Goal: Task Accomplishment & Management: Manage account settings

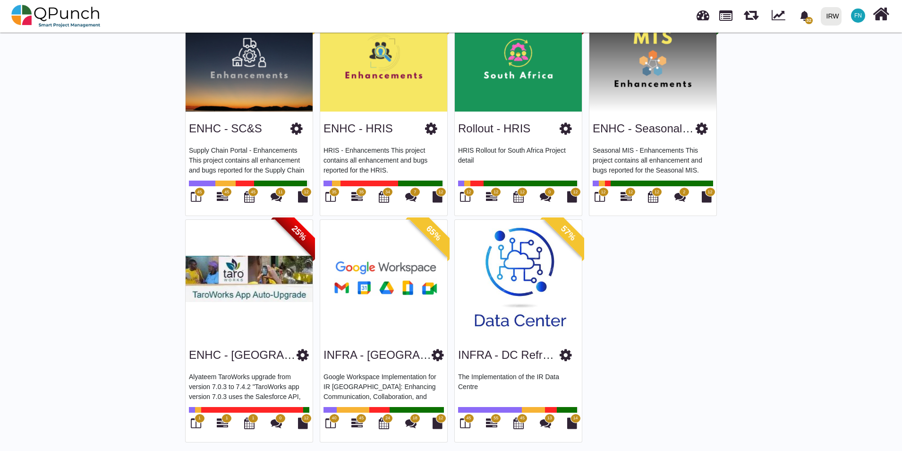
scroll to position [331, 0]
click at [383, 288] on img at bounding box center [383, 278] width 127 height 118
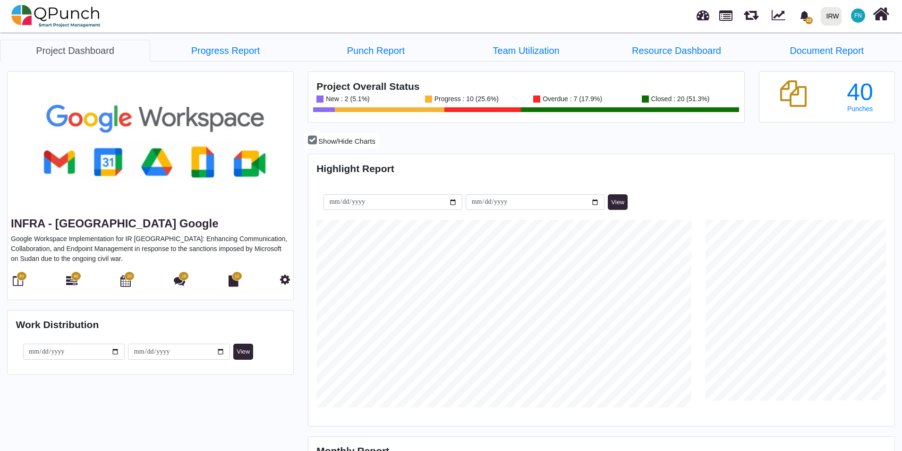
scroll to position [259, 584]
click at [232, 49] on link "Progress Report" at bounding box center [225, 51] width 150 height 22
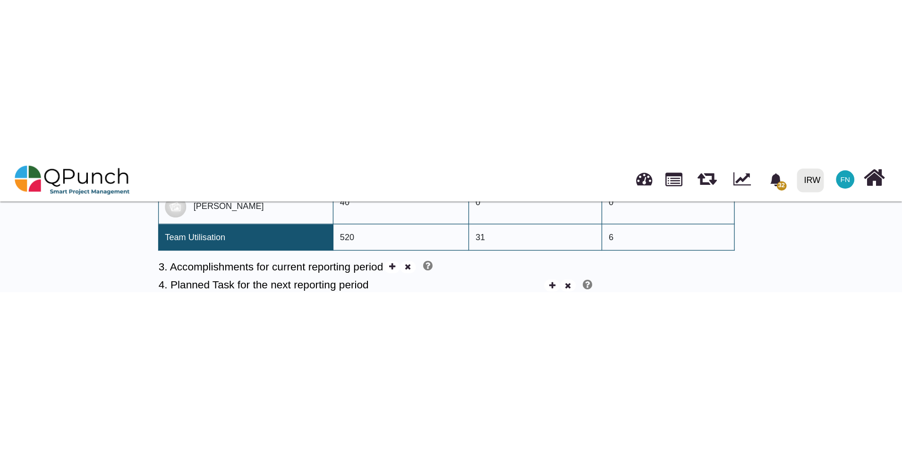
scroll to position [698, 0]
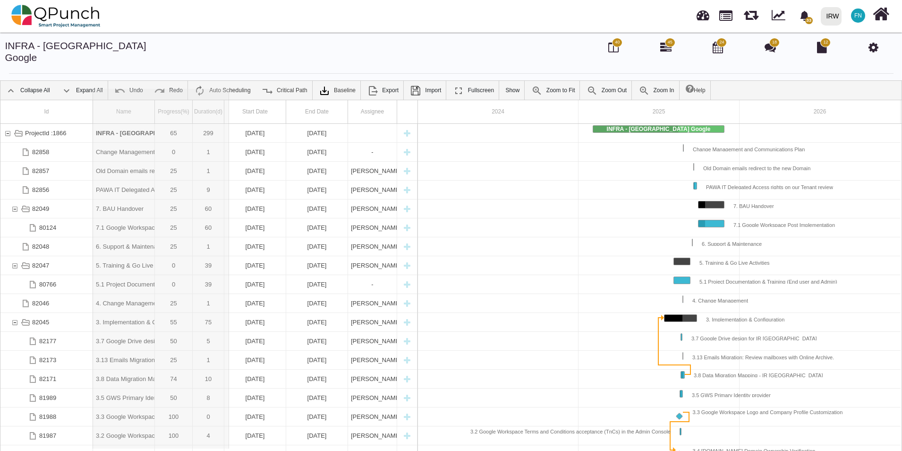
drag, startPoint x: 155, startPoint y: 99, endPoint x: 229, endPoint y: 103, distance: 73.8
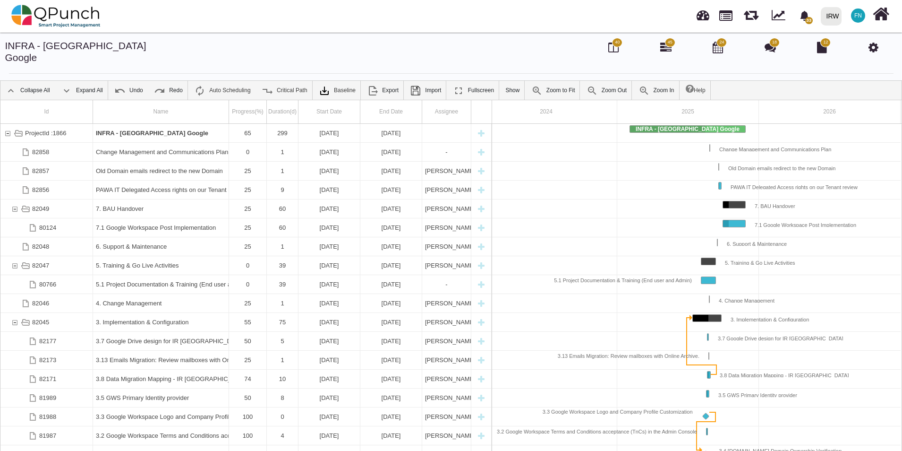
scroll to position [0, 17]
drag, startPoint x: 229, startPoint y: 103, endPoint x: 266, endPoint y: 102, distance: 36.9
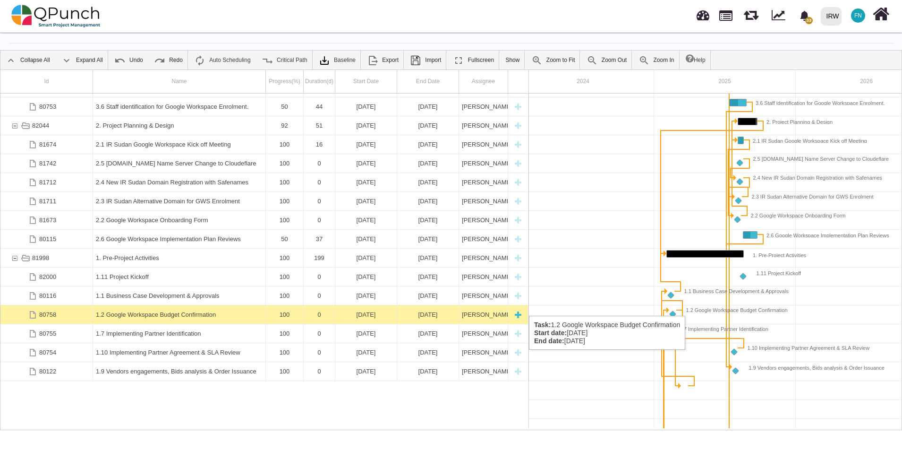
scroll to position [322, 0]
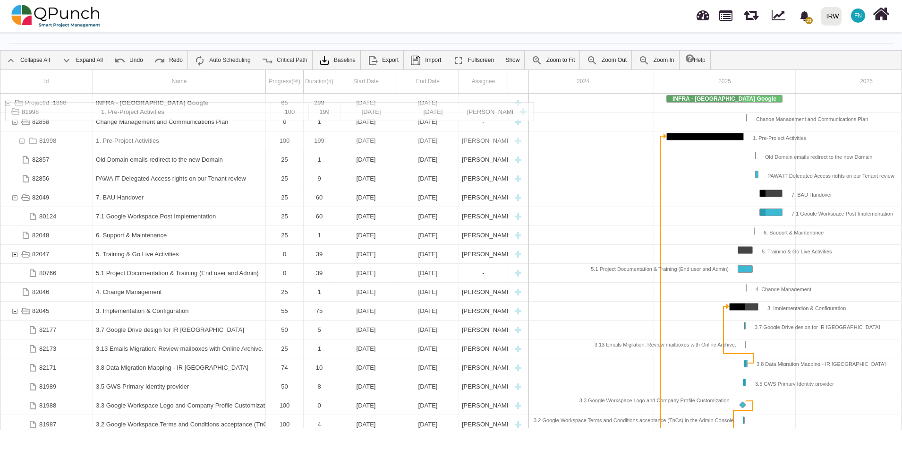
drag, startPoint x: 153, startPoint y: 161, endPoint x: 169, endPoint y: 107, distance: 56.7
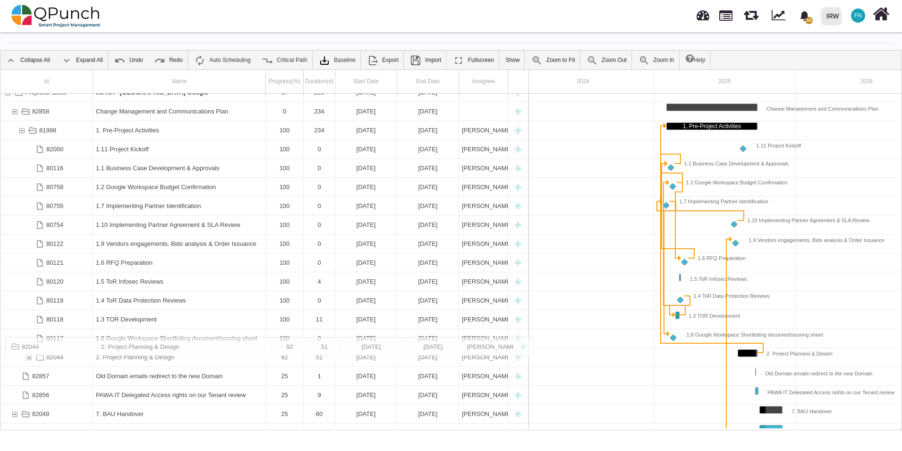
drag, startPoint x: 158, startPoint y: 258, endPoint x: 217, endPoint y: 342, distance: 102.1
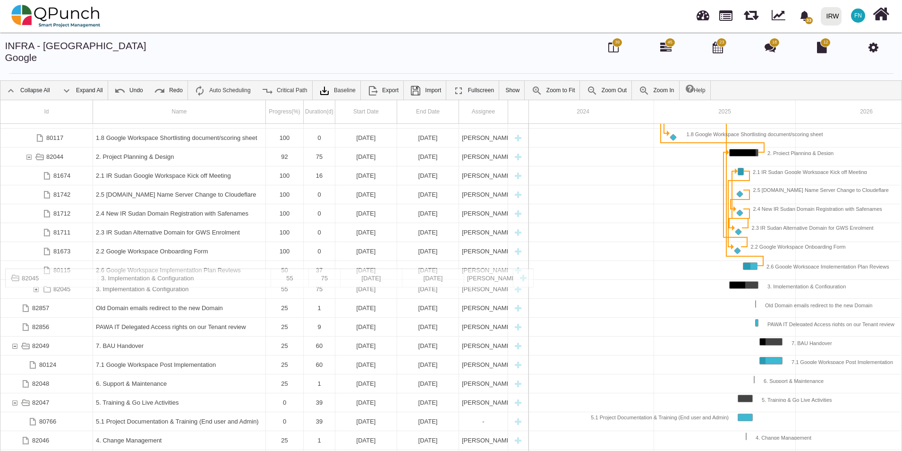
drag, startPoint x: 192, startPoint y: 246, endPoint x: 226, endPoint y: 274, distance: 43.9
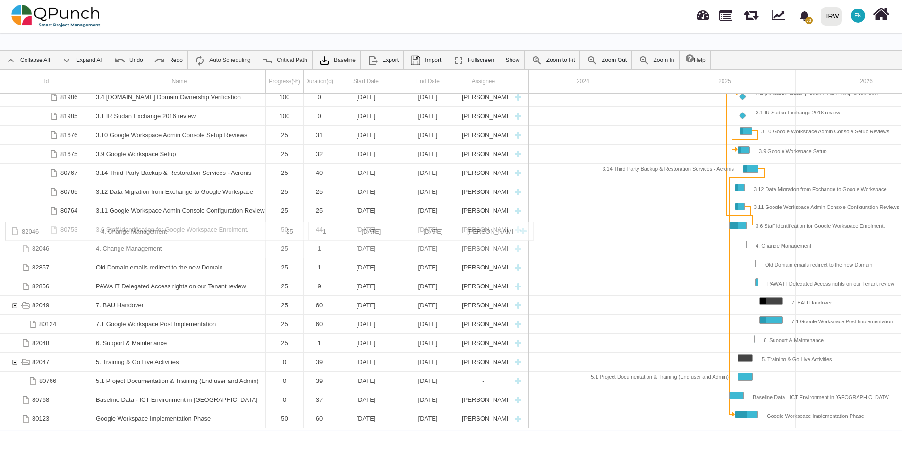
drag, startPoint x: 153, startPoint y: 366, endPoint x: 163, endPoint y: 226, distance: 140.3
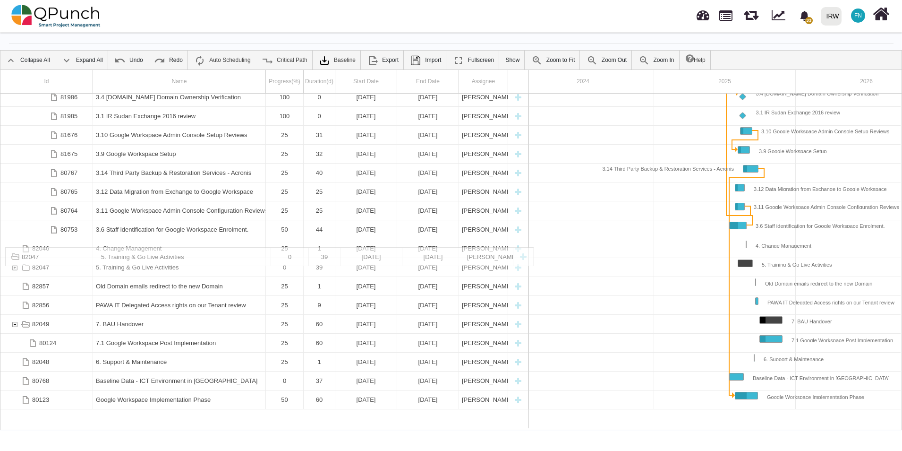
drag, startPoint x: 139, startPoint y: 352, endPoint x: 163, endPoint y: 252, distance: 102.5
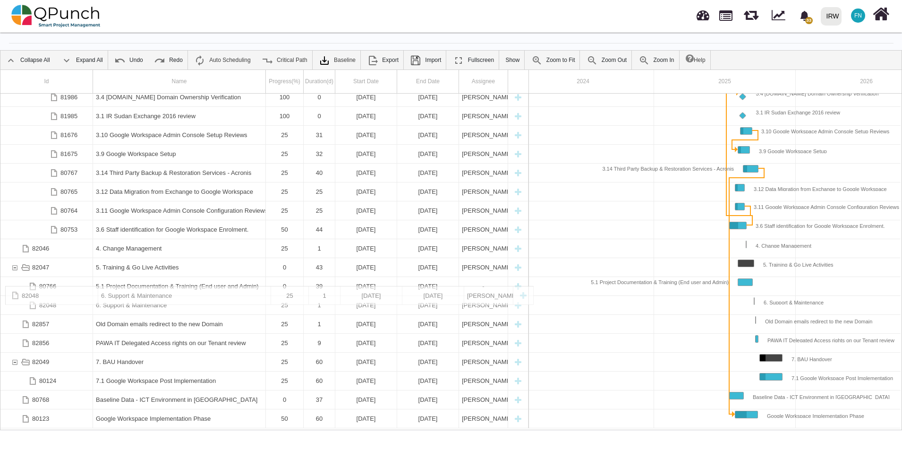
drag, startPoint x: 146, startPoint y: 370, endPoint x: 153, endPoint y: 290, distance: 80.6
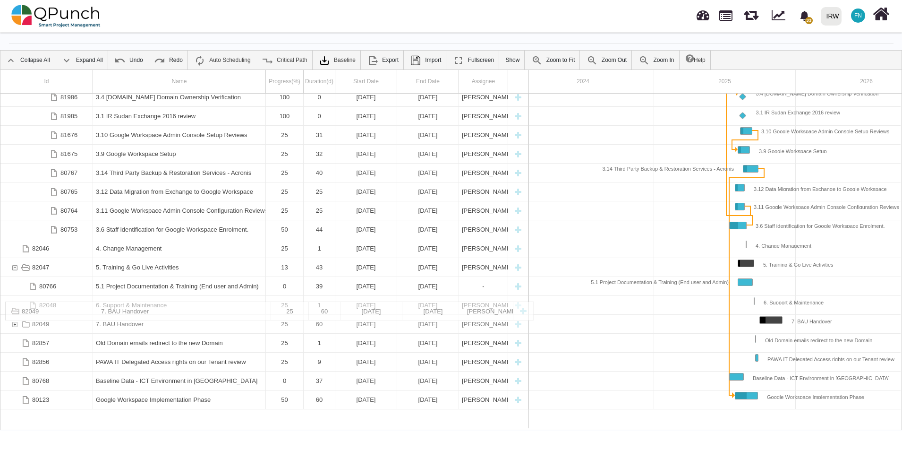
drag, startPoint x: 119, startPoint y: 352, endPoint x: 135, endPoint y: 307, distance: 47.8
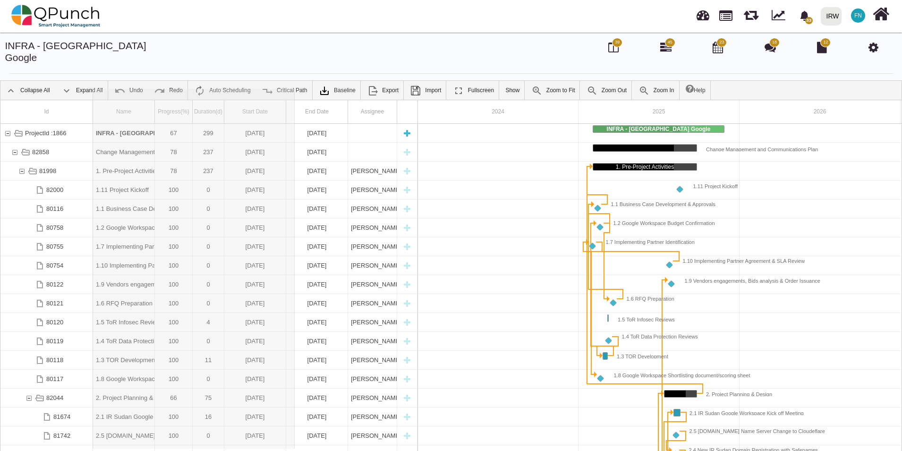
drag, startPoint x: 153, startPoint y: 95, endPoint x: 296, endPoint y: 118, distance: 144.9
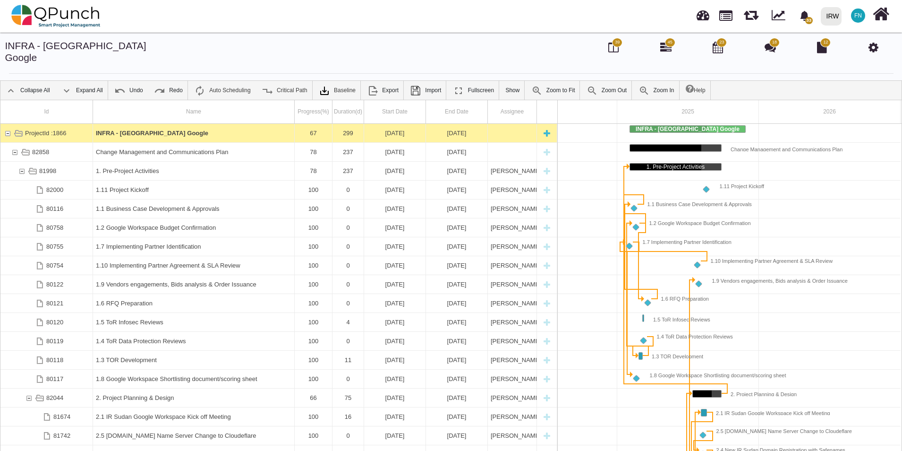
scroll to position [0, 82]
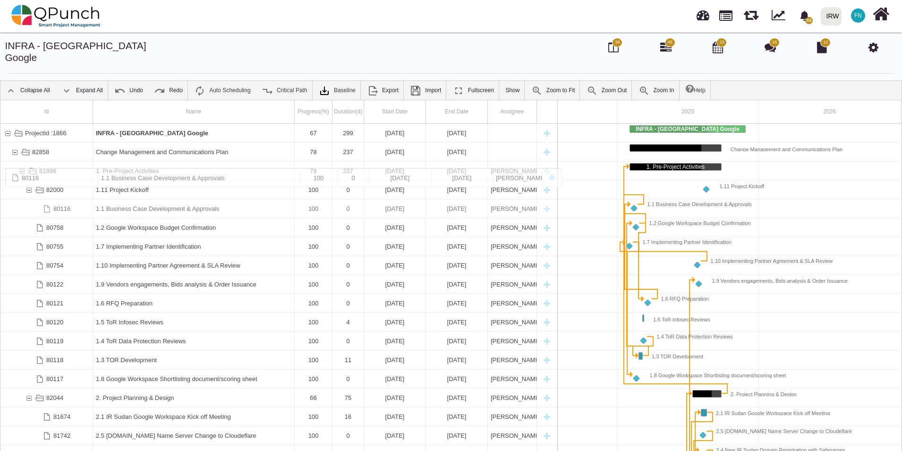
drag, startPoint x: 169, startPoint y: 200, endPoint x: 171, endPoint y: 172, distance: 27.9
drag, startPoint x: 145, startPoint y: 197, endPoint x: 150, endPoint y: 167, distance: 29.8
drag, startPoint x: 167, startPoint y: 218, endPoint x: 181, endPoint y: 187, distance: 34.0
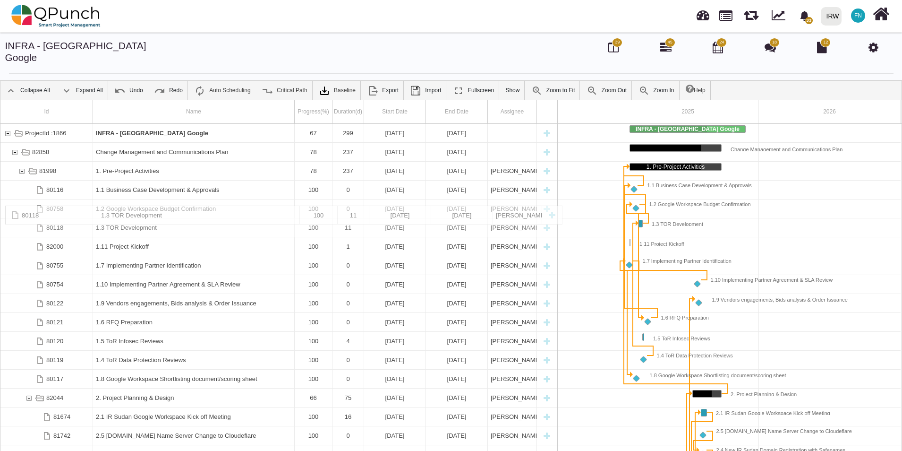
drag, startPoint x: 151, startPoint y: 347, endPoint x: 187, endPoint y: 211, distance: 141.1
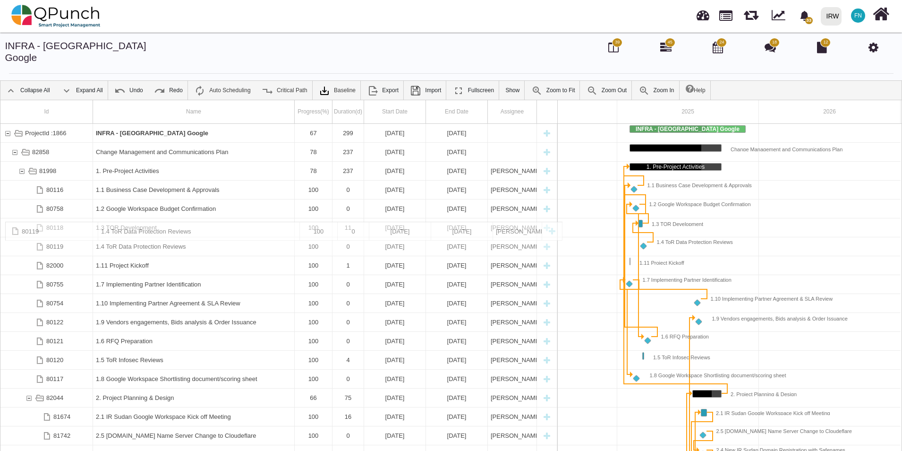
drag, startPoint x: 156, startPoint y: 349, endPoint x: 210, endPoint y: 228, distance: 132.2
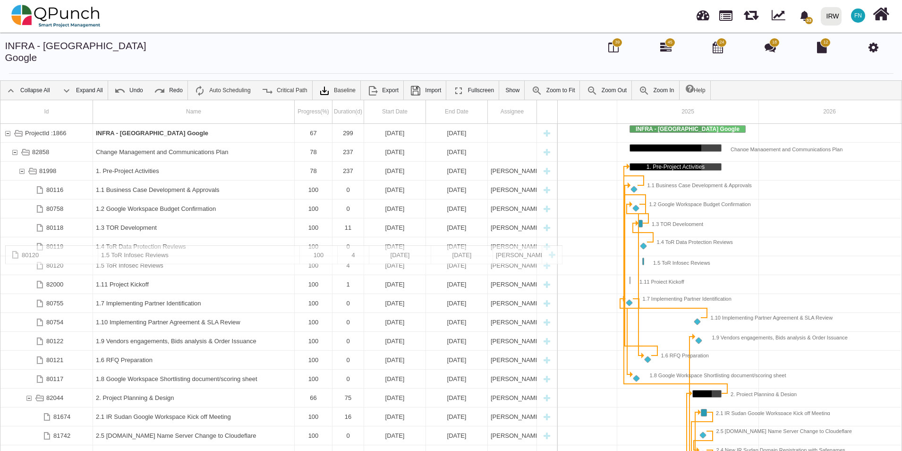
drag, startPoint x: 133, startPoint y: 350, endPoint x: 205, endPoint y: 250, distance: 123.0
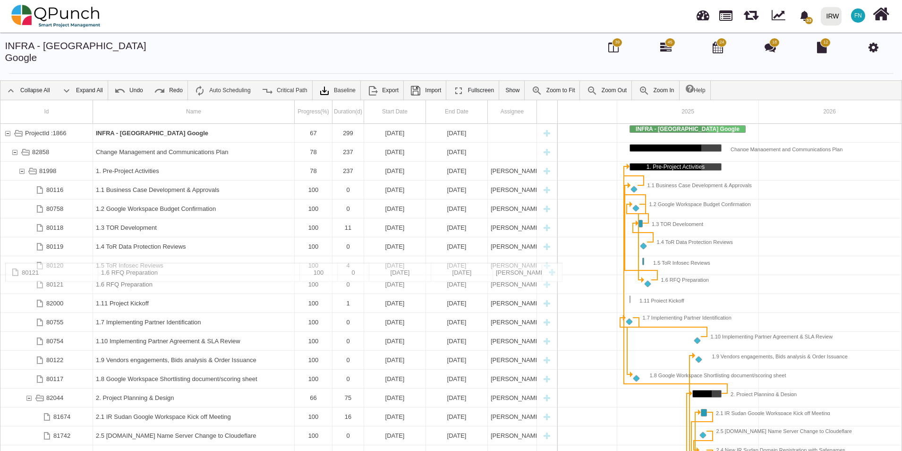
drag, startPoint x: 147, startPoint y: 350, endPoint x: 207, endPoint y: 268, distance: 101.8
drag, startPoint x: 178, startPoint y: 314, endPoint x: 201, endPoint y: 286, distance: 36.2
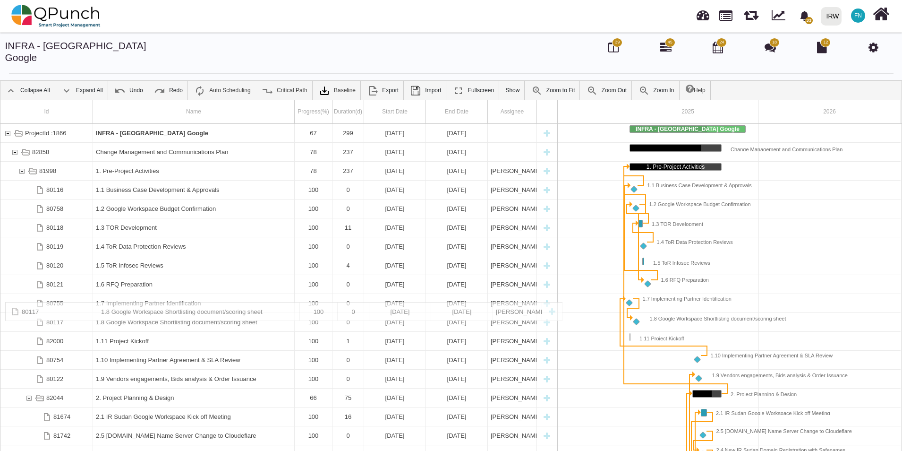
drag, startPoint x: 166, startPoint y: 366, endPoint x: 206, endPoint y: 307, distance: 70.9
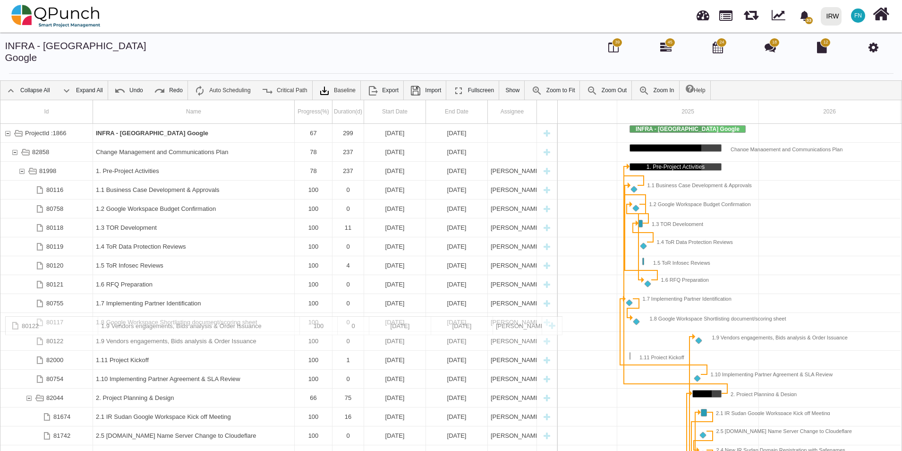
drag, startPoint x: 186, startPoint y: 370, endPoint x: 214, endPoint y: 321, distance: 57.1
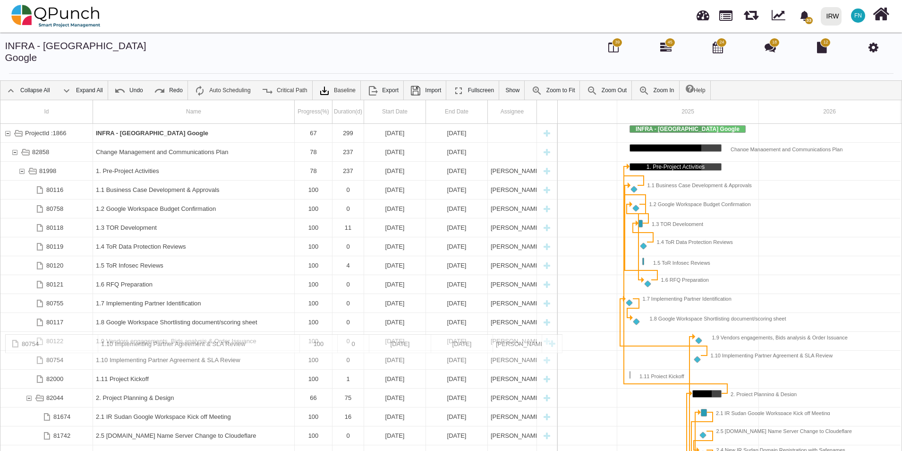
drag, startPoint x: 200, startPoint y: 369, endPoint x: 220, endPoint y: 339, distance: 36.3
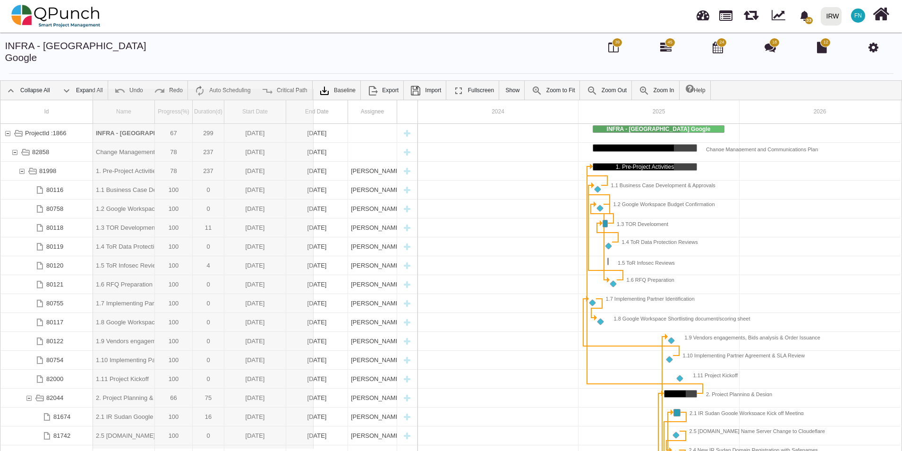
drag, startPoint x: 155, startPoint y: 99, endPoint x: 324, endPoint y: 105, distance: 168.8
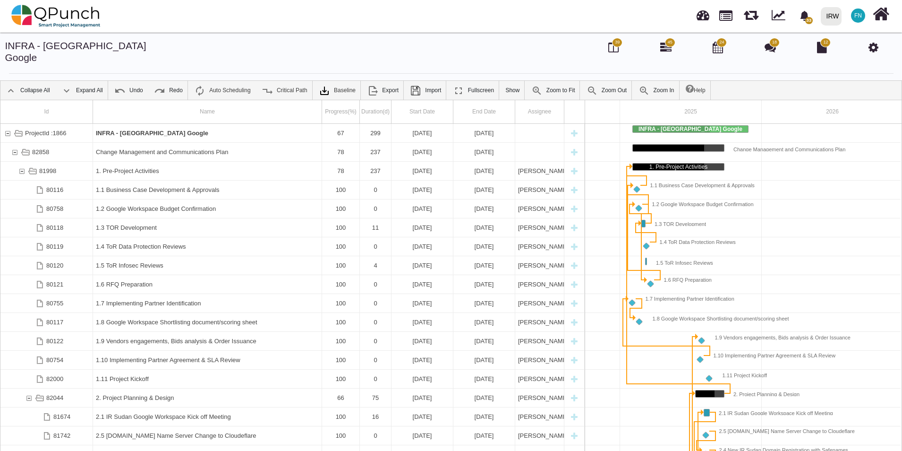
scroll to position [0, 107]
drag, startPoint x: 322, startPoint y: 104, endPoint x: 328, endPoint y: 104, distance: 6.6
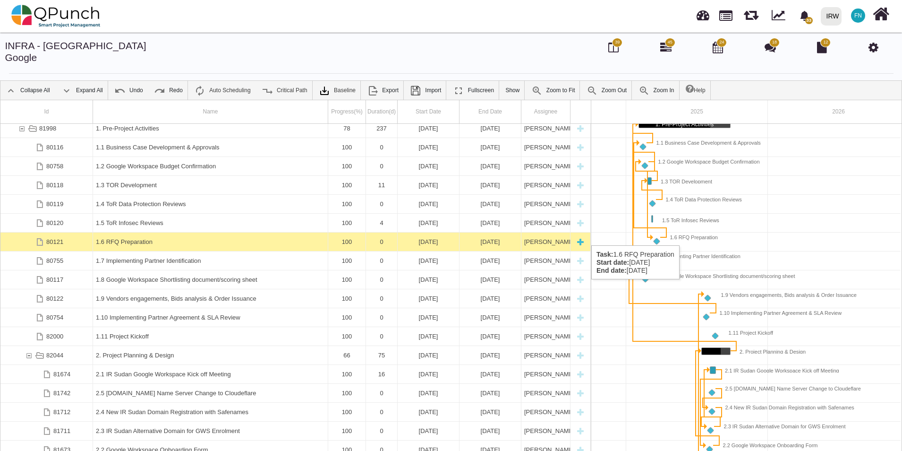
scroll to position [128, 0]
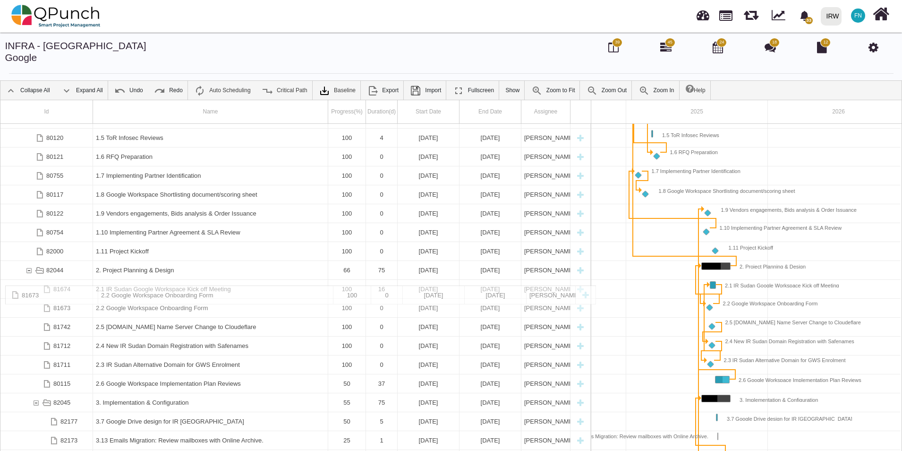
drag, startPoint x: 136, startPoint y: 356, endPoint x: 154, endPoint y: 291, distance: 68.1
drag, startPoint x: 151, startPoint y: 356, endPoint x: 163, endPoint y: 307, distance: 51.2
drag, startPoint x: 153, startPoint y: 336, endPoint x: 174, endPoint y: 308, distance: 35.1
drag, startPoint x: 160, startPoint y: 353, endPoint x: 171, endPoint y: 326, distance: 29.5
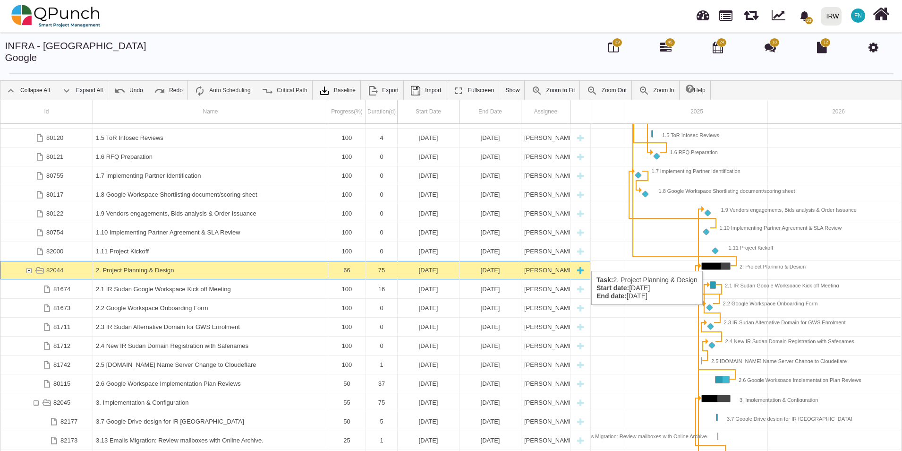
click at [143, 261] on div "2. Project Planning & Design" at bounding box center [210, 270] width 229 height 18
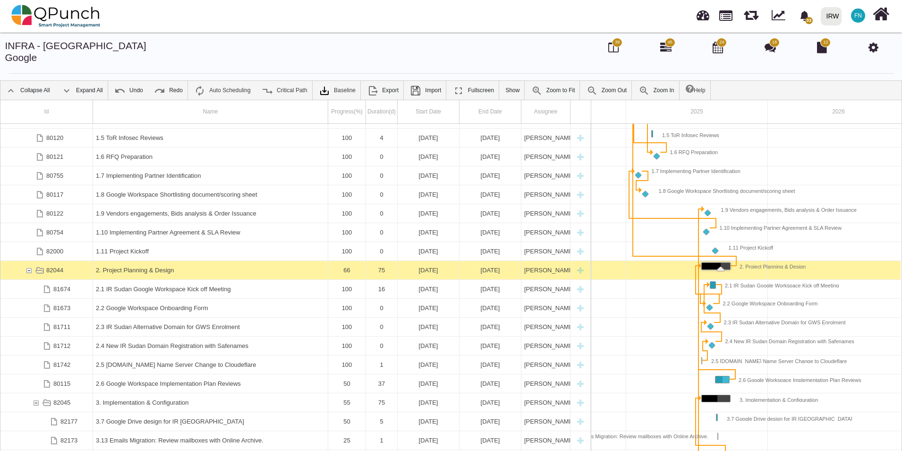
scroll to position [0, 116]
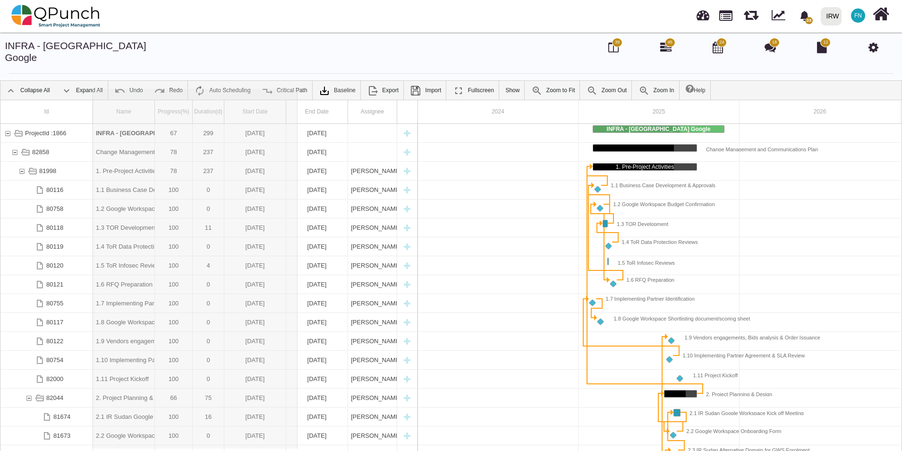
drag, startPoint x: 154, startPoint y: 98, endPoint x: 298, endPoint y: 105, distance: 144.3
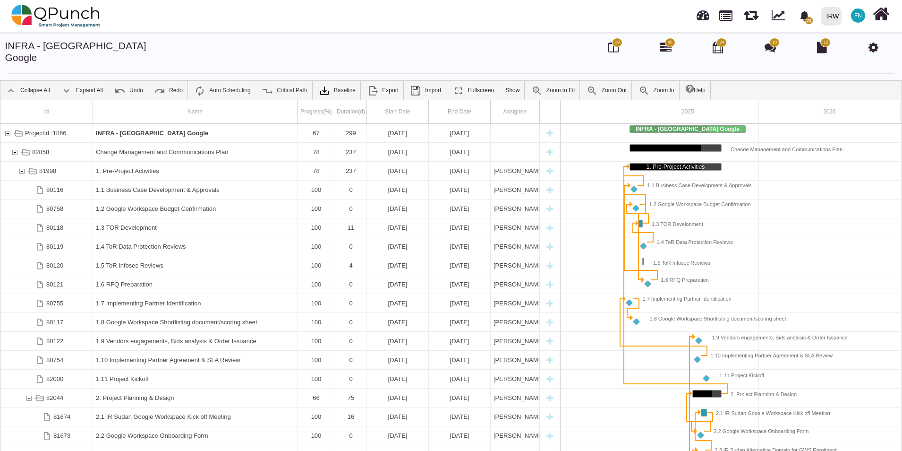
scroll to position [0, 85]
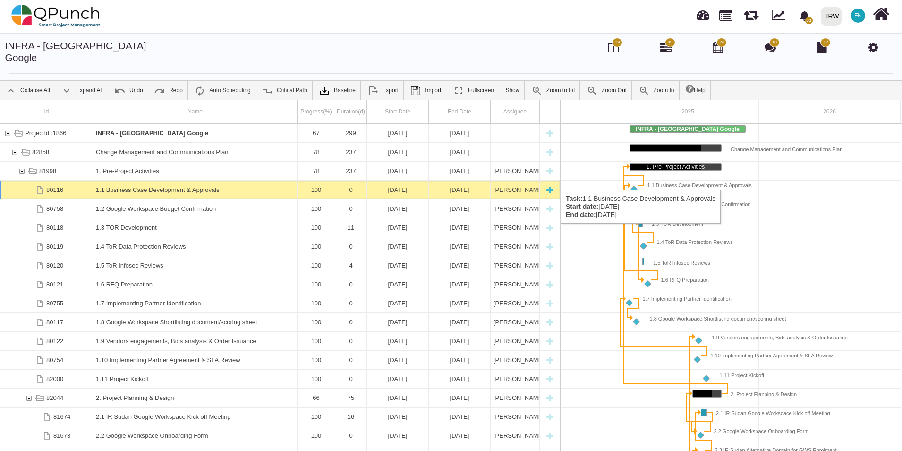
click at [397, 180] on div "[DATE]" at bounding box center [398, 189] width 56 height 18
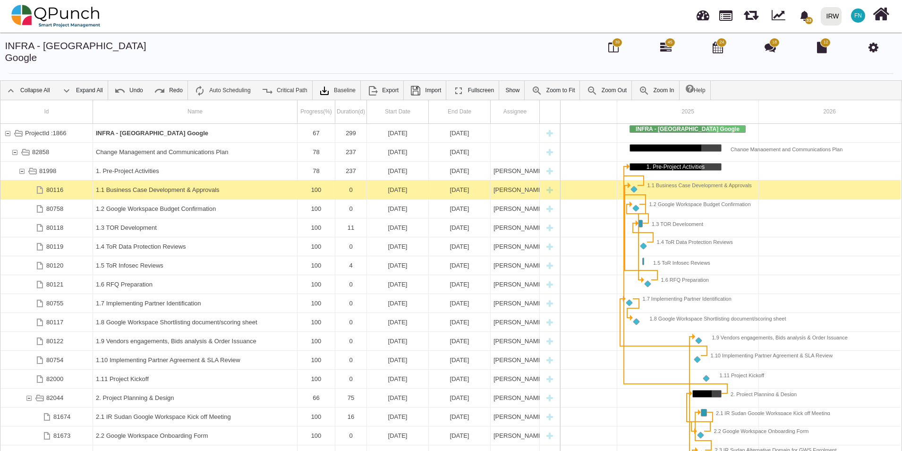
click at [397, 180] on div "[DATE]" at bounding box center [398, 189] width 56 height 18
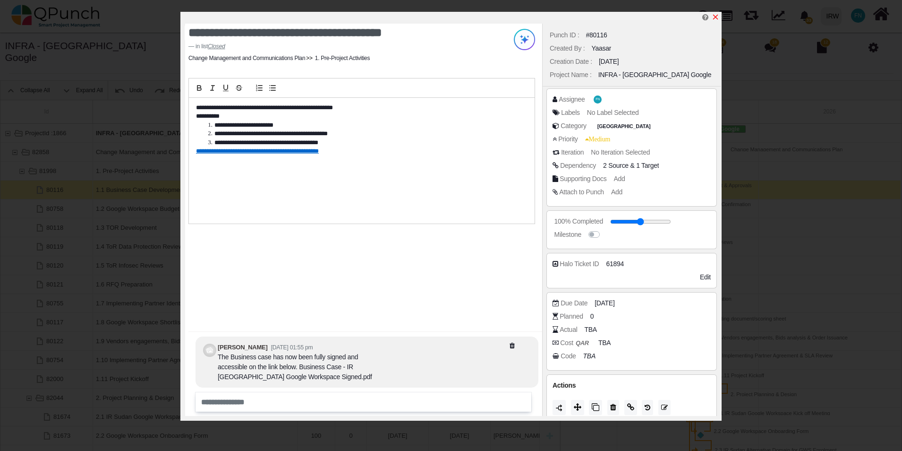
click at [718, 19] on icon "x" at bounding box center [716, 17] width 8 height 8
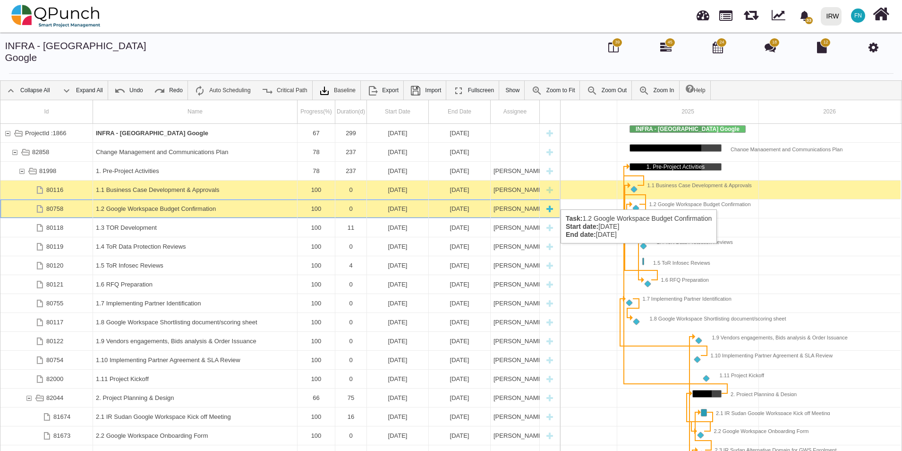
click at [231, 200] on div "1.2 Google Workspace Budget Confirmation" at bounding box center [195, 208] width 198 height 18
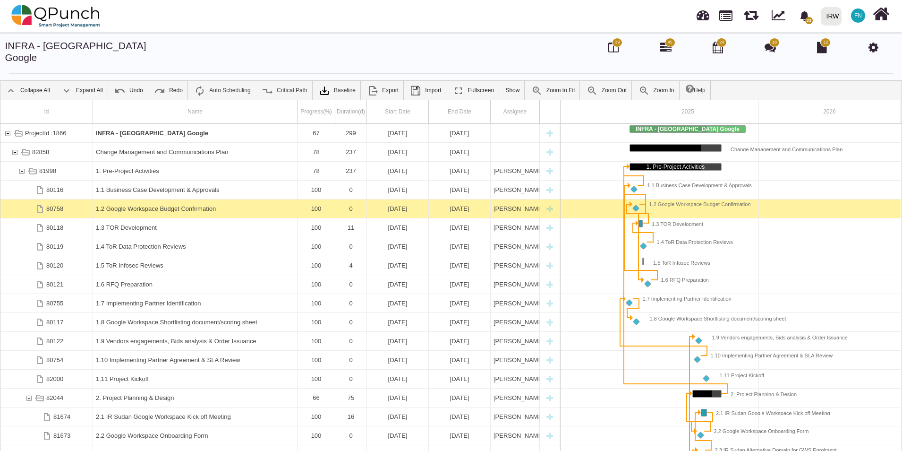
click at [231, 200] on div "1.2 Google Workspace Budget Confirmation" at bounding box center [195, 208] width 198 height 18
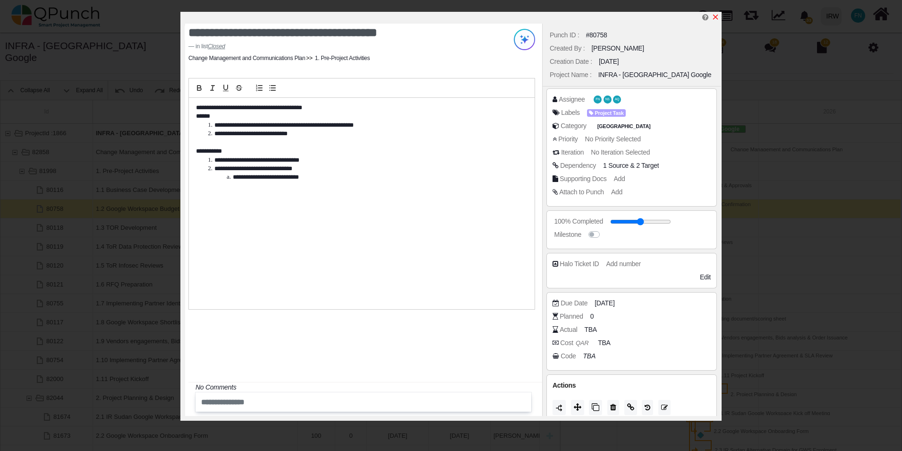
click at [715, 18] on icon "x" at bounding box center [715, 17] width 5 height 5
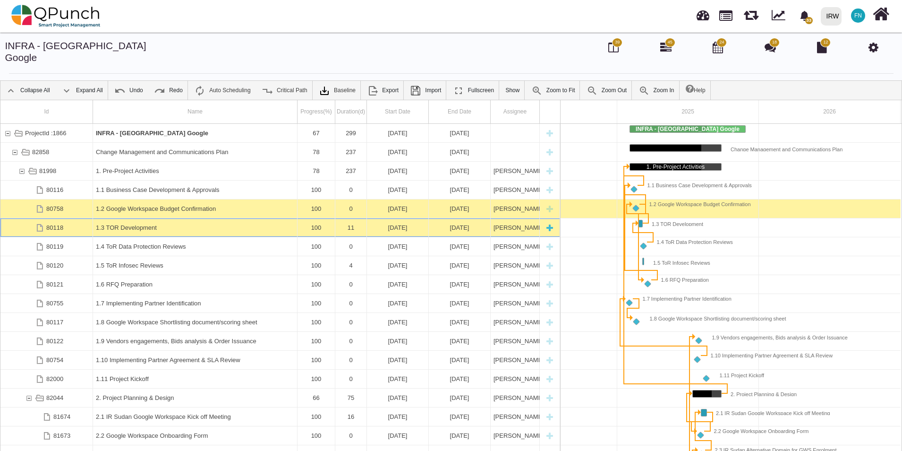
click at [177, 218] on div "1.3 TOR Development" at bounding box center [195, 227] width 198 height 18
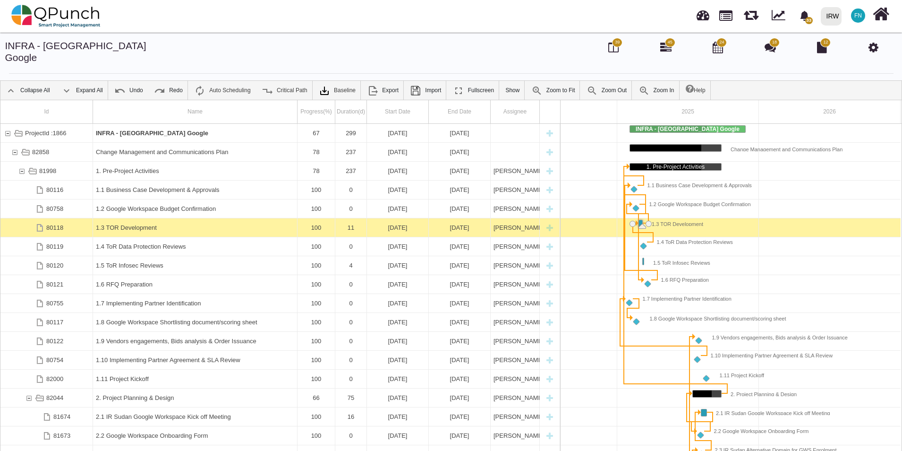
click at [177, 218] on div "1.3 TOR Development" at bounding box center [195, 227] width 198 height 18
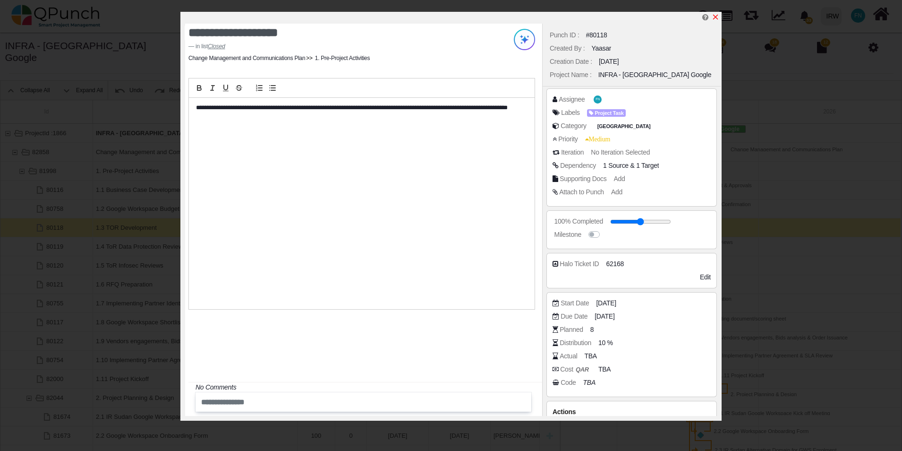
click at [718, 18] on icon "x" at bounding box center [716, 17] width 8 height 8
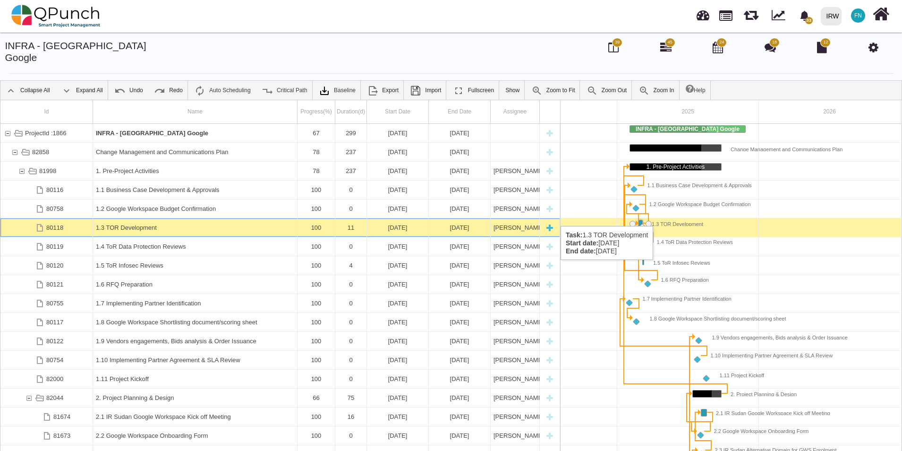
click at [133, 218] on div "1.3 TOR Development" at bounding box center [195, 227] width 198 height 18
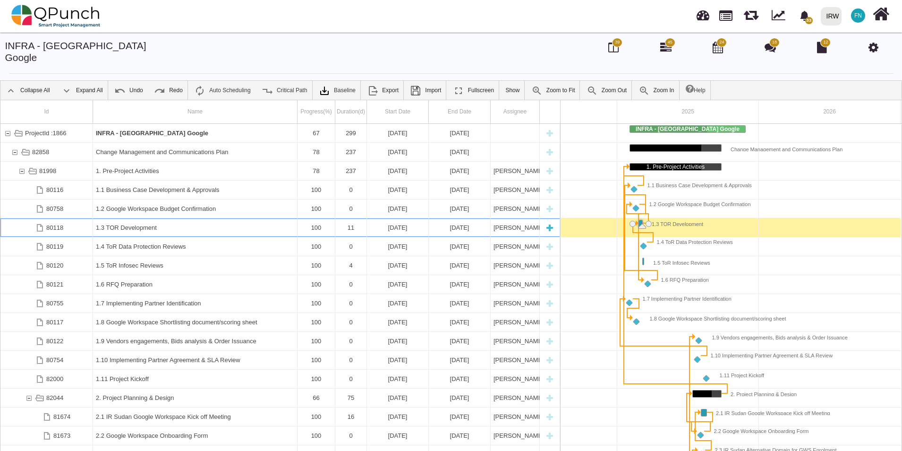
click at [133, 218] on div "1.3 TOR Development" at bounding box center [195, 227] width 198 height 18
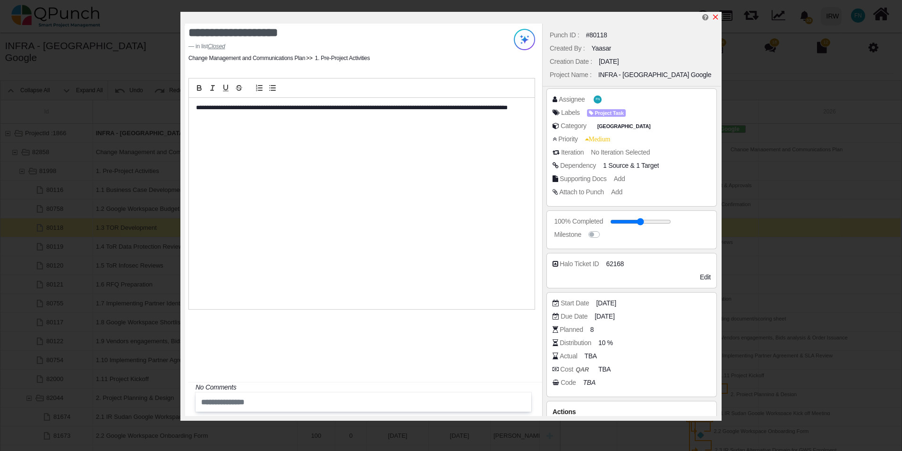
click at [717, 17] on icon "x" at bounding box center [715, 17] width 5 height 5
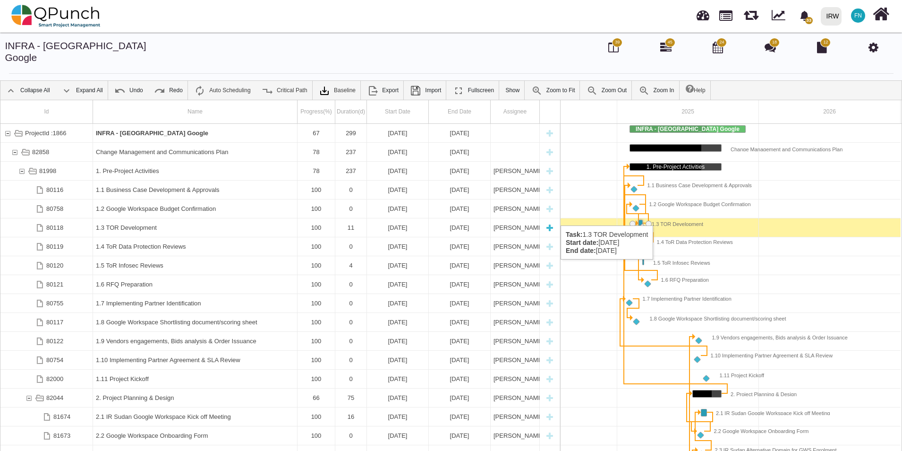
click at [146, 218] on div "1.3 TOR Development" at bounding box center [195, 227] width 198 height 18
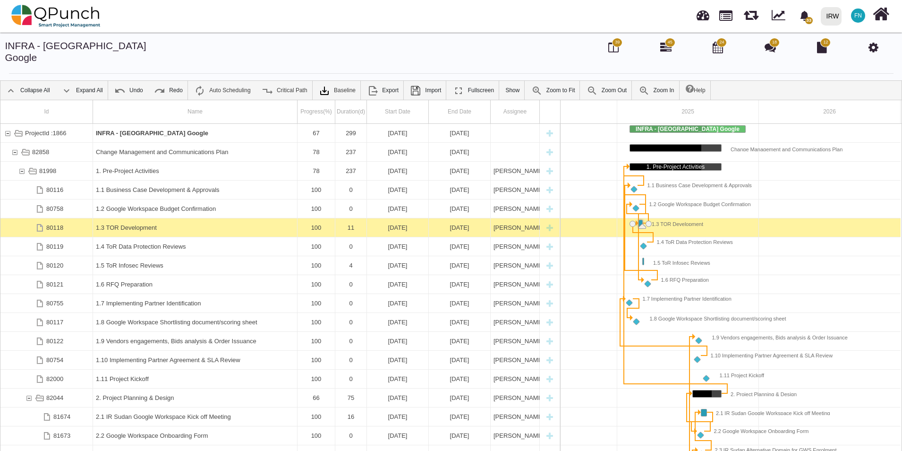
drag, startPoint x: 640, startPoint y: 213, endPoint x: 647, endPoint y: 213, distance: 7.1
drag, startPoint x: 639, startPoint y: 211, endPoint x: 648, endPoint y: 212, distance: 8.5
drag, startPoint x: 636, startPoint y: 212, endPoint x: 629, endPoint y: 212, distance: 7.1
drag, startPoint x: 643, startPoint y: 215, endPoint x: 643, endPoint y: 210, distance: 4.7
drag, startPoint x: 640, startPoint y: 211, endPoint x: 644, endPoint y: 211, distance: 4.7
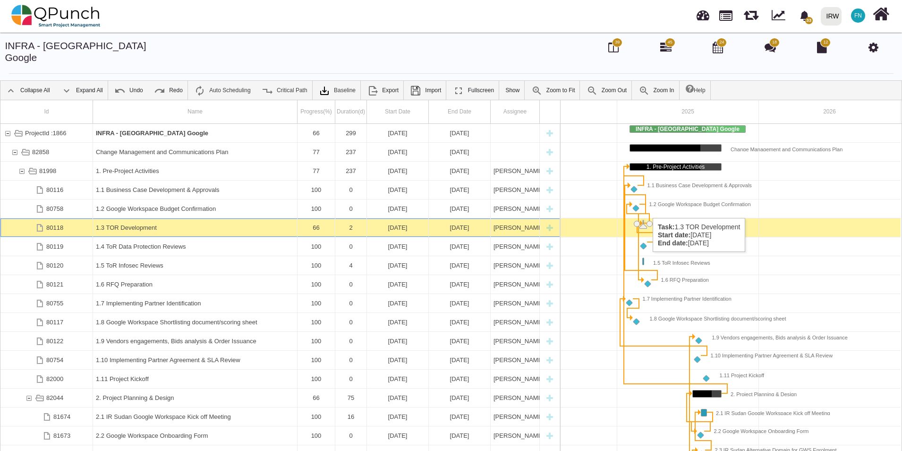
click at [644, 220] on div "1.3 TOR Development" at bounding box center [643, 224] width 1 height 8
drag, startPoint x: 650, startPoint y: 206, endPoint x: 660, endPoint y: 206, distance: 10.4
click at [660, 206] on div "INFRA - Sudan Google Change Management and Communications Plan 1. Pre-Project A…" at bounding box center [688, 291] width 425 height 335
drag, startPoint x: 646, startPoint y: 210, endPoint x: 674, endPoint y: 213, distance: 28.5
drag, startPoint x: 662, startPoint y: 214, endPoint x: 669, endPoint y: 213, distance: 7.7
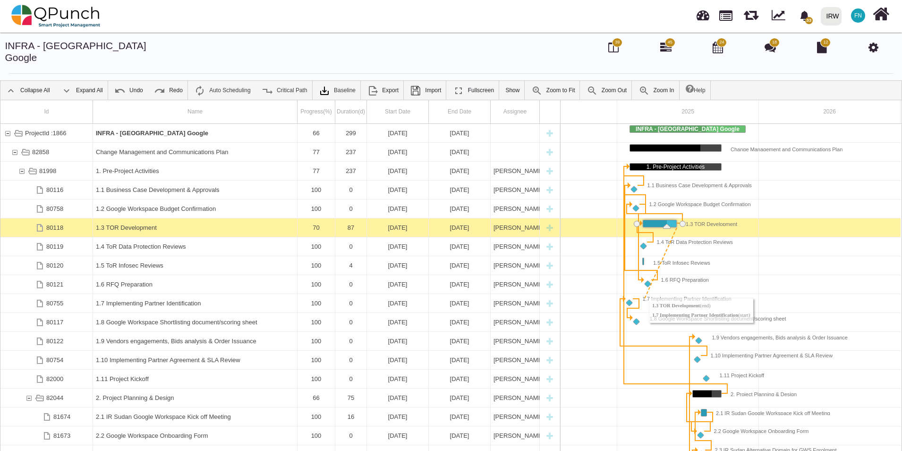
drag, startPoint x: 683, startPoint y: 214, endPoint x: 644, endPoint y: 288, distance: 84.1
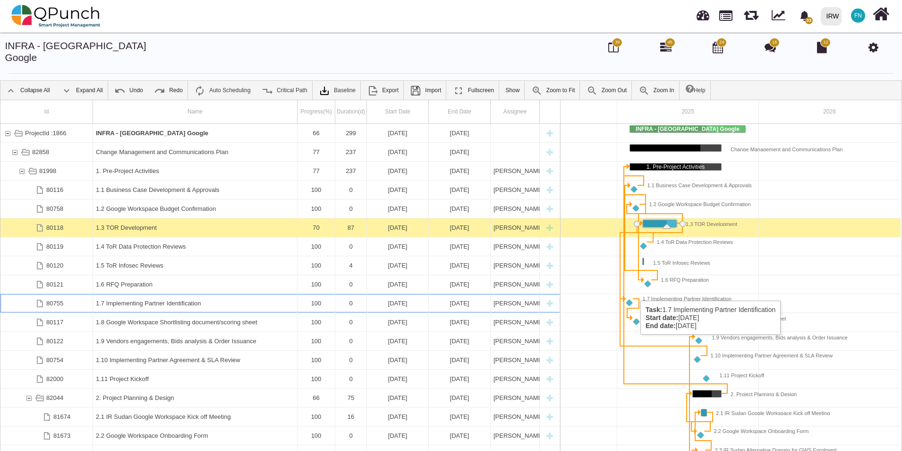
click at [632, 296] on div "1.7 Implementing Partner Identification" at bounding box center [629, 300] width 5 height 8
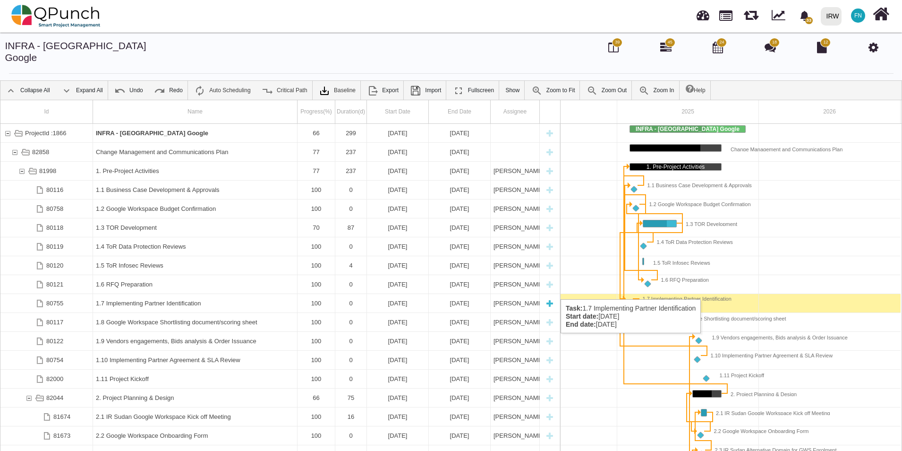
click at [186, 294] on div "1.7 Implementing Partner Identification" at bounding box center [195, 303] width 198 height 18
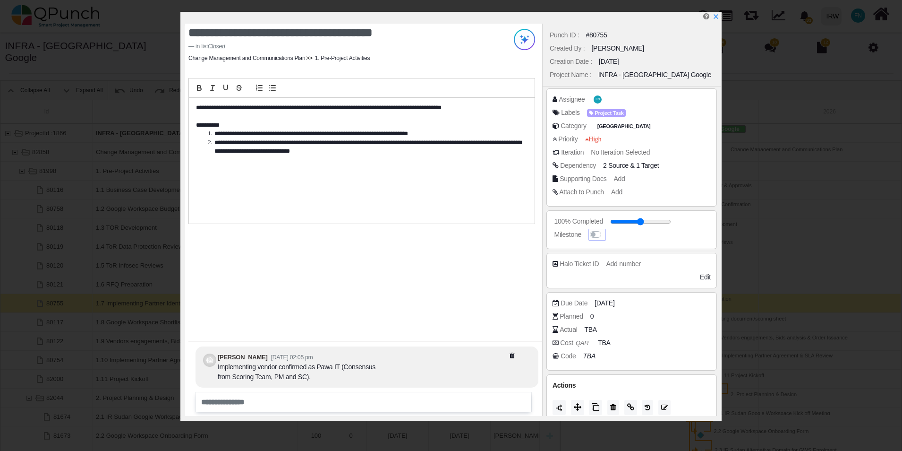
click at [605, 230] on label at bounding box center [605, 230] width 0 height 0
click at [718, 16] on icon "x" at bounding box center [715, 17] width 5 height 5
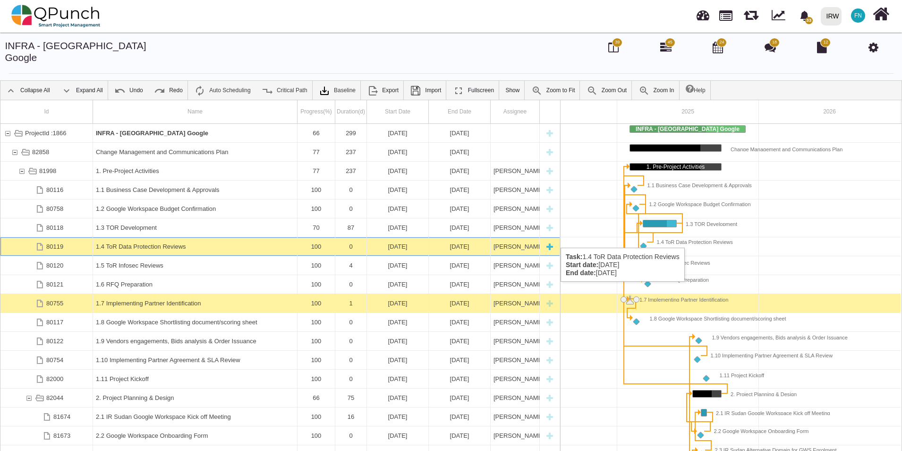
click at [144, 237] on div "1.4 ToR Data Protection Reviews" at bounding box center [195, 246] width 198 height 18
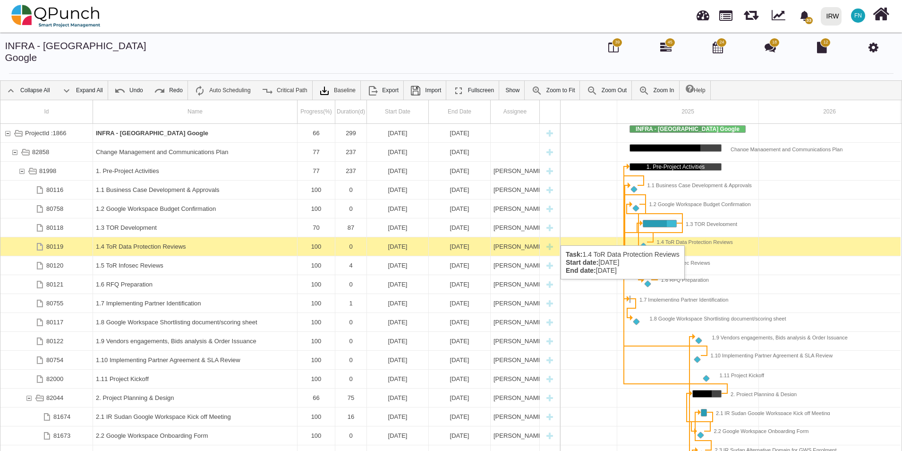
click at [144, 237] on div "1.4 ToR Data Protection Reviews" at bounding box center [195, 246] width 198 height 18
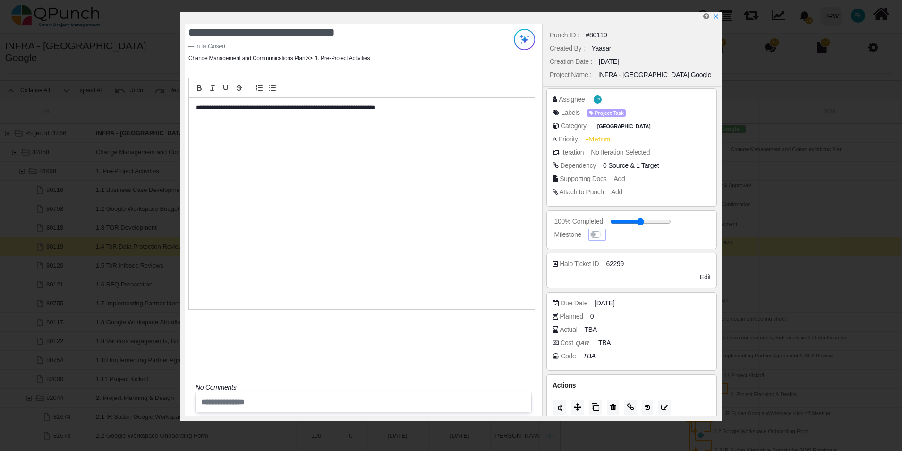
click at [593, 238] on div at bounding box center [597, 235] width 15 height 10
click at [605, 230] on label at bounding box center [605, 230] width 0 height 0
click at [719, 16] on icon "x" at bounding box center [716, 17] width 8 height 8
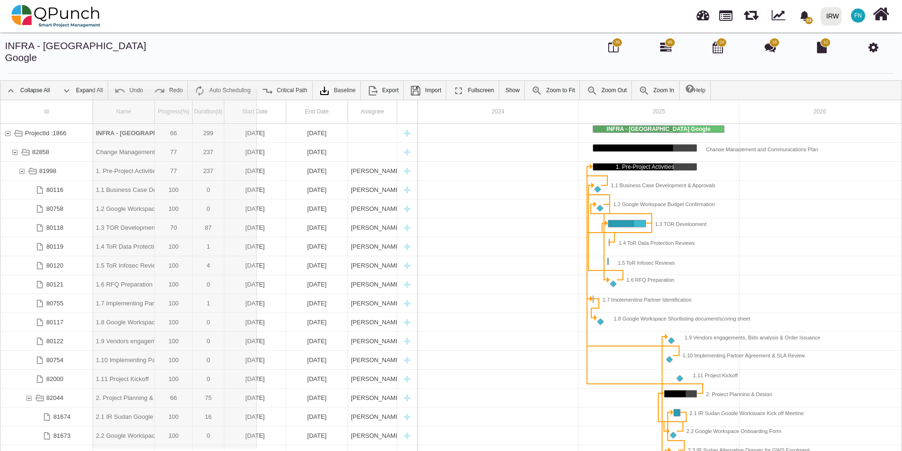
drag, startPoint x: 154, startPoint y: 98, endPoint x: 257, endPoint y: 106, distance: 103.8
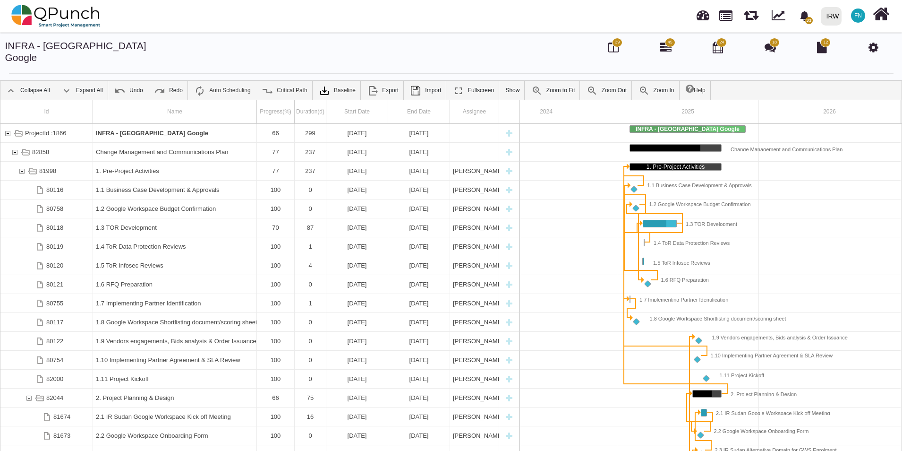
scroll to position [0, 44]
drag, startPoint x: 257, startPoint y: 106, endPoint x: 314, endPoint y: 107, distance: 57.2
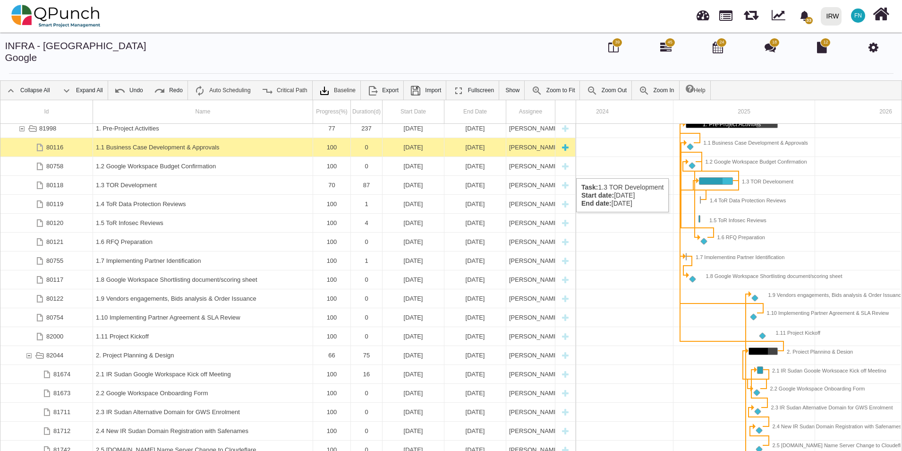
scroll to position [0, 0]
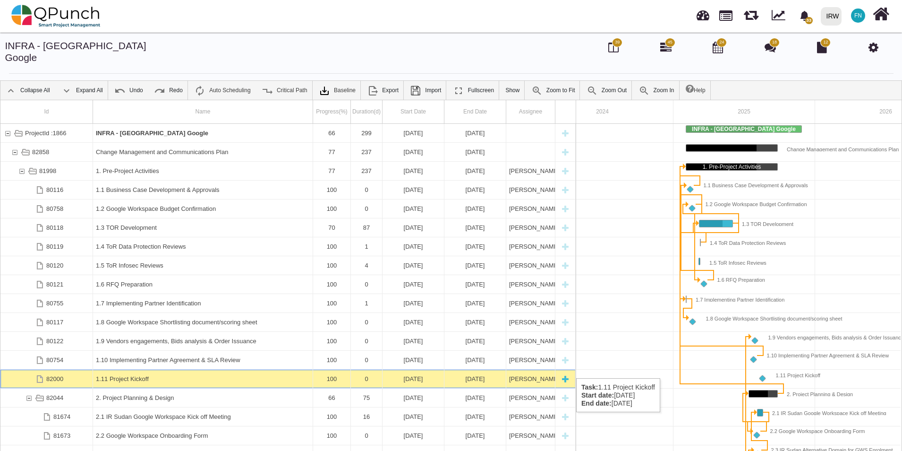
click at [137, 369] on div "1.11 Project Kickoff" at bounding box center [203, 378] width 214 height 18
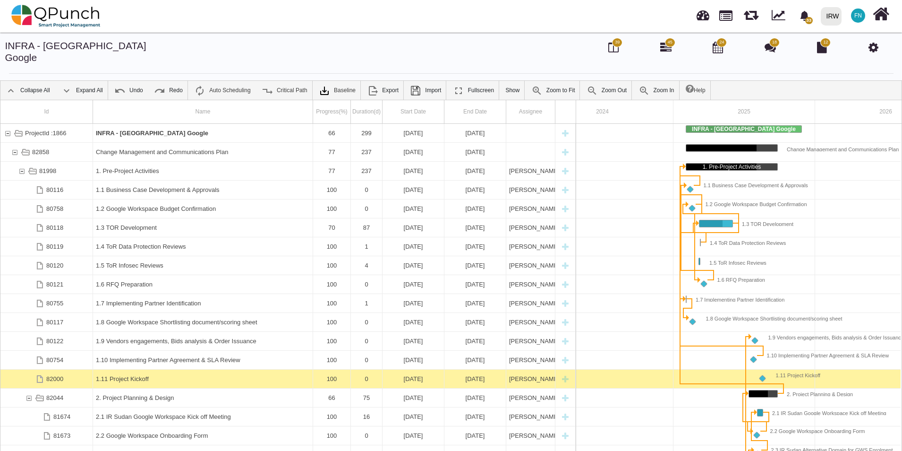
scroll to position [0, 101]
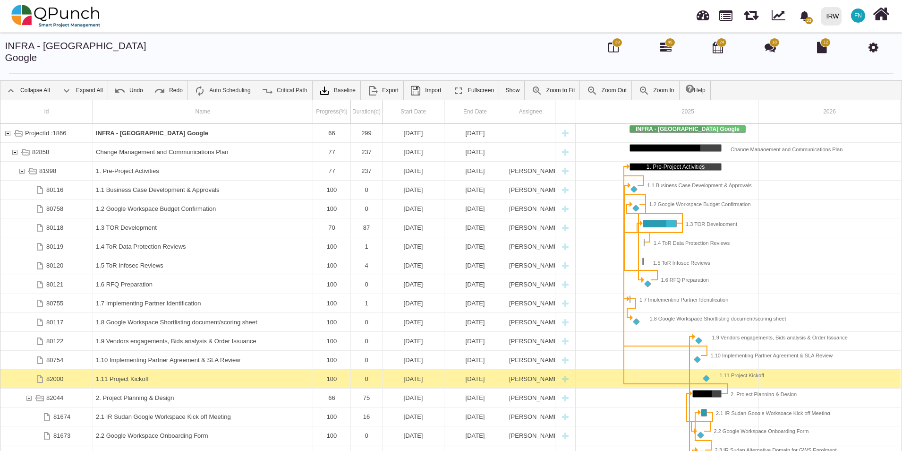
click at [137, 369] on div "1.11 Project Kickoff" at bounding box center [203, 378] width 214 height 18
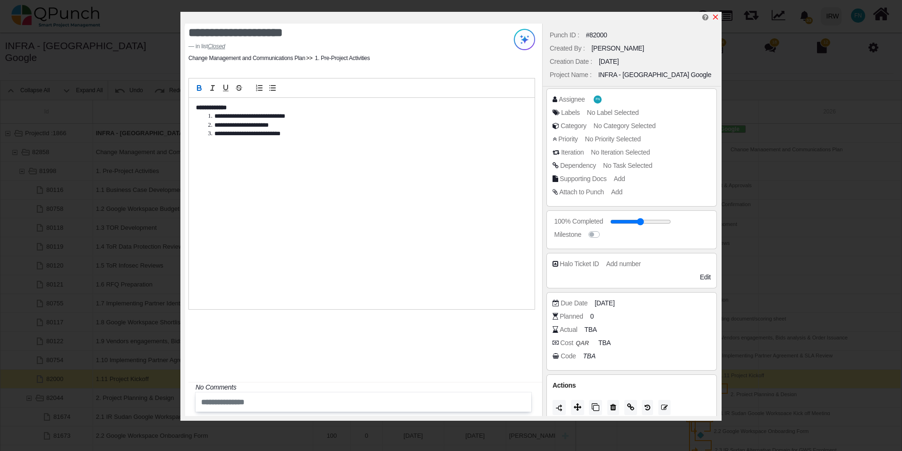
click at [715, 16] on icon "x" at bounding box center [715, 17] width 5 height 5
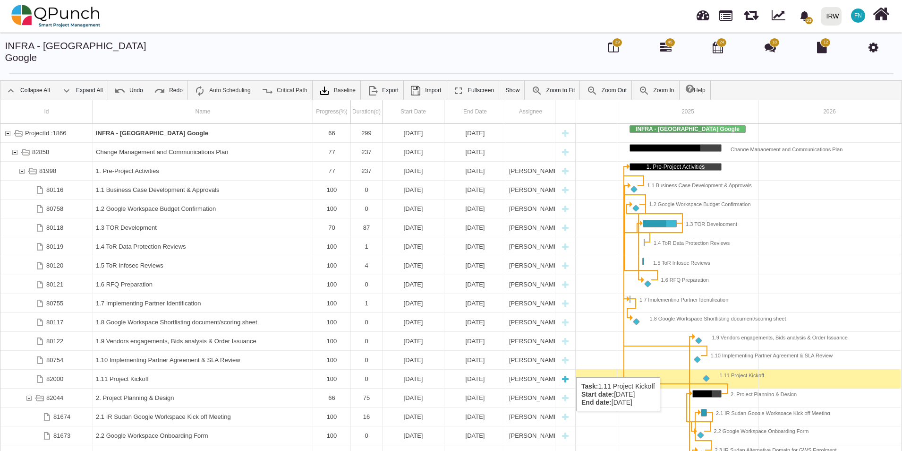
click at [567, 369] on div "New task" at bounding box center [565, 378] width 14 height 18
select select "**"
select select "*"
select select "****"
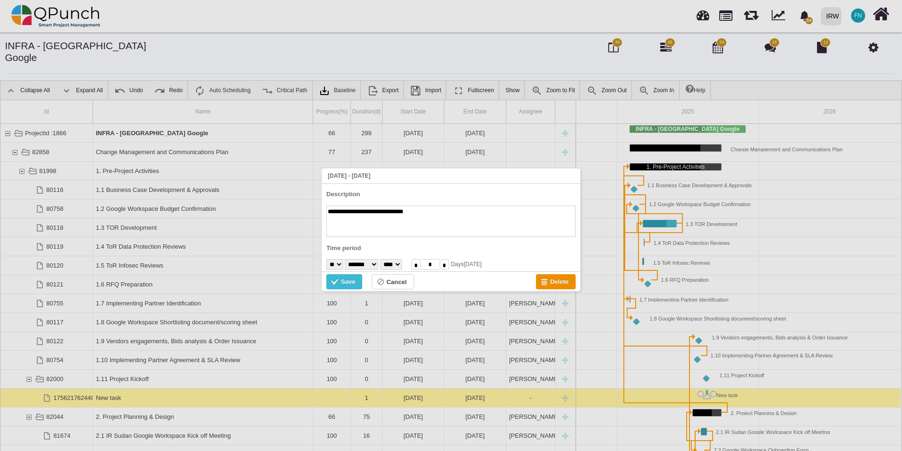
drag, startPoint x: 413, startPoint y: 210, endPoint x: 313, endPoint y: 195, distance: 101.4
click at [313, 195] on body "**********" at bounding box center [451, 255] width 902 height 451
click at [561, 281] on div "Delete" at bounding box center [559, 281] width 18 height 10
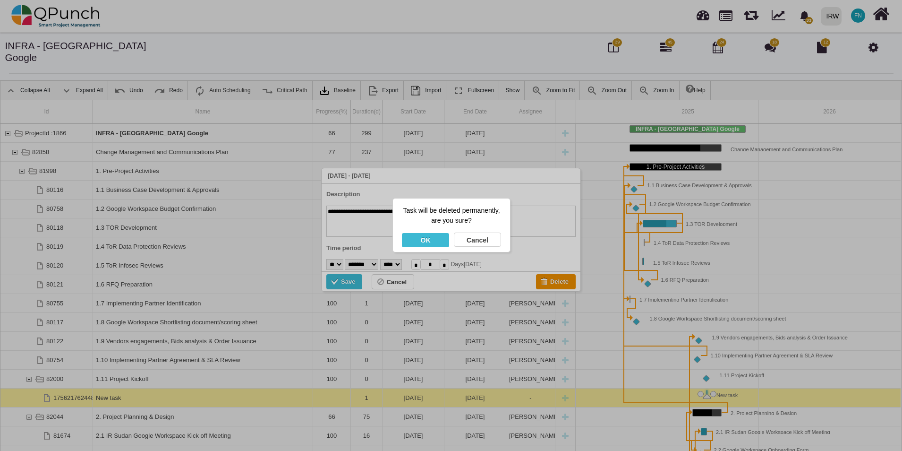
click at [435, 238] on div "OK" at bounding box center [425, 240] width 47 height 14
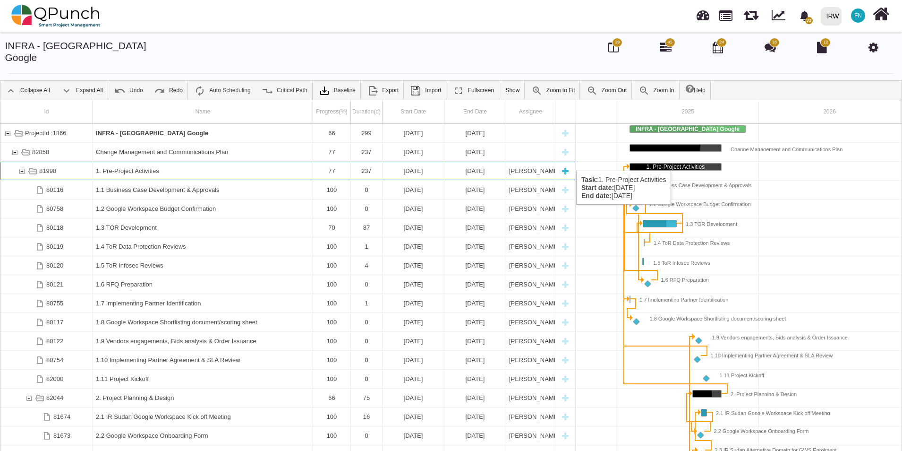
click at [568, 162] on div "New task" at bounding box center [565, 171] width 14 height 18
type textarea "********"
select select "*"
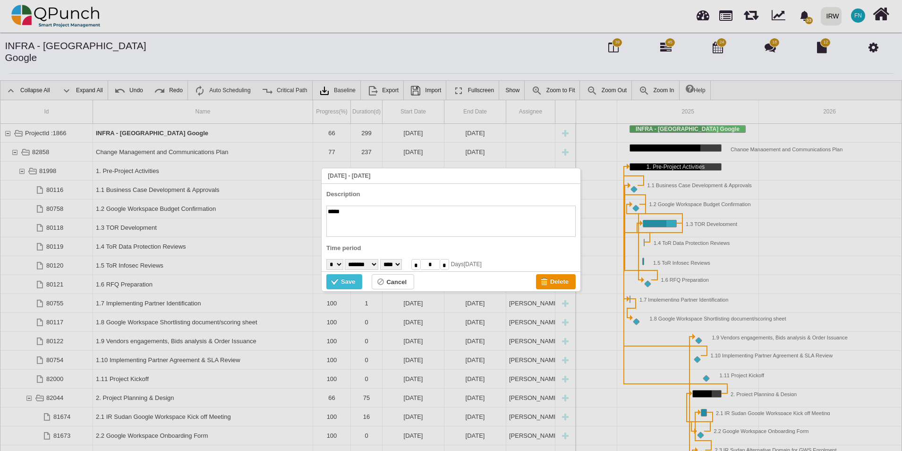
paste textarea "**********"
type textarea "**********"
click at [341, 278] on div "Save" at bounding box center [348, 281] width 14 height 10
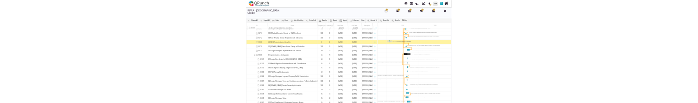
scroll to position [223, 0]
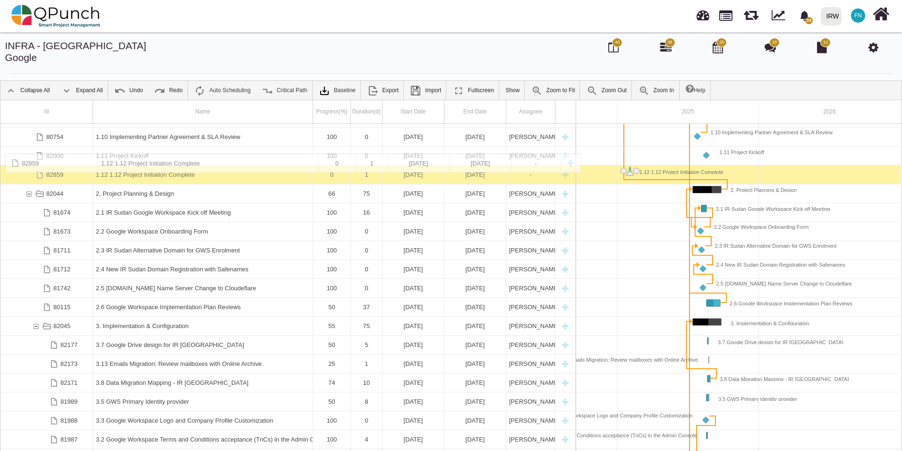
drag, startPoint x: 187, startPoint y: 357, endPoint x: 210, endPoint y: 160, distance: 197.9
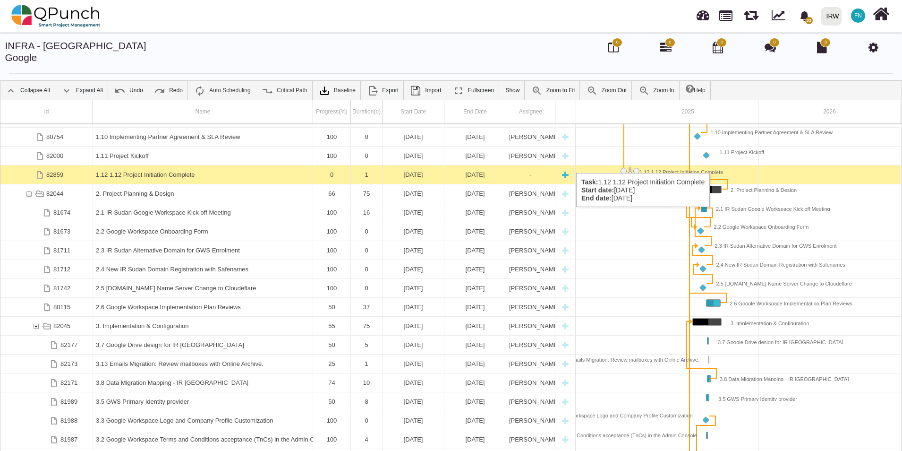
click at [138, 165] on div "1.12 1.12 Project Initiation Complete" at bounding box center [203, 174] width 214 height 18
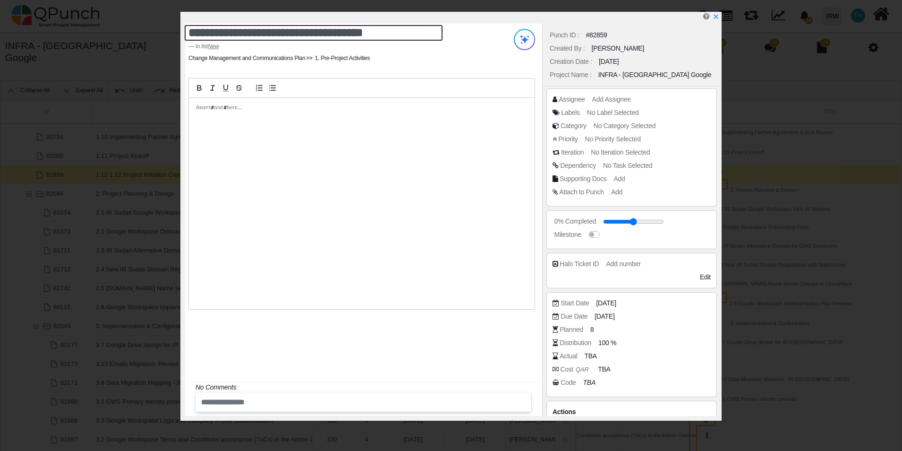
click at [229, 32] on textarea "**********" at bounding box center [314, 33] width 258 height 16
type textarea "**********"
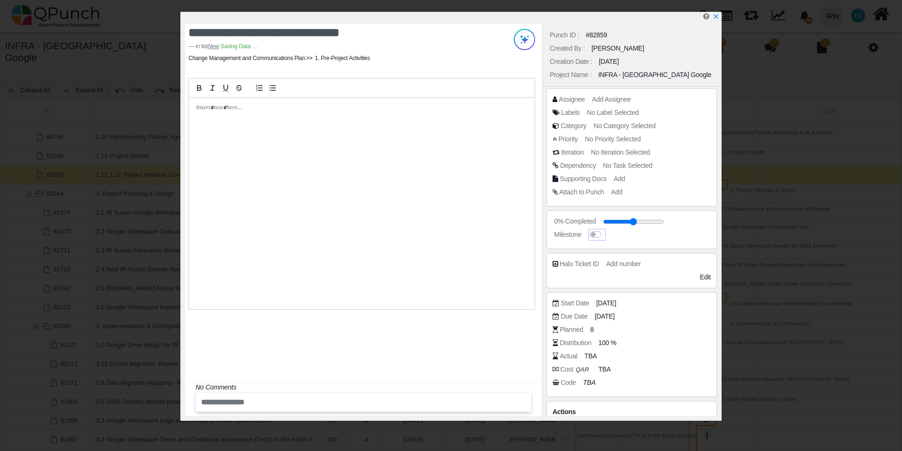
click at [605, 230] on label at bounding box center [605, 230] width 0 height 0
drag, startPoint x: 609, startPoint y: 223, endPoint x: 660, endPoint y: 223, distance: 51.0
click at [660, 223] on input "range" at bounding box center [638, 222] width 61 height 4
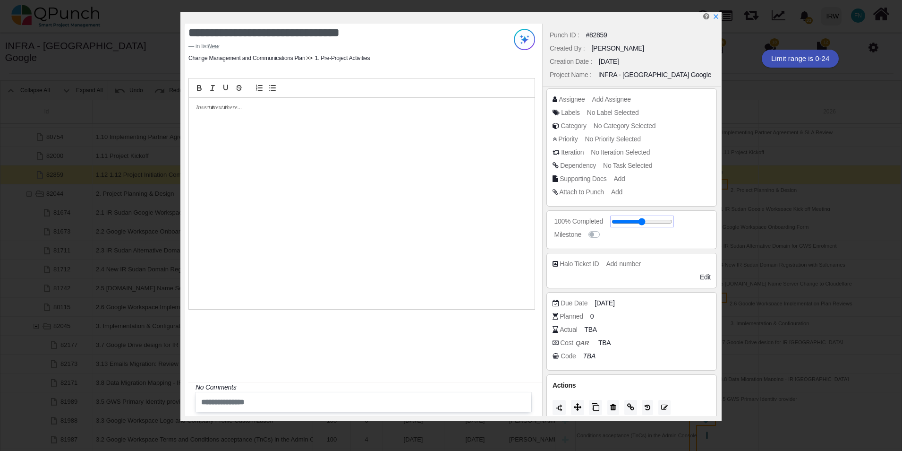
drag, startPoint x: 626, startPoint y: 222, endPoint x: 675, endPoint y: 222, distance: 49.1
click at [673, 222] on input "range" at bounding box center [642, 222] width 61 height 4
click at [606, 101] on span "Add Assignee" at bounding box center [613, 99] width 39 height 8
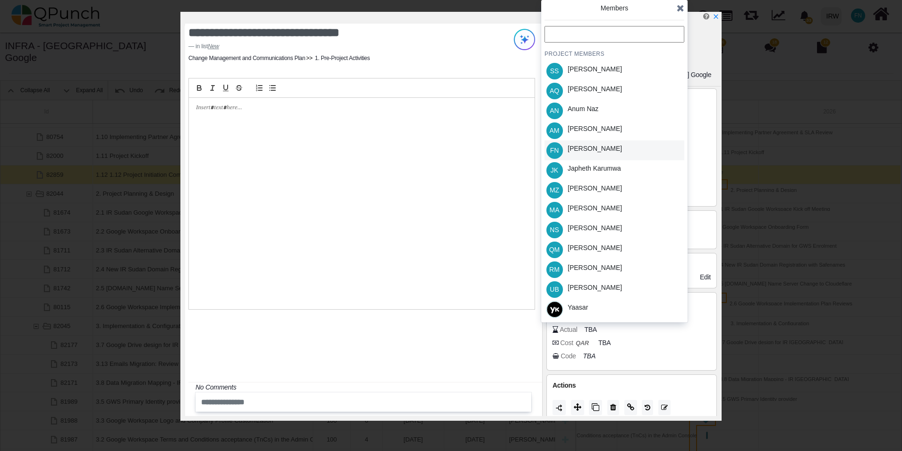
click at [608, 145] on div "[PERSON_NAME]" at bounding box center [595, 149] width 54 height 10
click at [604, 93] on div "Aamar Qayum" at bounding box center [595, 89] width 54 height 10
click at [682, 6] on icon at bounding box center [681, 7] width 8 height 9
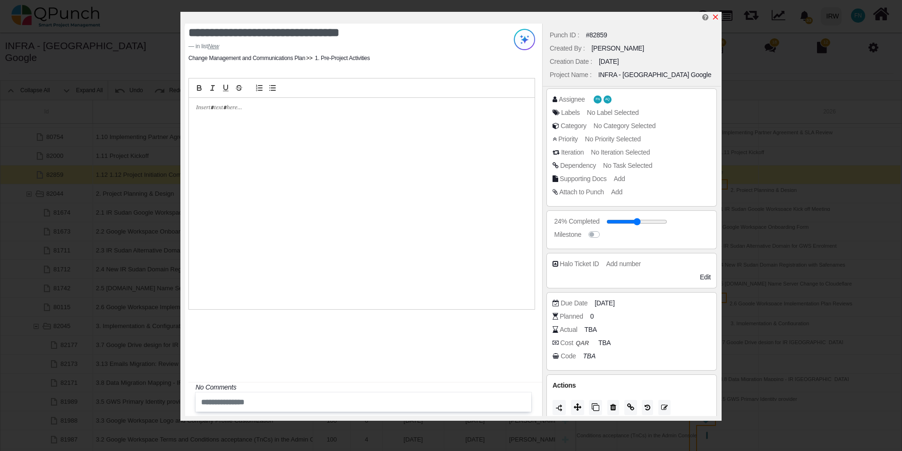
click at [718, 17] on icon "x" at bounding box center [716, 17] width 8 height 8
type input "**"
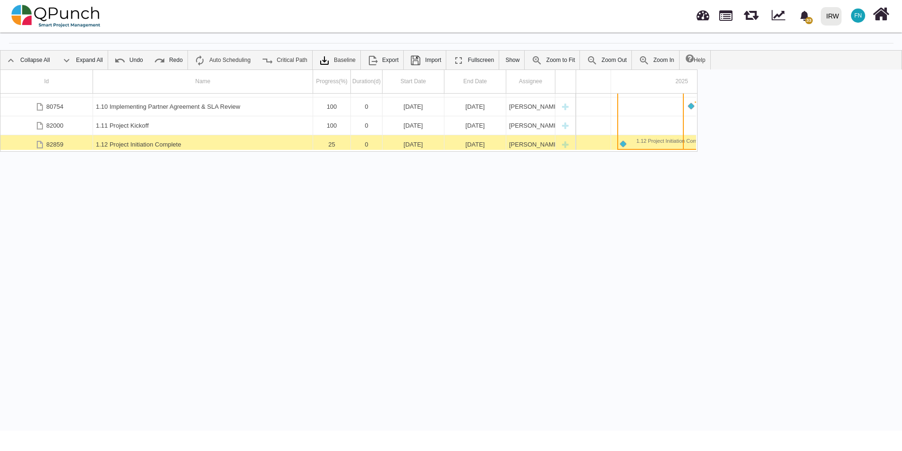
scroll to position [0, 101]
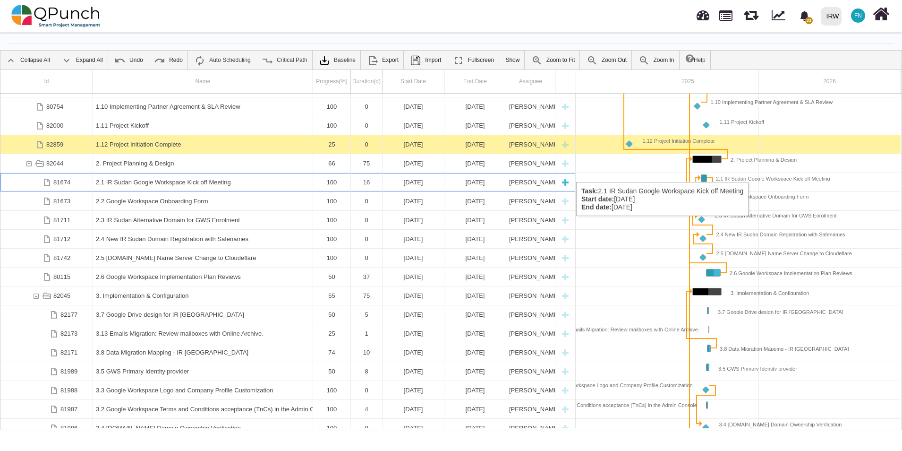
click at [156, 173] on div "2.1 IR Sudan Google Workspace Kick off Meeting" at bounding box center [203, 182] width 214 height 18
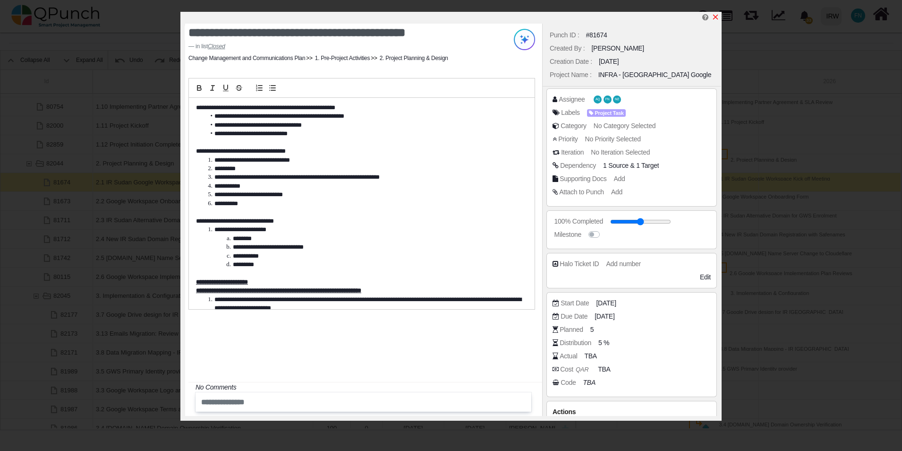
click at [717, 18] on icon "x" at bounding box center [716, 17] width 8 height 8
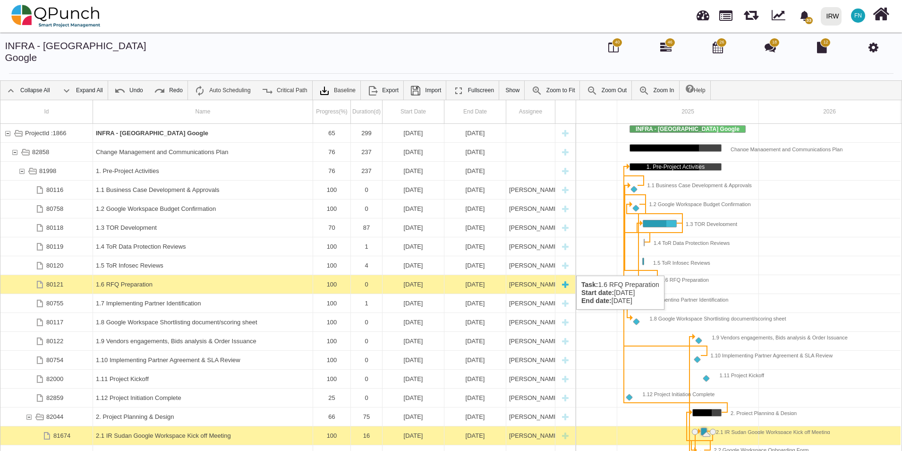
scroll to position [0, 0]
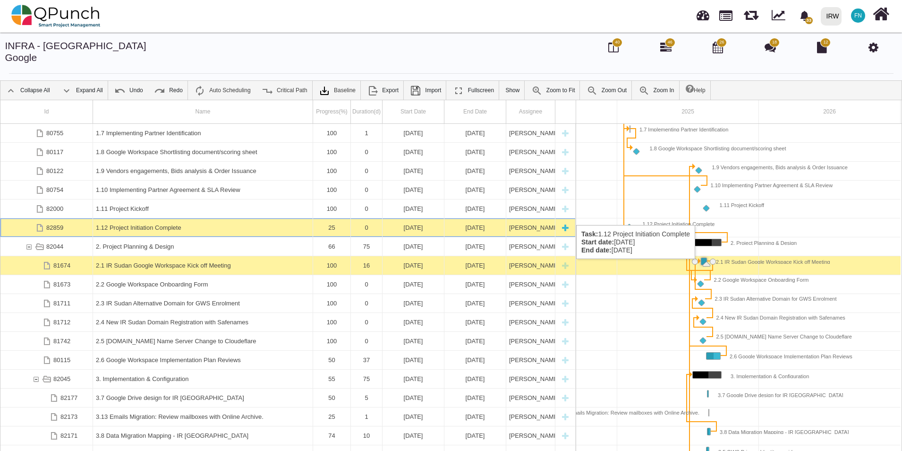
click at [162, 218] on div "1.12 Project Initiation Complete" at bounding box center [203, 227] width 214 height 18
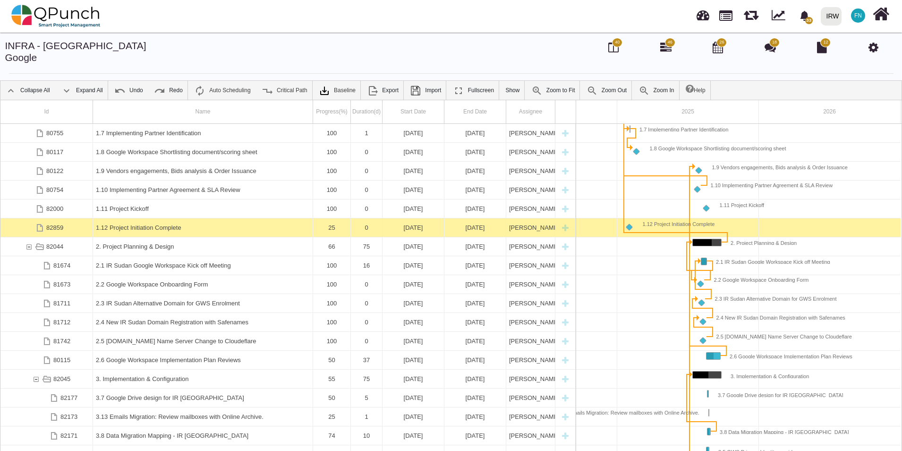
click at [162, 218] on div "1.12 Project Initiation Complete" at bounding box center [203, 227] width 214 height 18
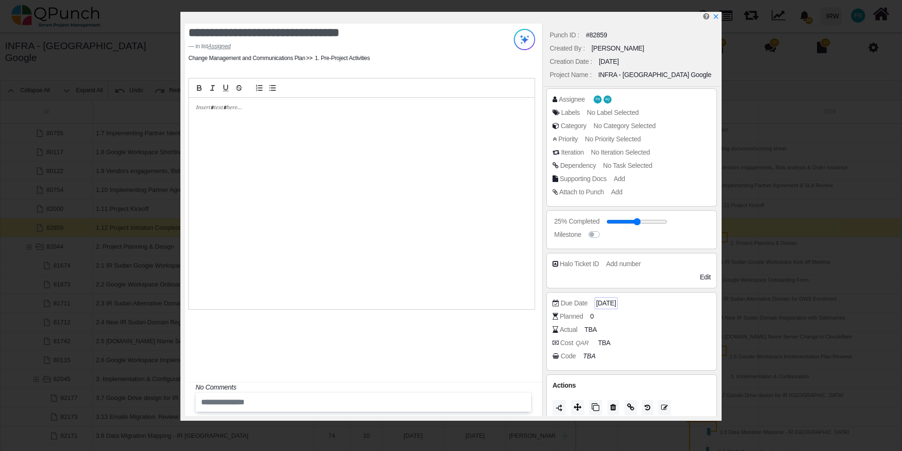
click at [616, 305] on span "02-02-2025" at bounding box center [606, 303] width 20 height 10
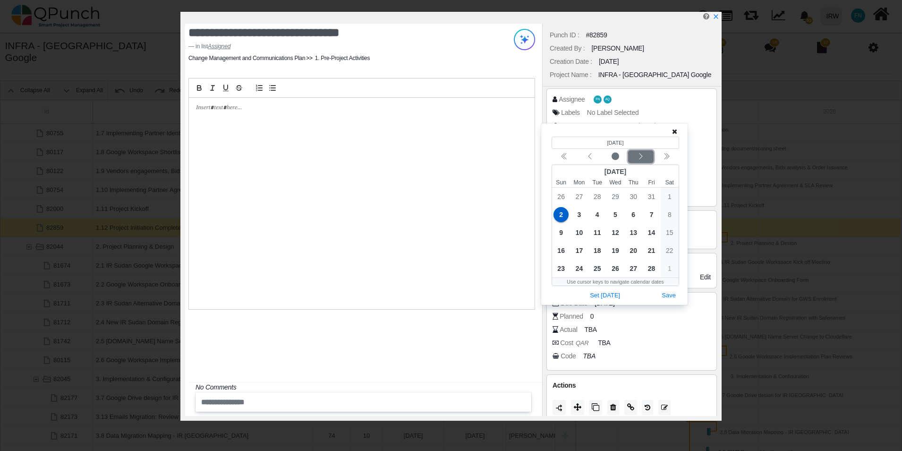
click at [651, 158] on div "Next month" at bounding box center [641, 156] width 22 height 9
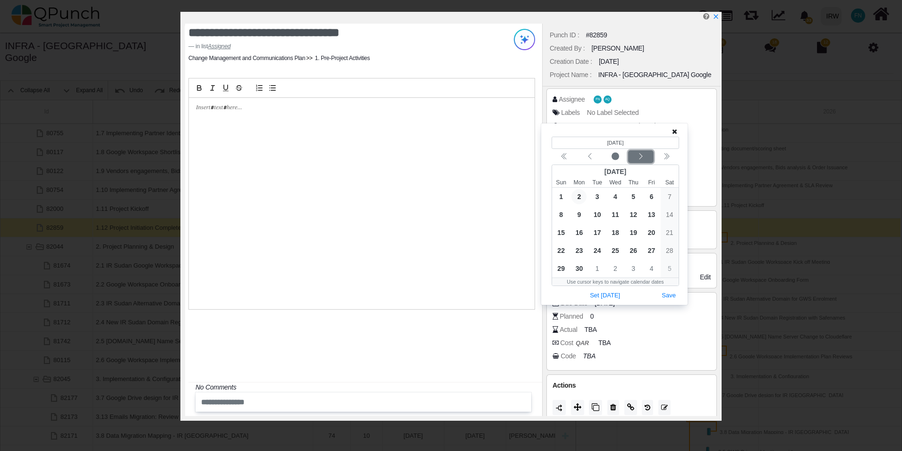
click at [651, 158] on div "Next month" at bounding box center [641, 156] width 22 height 9
click at [637, 251] on span "25" at bounding box center [633, 250] width 15 height 15
click at [667, 293] on button "Save" at bounding box center [669, 295] width 21 height 13
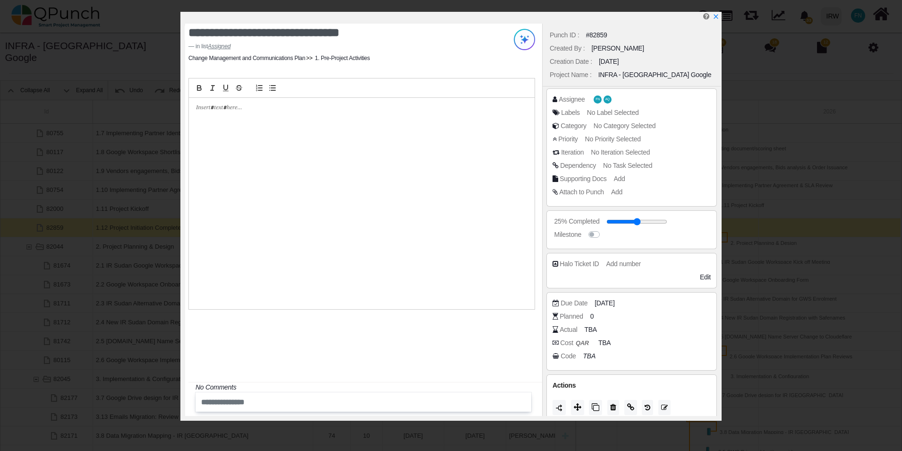
click at [275, 111] on p at bounding box center [359, 107] width 326 height 9
click at [224, 108] on p "********" at bounding box center [359, 107] width 327 height 9
click at [718, 15] on icon "x" at bounding box center [716, 17] width 8 height 8
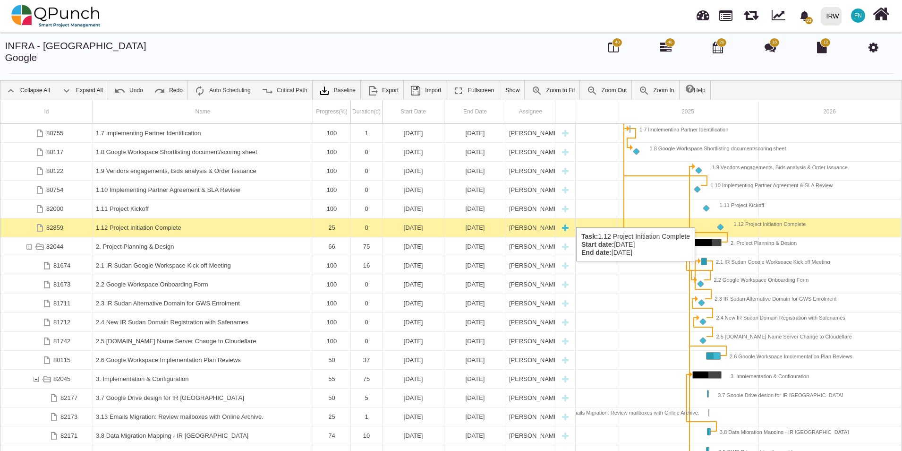
click at [160, 218] on div "1.12 Project Initiation Complete" at bounding box center [203, 227] width 214 height 18
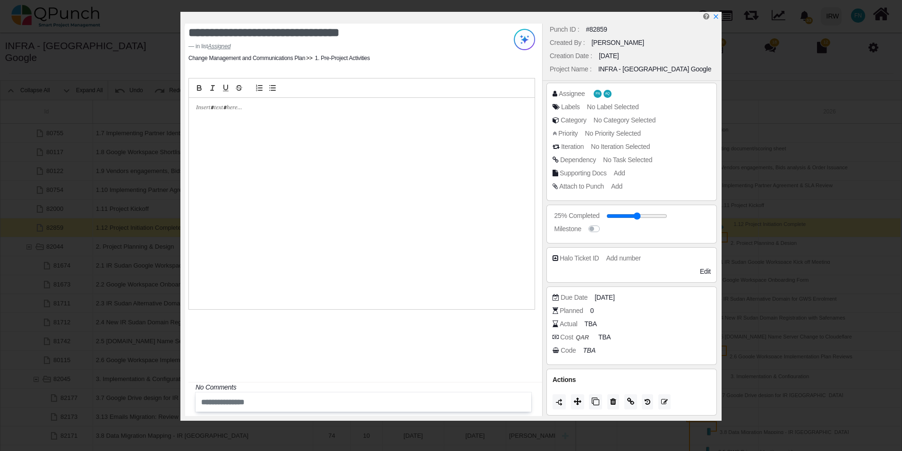
scroll to position [7, 0]
click at [579, 401] on icon at bounding box center [578, 400] width 8 height 8
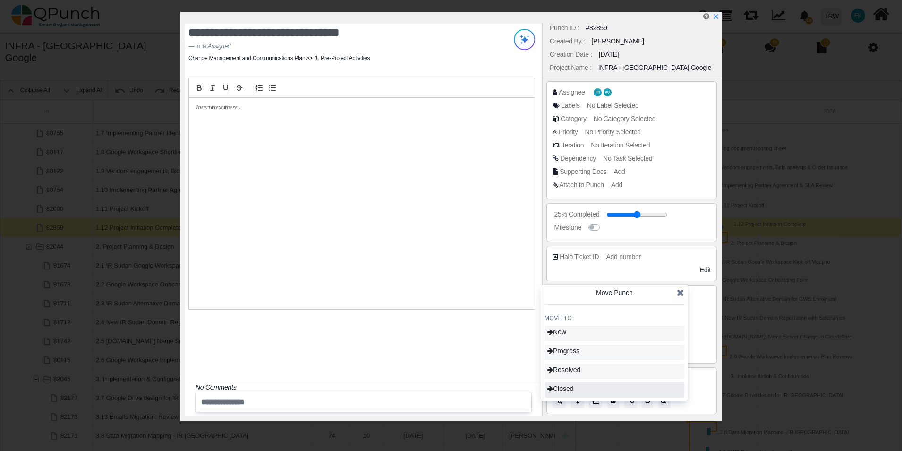
click at [574, 388] on span "Closed" at bounding box center [561, 389] width 26 height 8
type input "***"
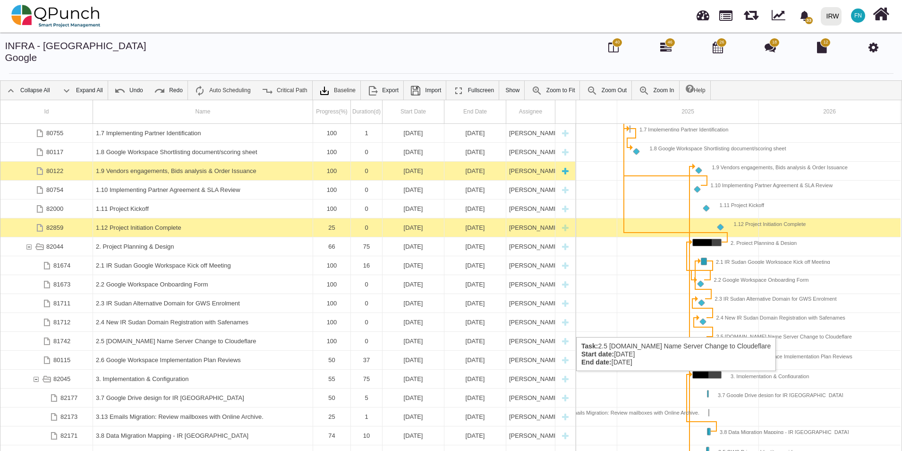
scroll to position [0, 0]
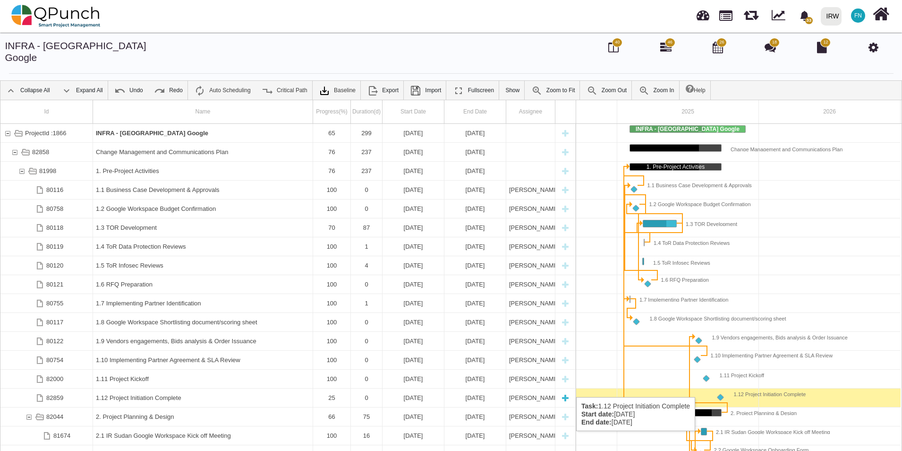
click at [138, 388] on div "1.12 Project Initiation Complete" at bounding box center [203, 397] width 214 height 18
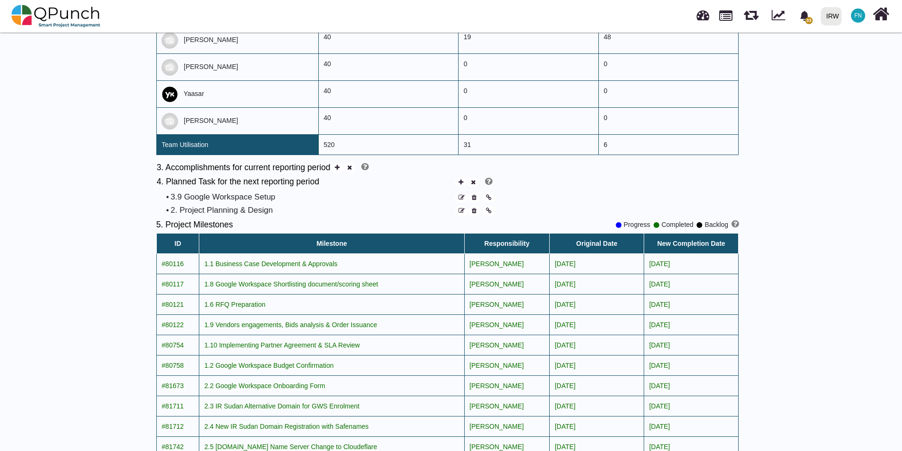
scroll to position [520, 0]
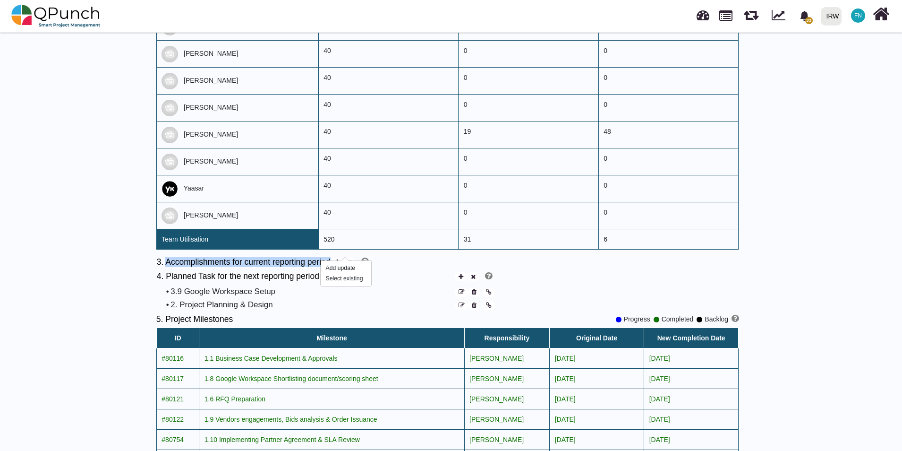
drag, startPoint x: 166, startPoint y: 253, endPoint x: 342, endPoint y: 255, distance: 176.2
click at [342, 256] on tr "3. Accomplishments for current reporting period" at bounding box center [262, 263] width 213 height 14
drag, startPoint x: 342, startPoint y: 255, endPoint x: 303, endPoint y: 250, distance: 39.5
click at [303, 257] on h5 "3. Accomplishments for current reporting period" at bounding box center [244, 262] width 174 height 10
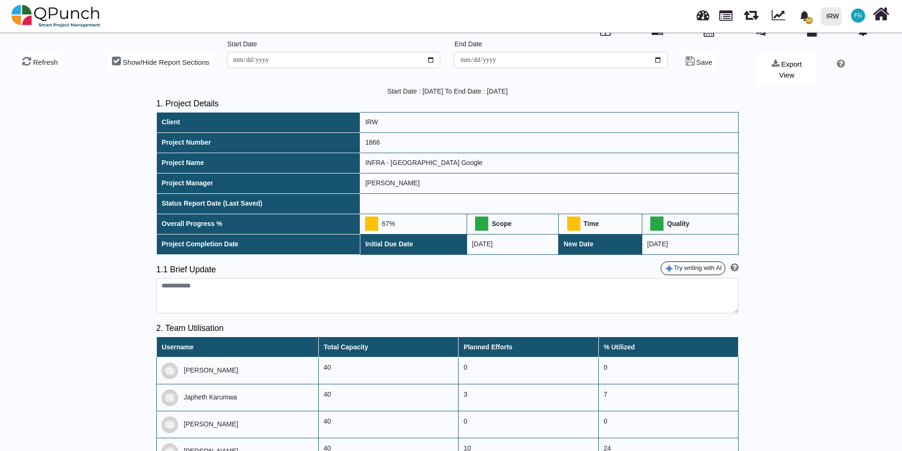
scroll to position [0, 0]
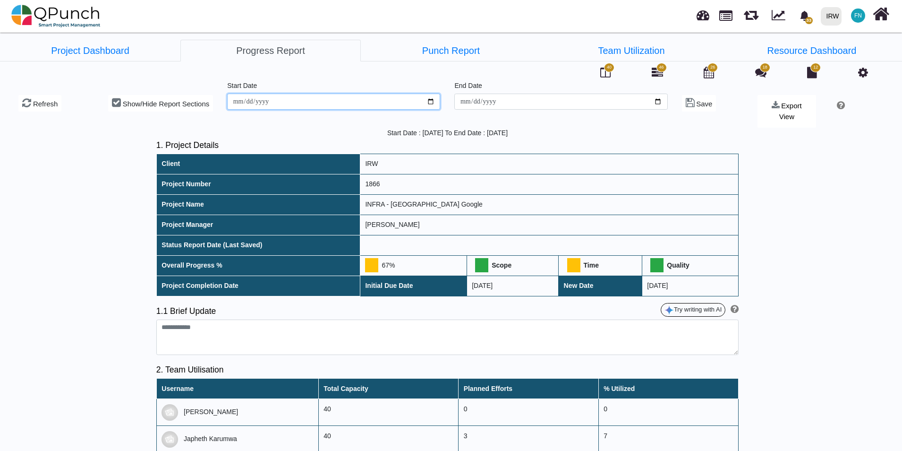
click at [330, 101] on input "**********" at bounding box center [333, 102] width 213 height 16
click at [431, 100] on input "**********" at bounding box center [333, 102] width 213 height 16
type input "**********"
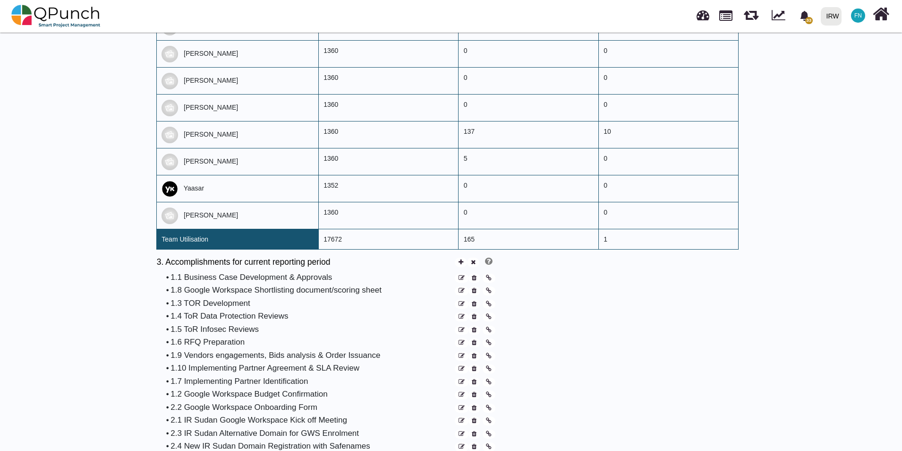
scroll to position [567, 0]
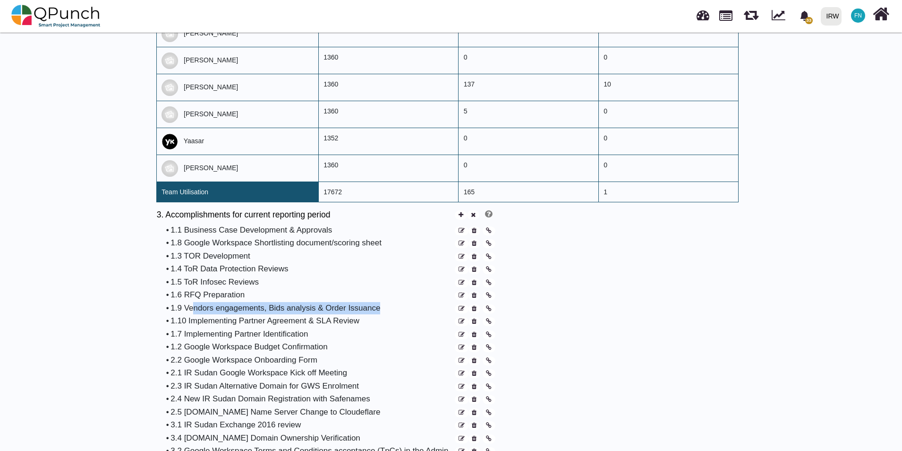
drag, startPoint x: 191, startPoint y: 299, endPoint x: 373, endPoint y: 300, distance: 182.4
click at [373, 302] on div "1.9 Vendors engagements, Bids analysis & Order Issuance" at bounding box center [312, 308] width 283 height 12
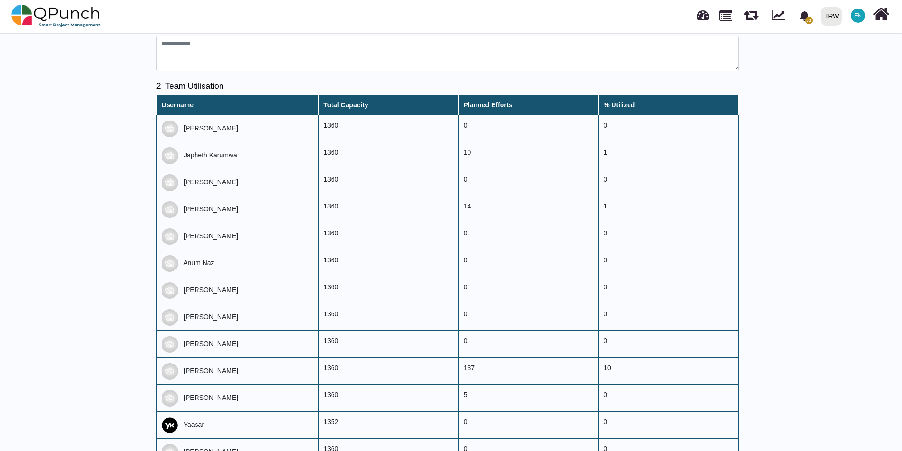
scroll to position [0, 0]
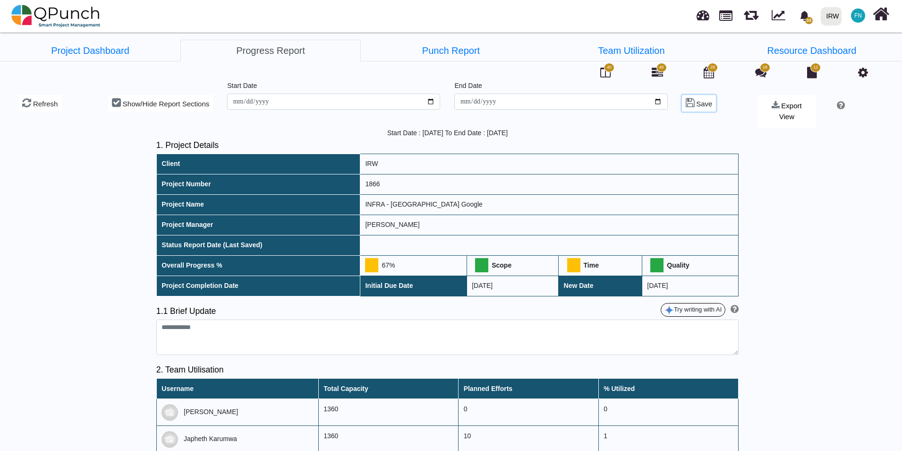
click at [702, 102] on span "Save" at bounding box center [704, 104] width 16 height 8
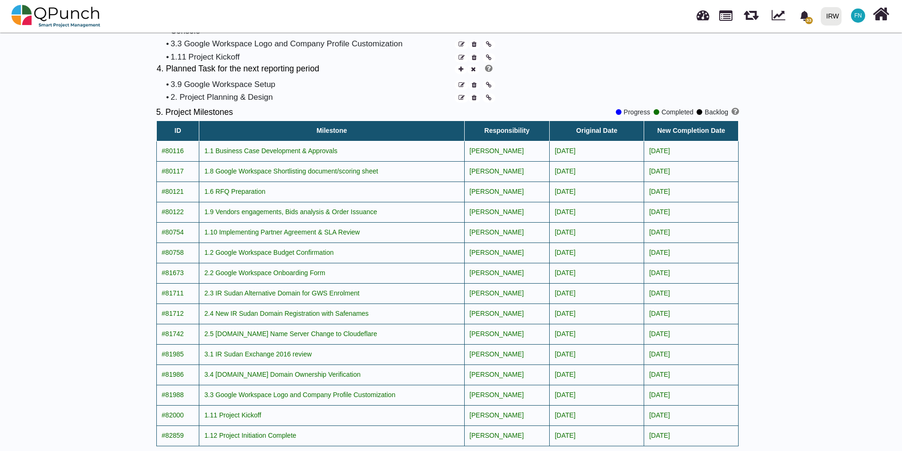
scroll to position [1039, 0]
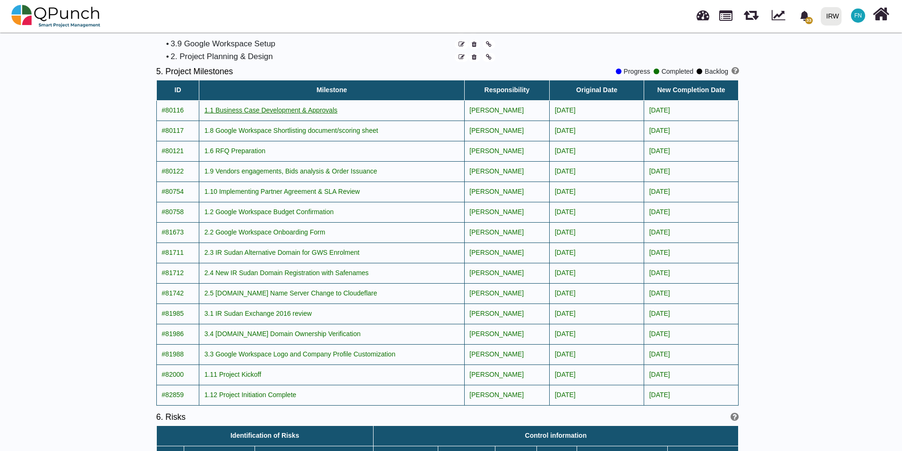
click at [273, 106] on span "1.1 Business Case Development & Approvals" at bounding box center [271, 110] width 133 height 8
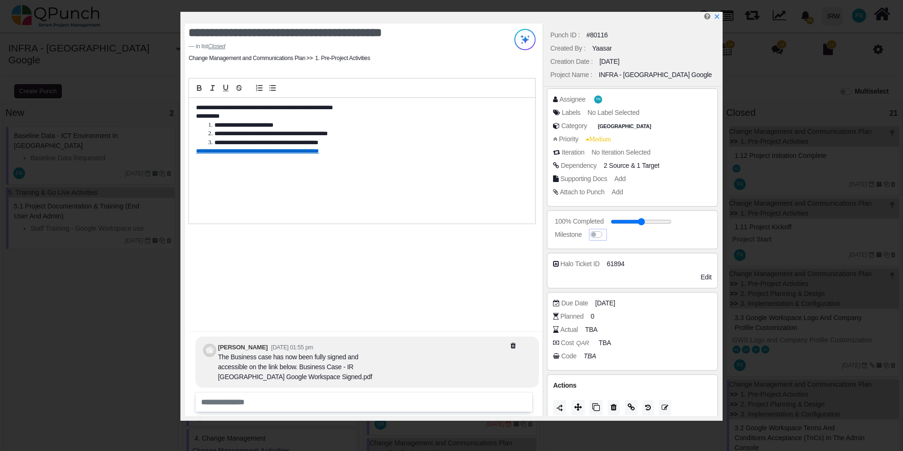
click at [606, 230] on label at bounding box center [606, 230] width 0 height 0
click at [718, 17] on icon "x" at bounding box center [716, 17] width 5 height 5
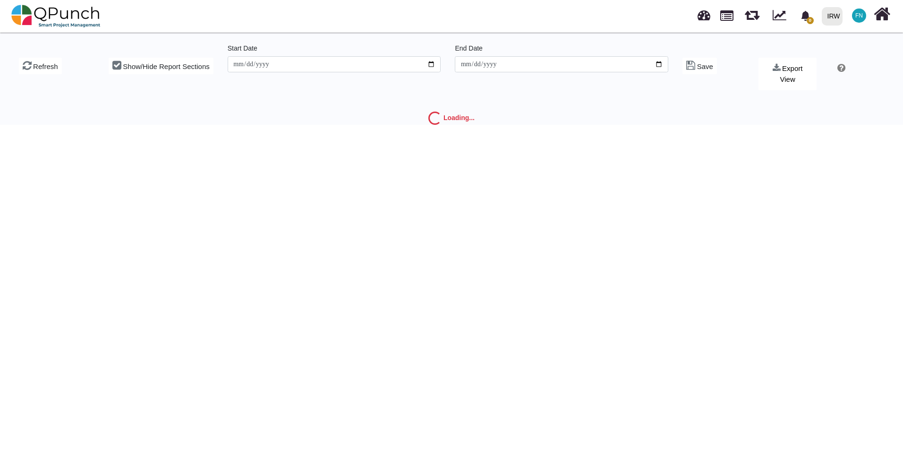
type input "**********"
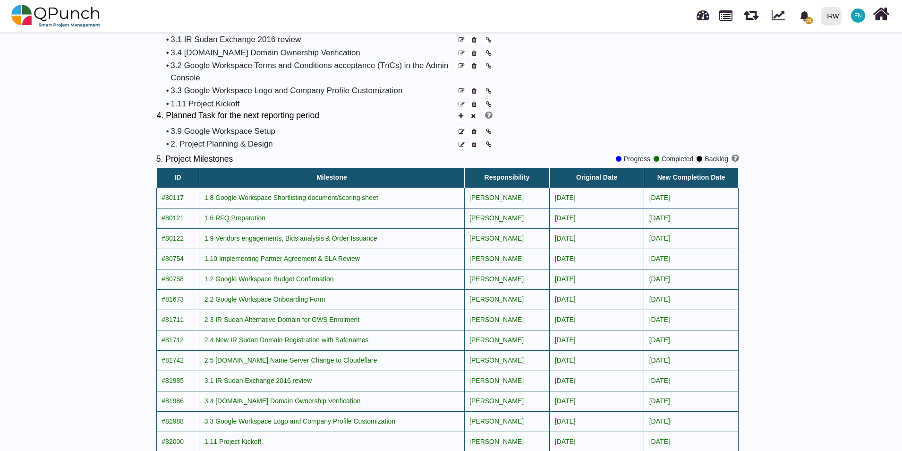
scroll to position [945, 0]
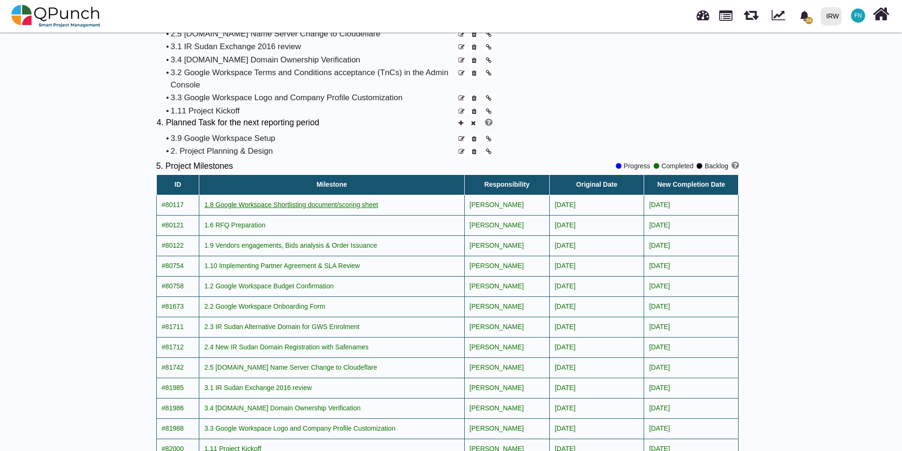
click at [358, 201] on span "1.8 Google Workspace Shortlisting document/scoring sheet" at bounding box center [292, 205] width 174 height 8
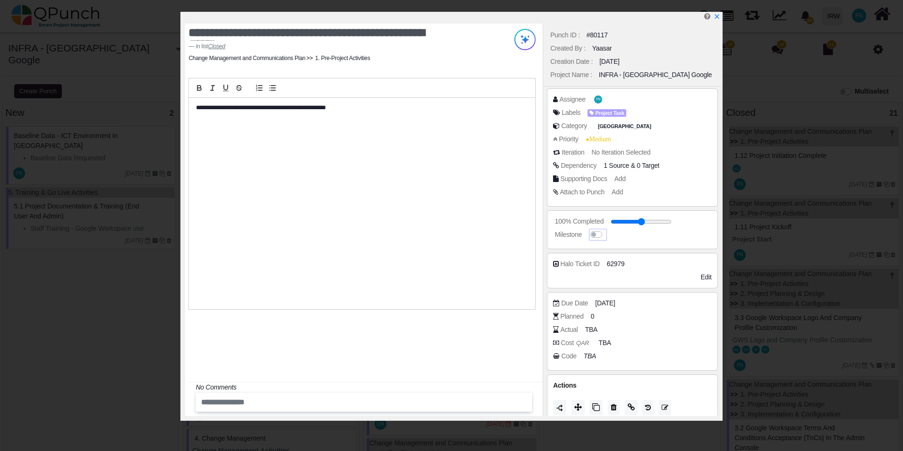
click at [606, 230] on label at bounding box center [606, 230] width 0 height 0
click at [720, 17] on icon "x" at bounding box center [717, 17] width 8 height 8
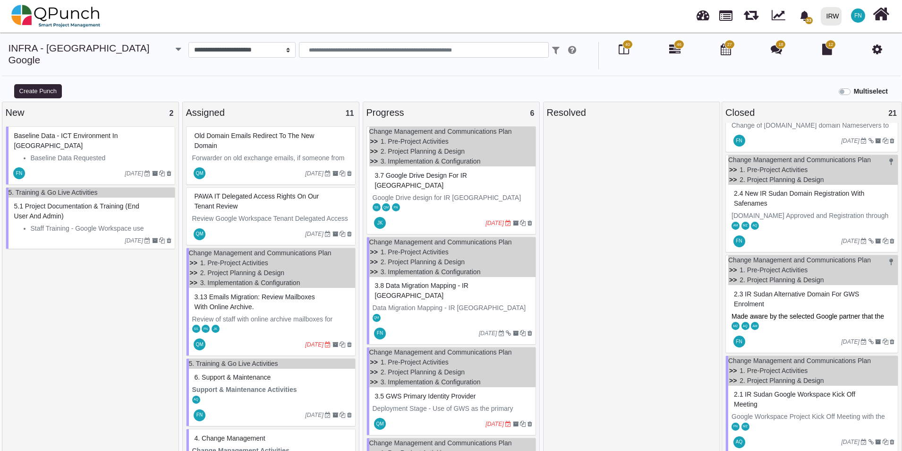
scroll to position [661, 0]
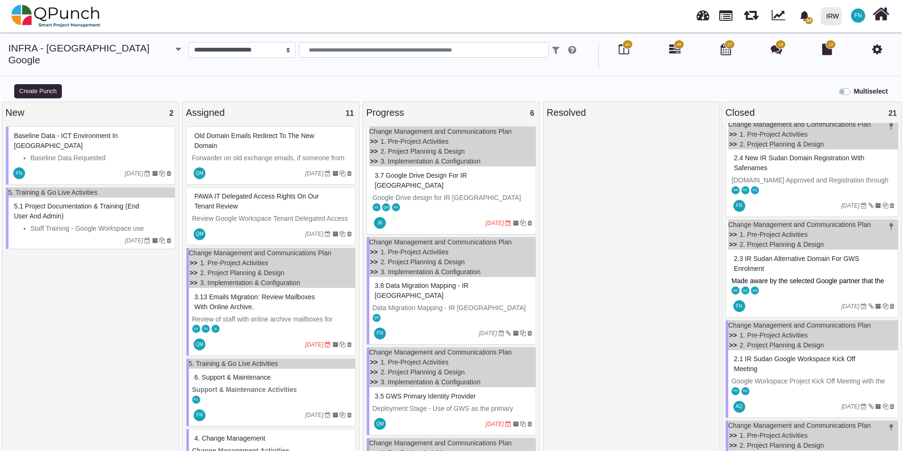
click at [755, 355] on span "2.1 IR Sudan Google Workspace Kick off Meeting" at bounding box center [794, 363] width 121 height 17
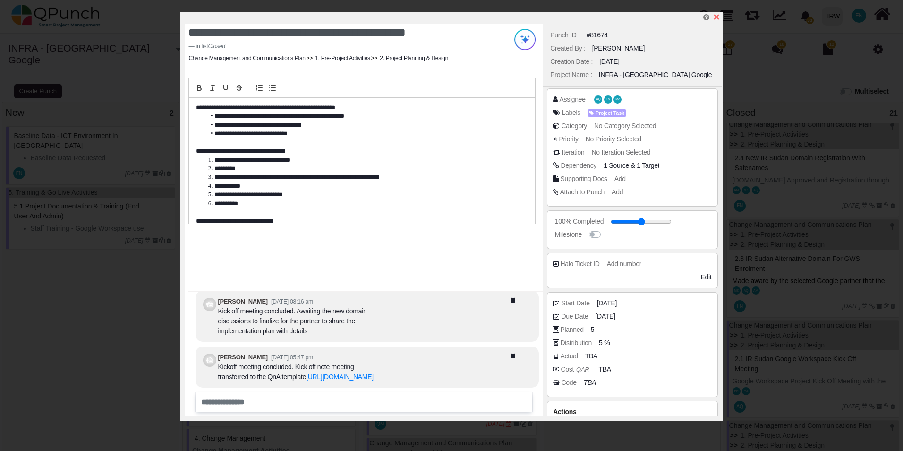
click at [715, 17] on icon "x" at bounding box center [717, 17] width 8 height 8
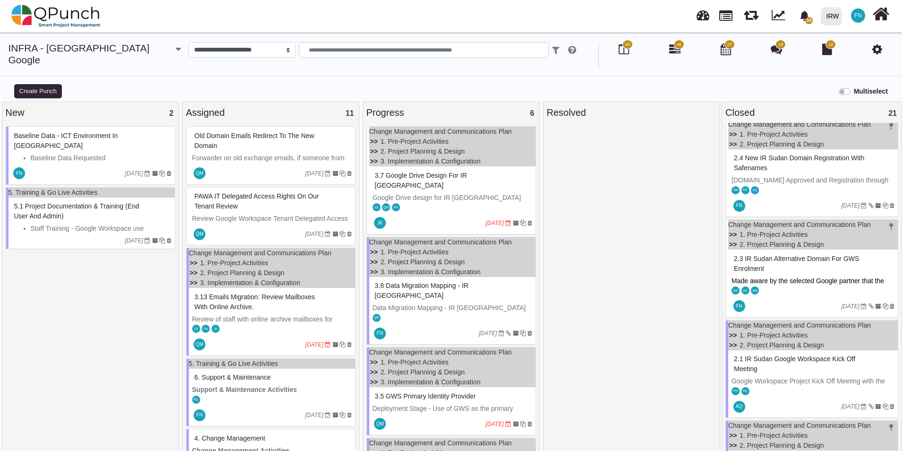
click at [760, 252] on div "2.3 IR Sudan Alternative Domain for GWS Enrolment" at bounding box center [813, 263] width 163 height 25
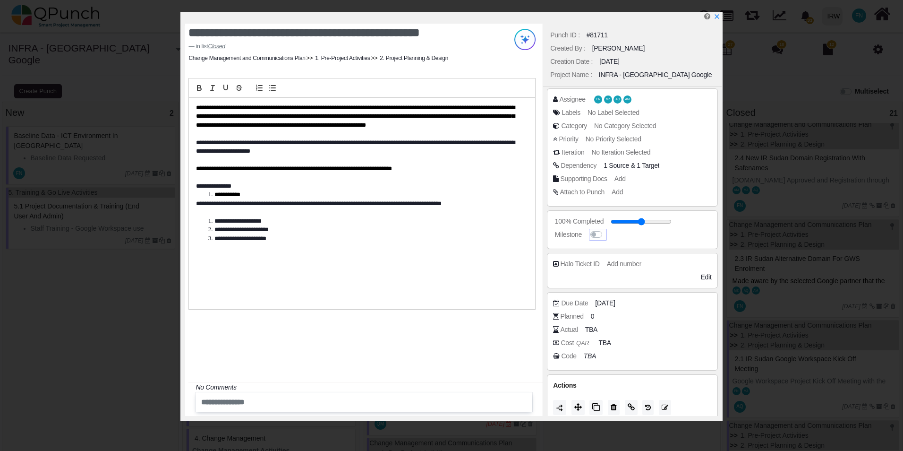
click at [606, 230] on label at bounding box center [606, 230] width 0 height 0
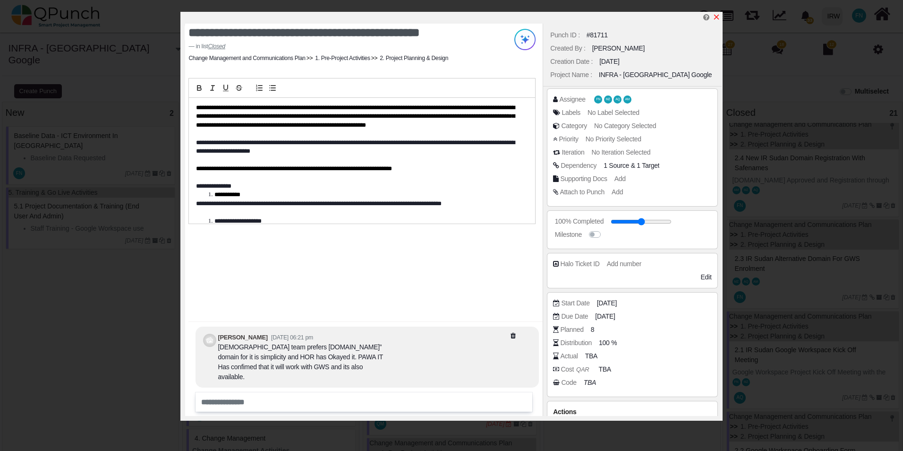
click at [719, 16] on icon "x" at bounding box center [717, 17] width 8 height 8
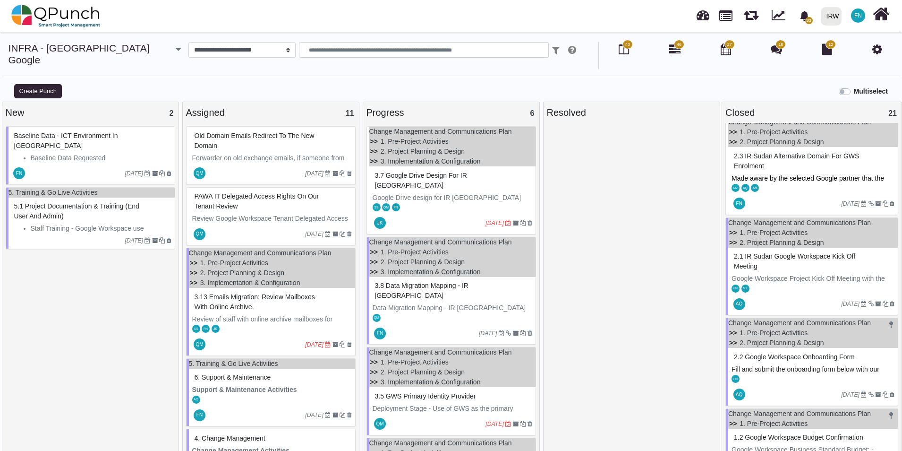
scroll to position [803, 0]
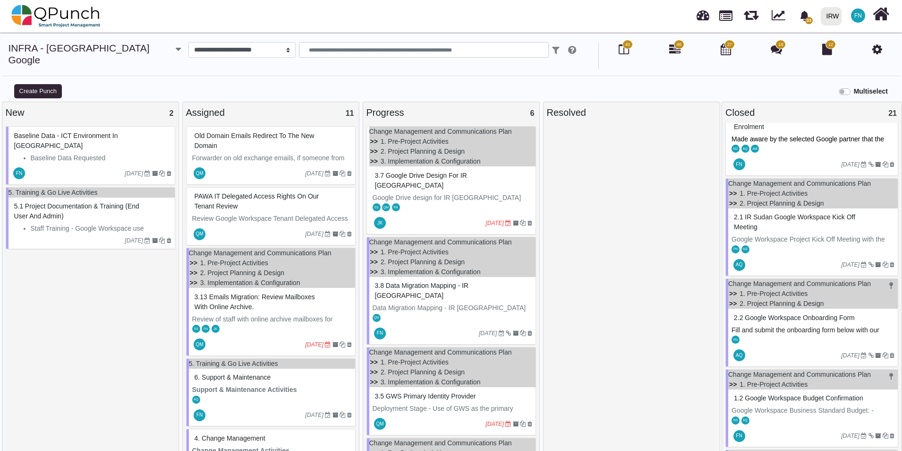
click at [770, 314] on span "2.2 Google Workspace Onboarding Form" at bounding box center [794, 318] width 121 height 8
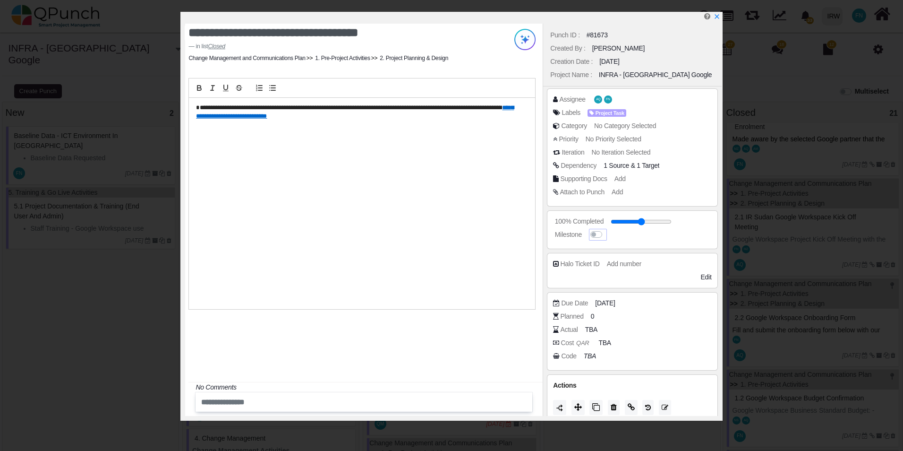
click at [606, 230] on label at bounding box center [606, 230] width 0 height 0
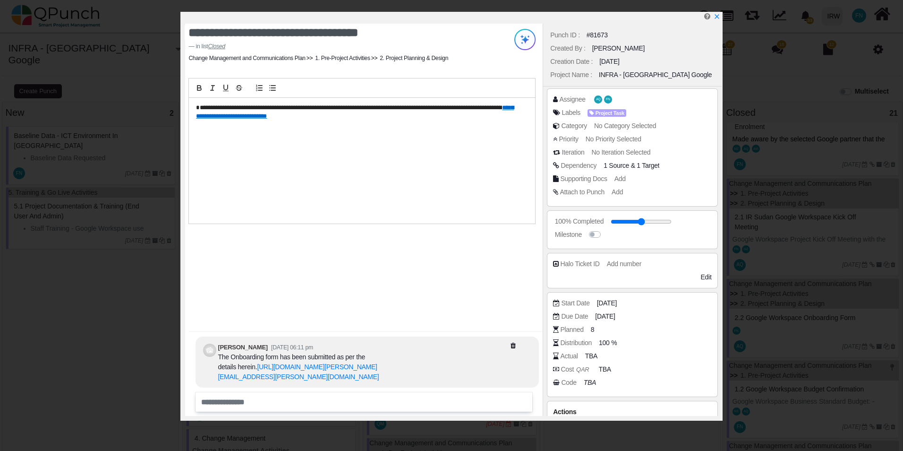
click at [716, 12] on div at bounding box center [453, 18] width 536 height 12
click at [716, 15] on icon "x" at bounding box center [717, 17] width 8 height 8
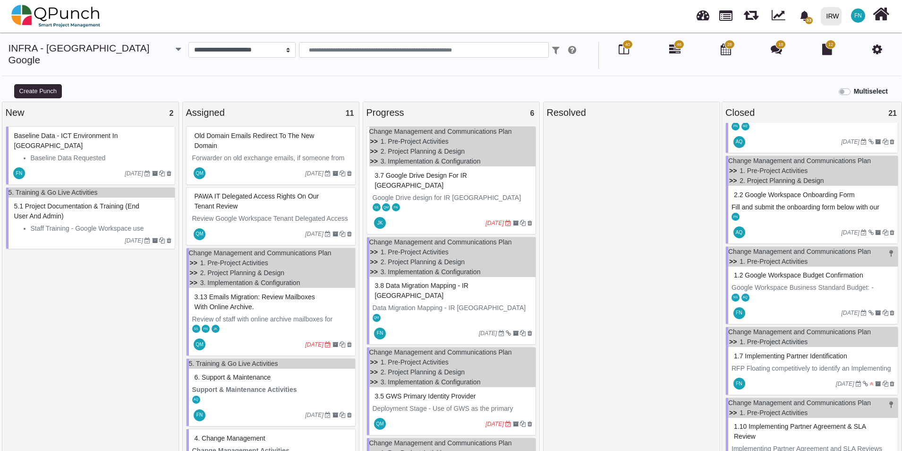
scroll to position [945, 0]
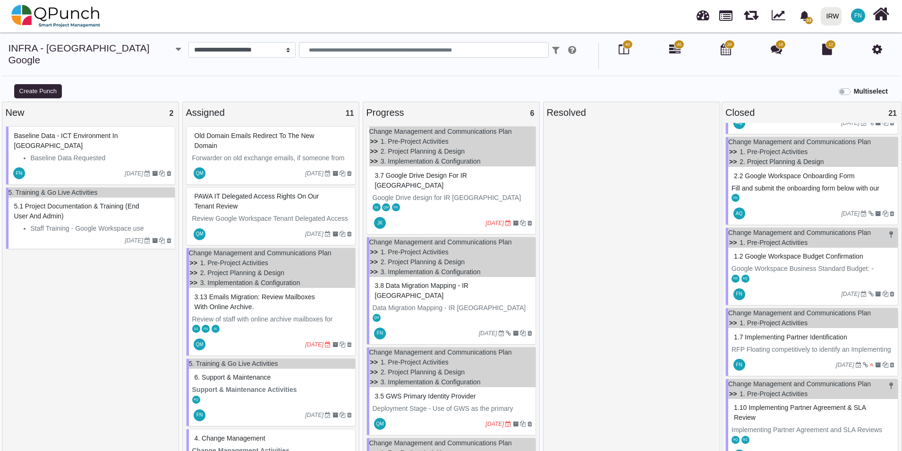
click at [759, 252] on span "1.2 Google Workspace Budget Confirmation" at bounding box center [798, 256] width 129 height 8
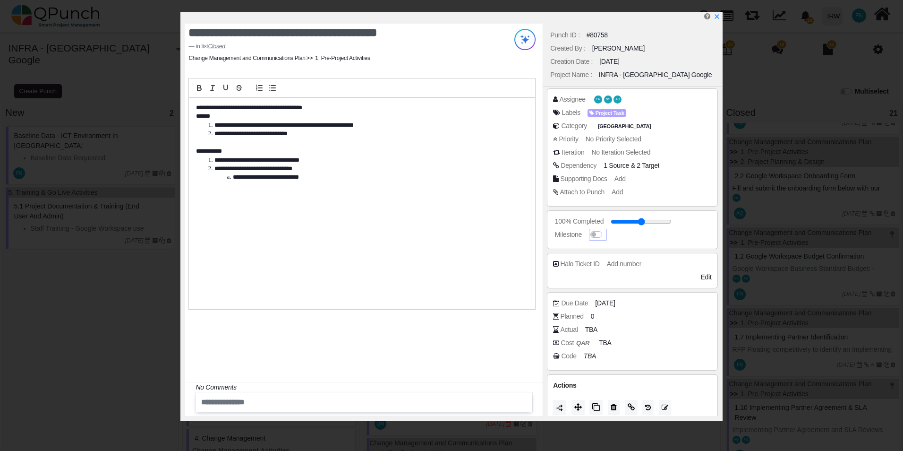
click at [606, 230] on label at bounding box center [606, 230] width 0 height 0
click at [716, 18] on icon "x" at bounding box center [716, 17] width 5 height 5
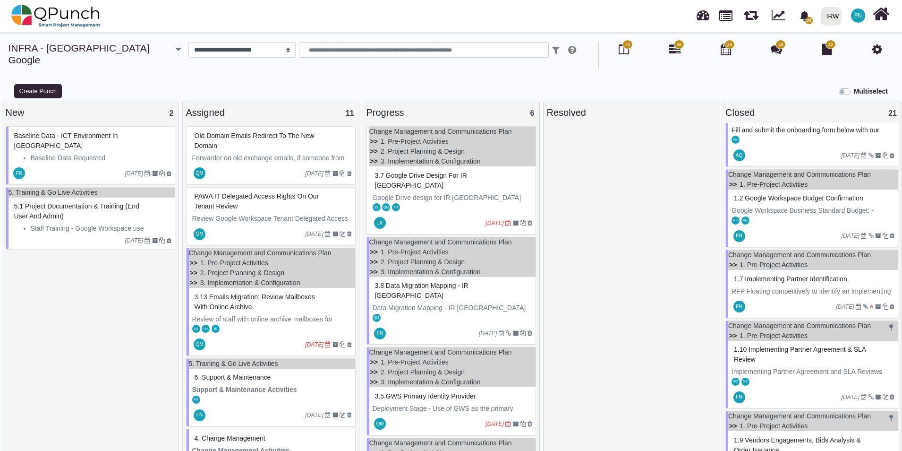
scroll to position [1087, 0]
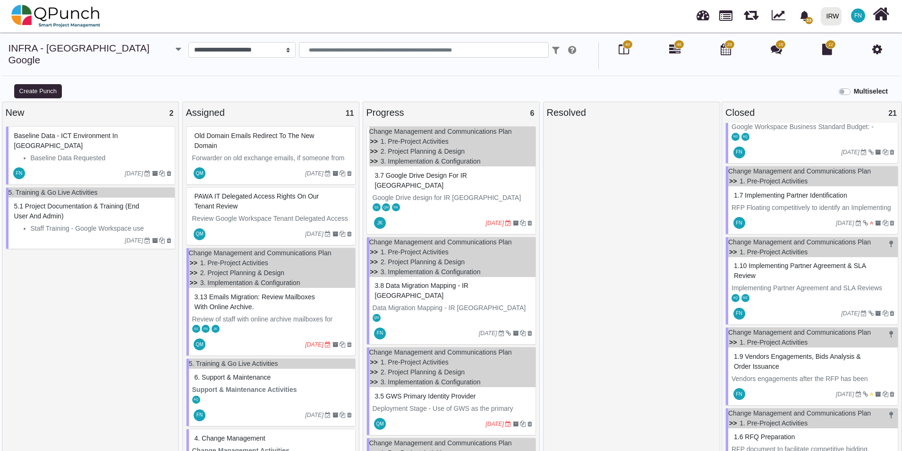
click at [778, 356] on span "1.9 Vendors engagements, Bids analysis & Order Issuance" at bounding box center [797, 360] width 127 height 17
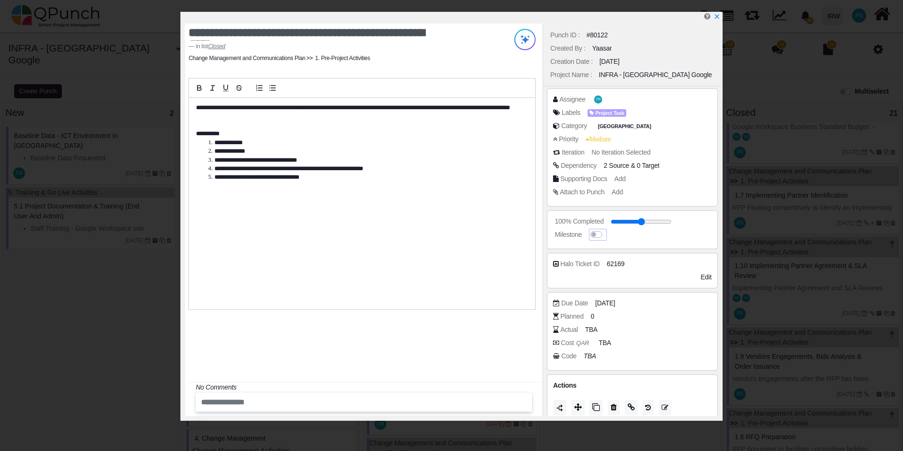
click at [606, 230] on label at bounding box center [606, 230] width 0 height 0
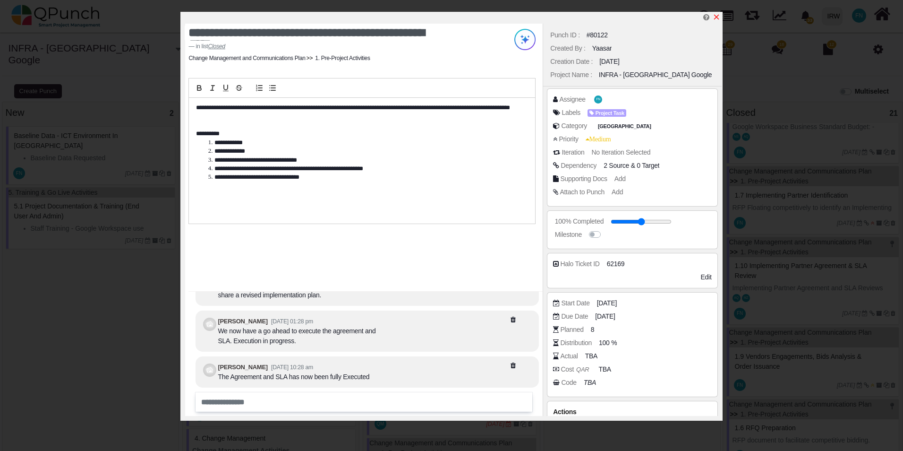
click at [715, 17] on icon "x" at bounding box center [717, 17] width 8 height 8
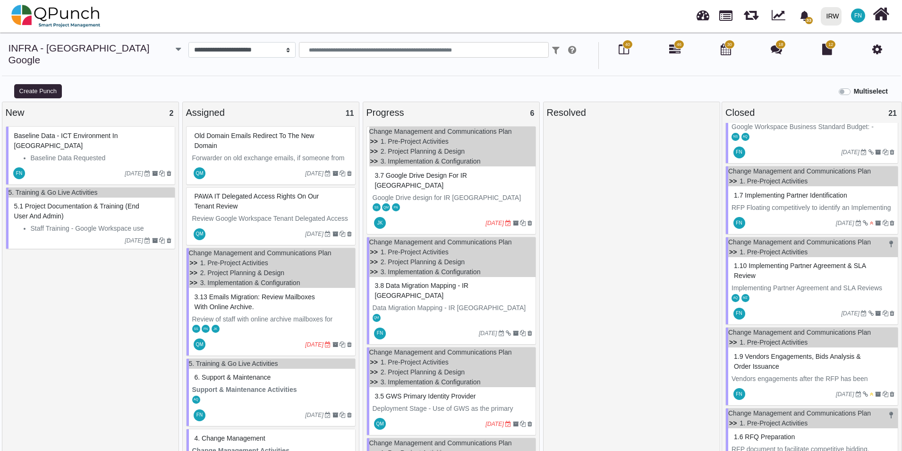
click at [764, 269] on span "1.10 Implementing Partner Agreement & SLA Review" at bounding box center [800, 270] width 132 height 17
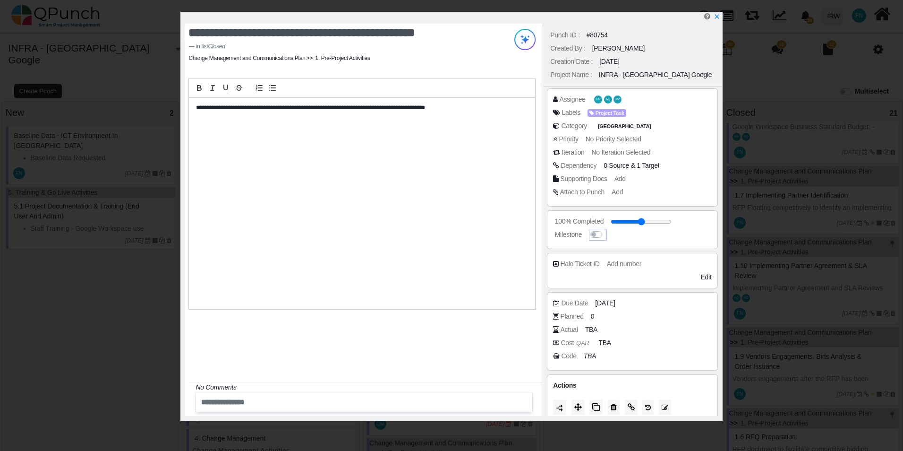
click at [606, 230] on label at bounding box center [606, 230] width 0 height 0
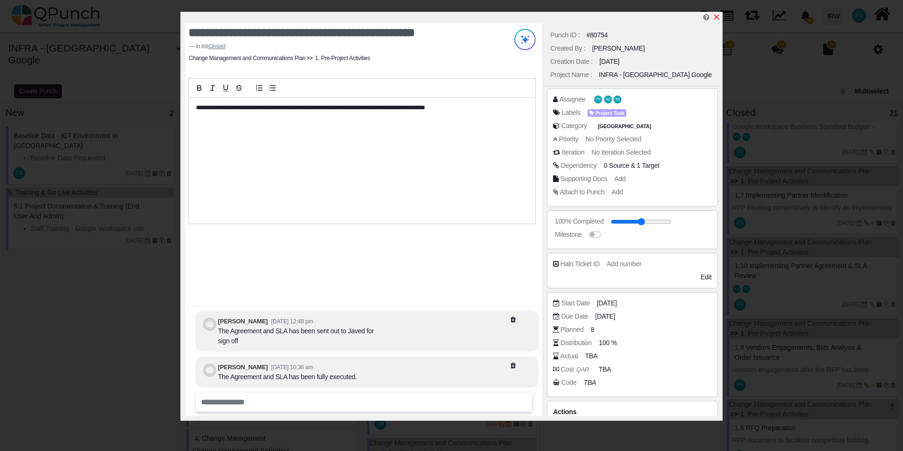
click at [716, 17] on icon "x" at bounding box center [716, 17] width 5 height 5
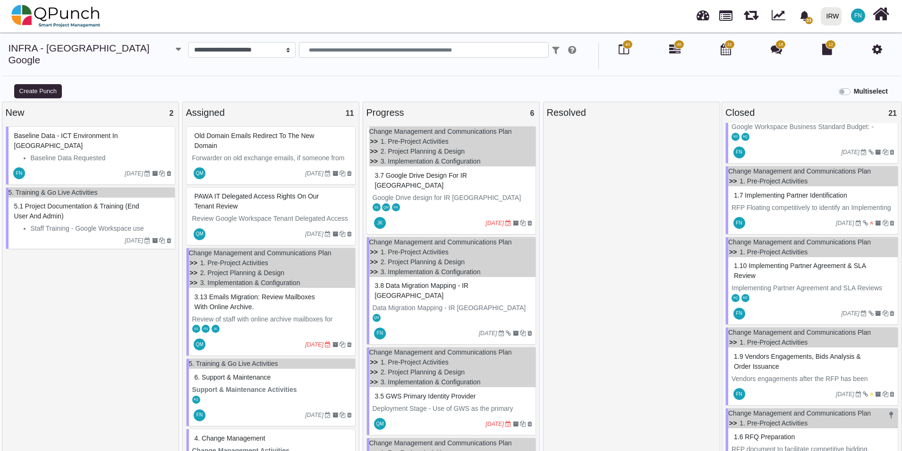
click at [774, 193] on span "1.7 Implementing Partner Identification" at bounding box center [790, 195] width 113 height 8
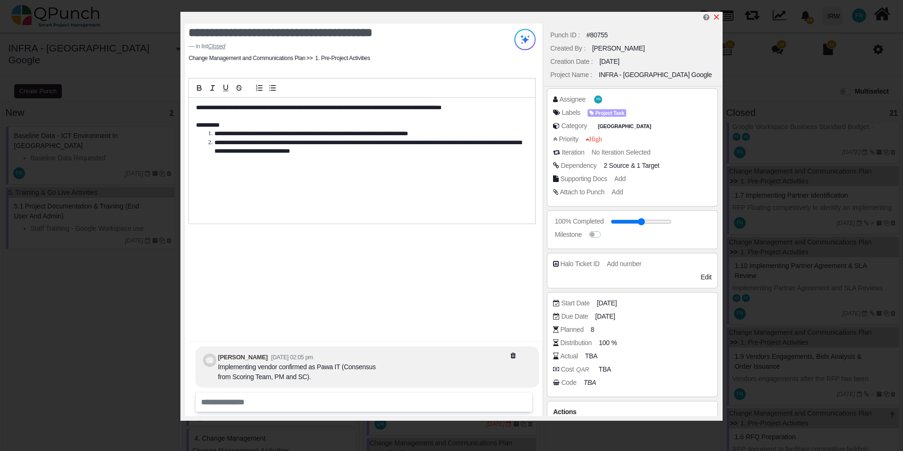
click at [715, 16] on icon "x" at bounding box center [716, 17] width 5 height 5
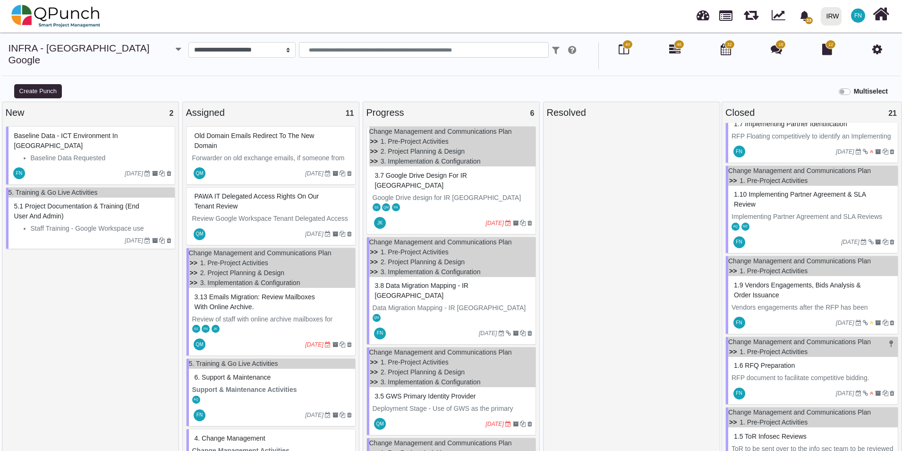
scroll to position [1228, 0]
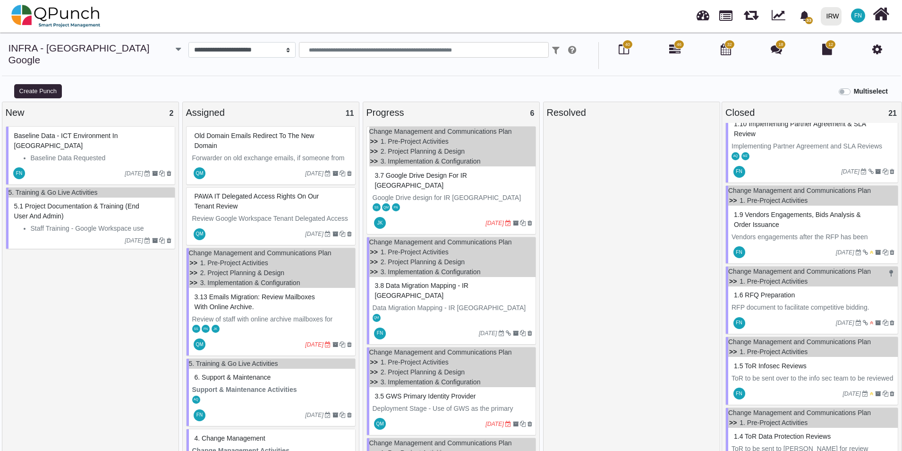
click at [761, 366] on span "1.5 ToR Infosec Reviews" at bounding box center [770, 366] width 73 height 8
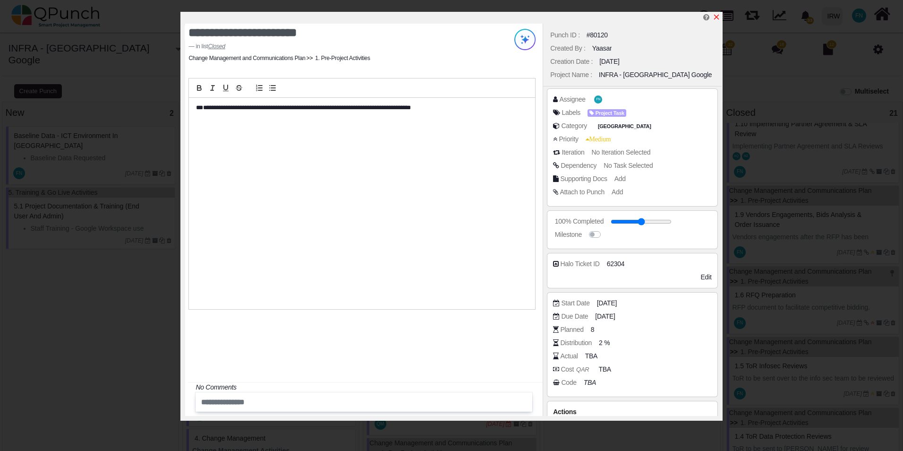
click at [718, 15] on icon "x" at bounding box center [717, 17] width 8 height 8
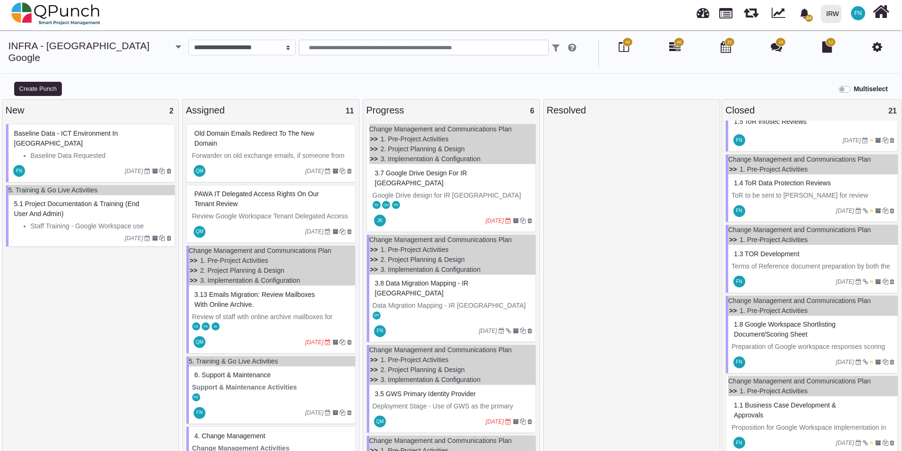
scroll to position [9, 0]
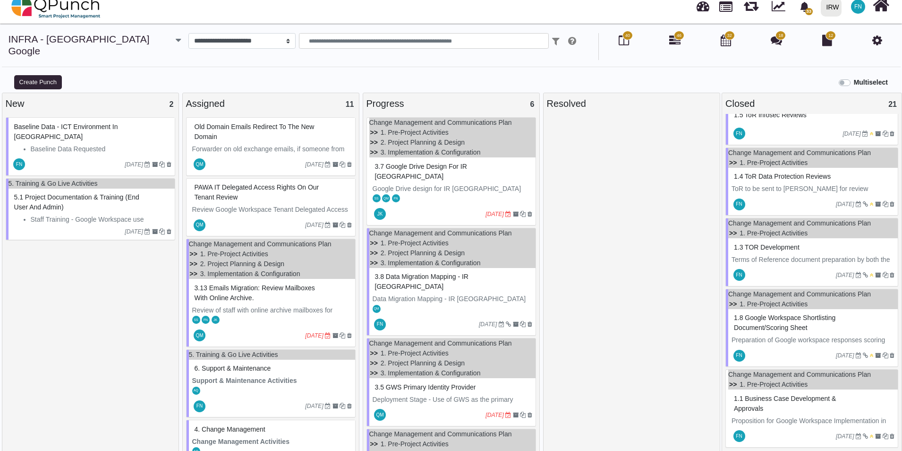
click at [756, 395] on span "1.1 Business Case Development & Approvals" at bounding box center [785, 403] width 102 height 17
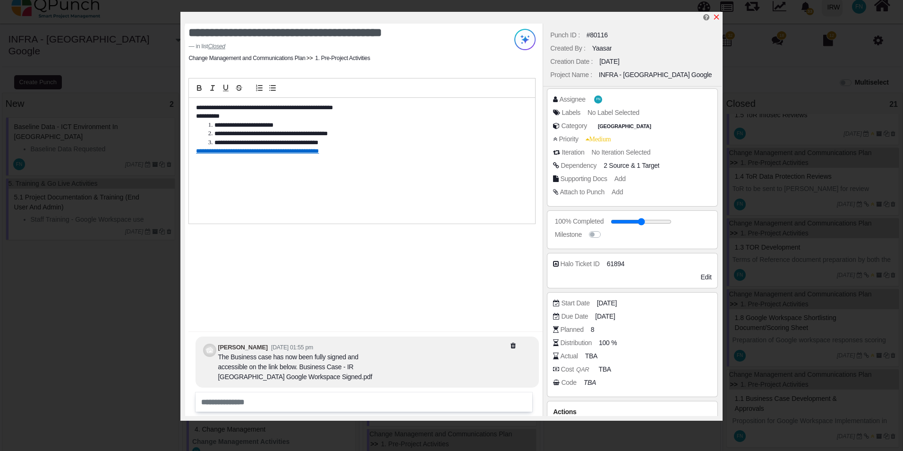
click at [716, 16] on icon "x" at bounding box center [717, 17] width 8 height 8
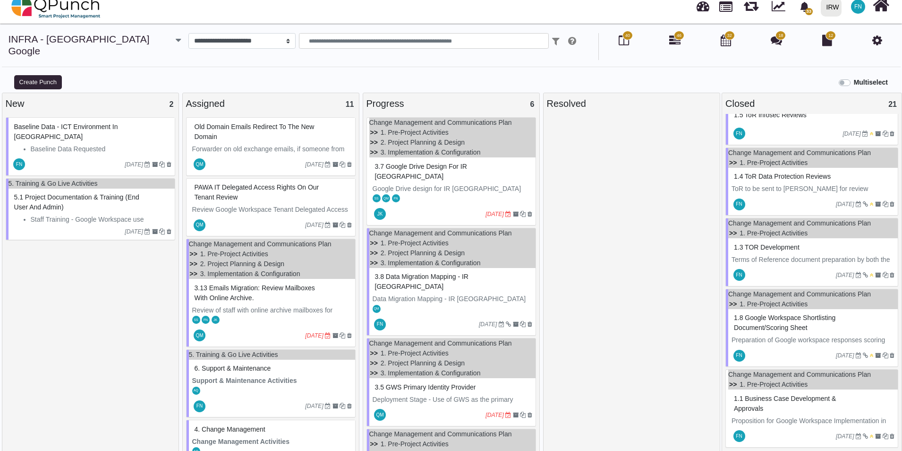
click at [782, 314] on span "1.8 Google Workspace Shortlisting document/scoring sheet" at bounding box center [785, 322] width 102 height 17
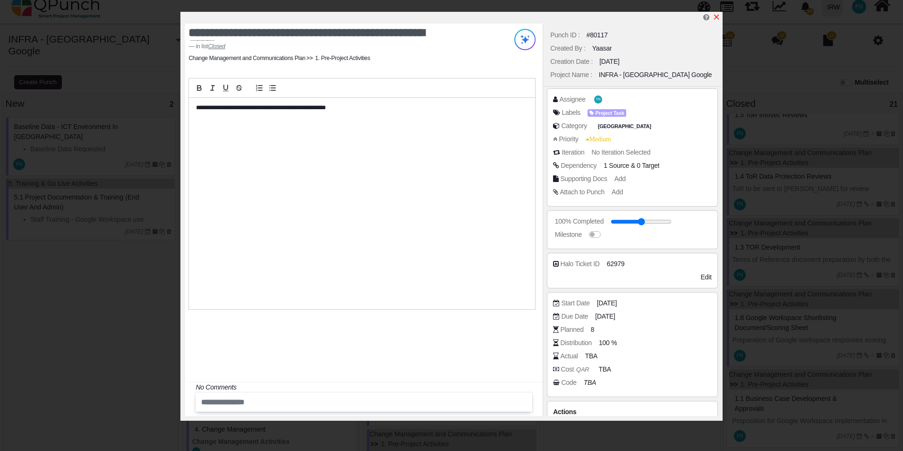
click at [715, 17] on icon "x" at bounding box center [717, 17] width 8 height 8
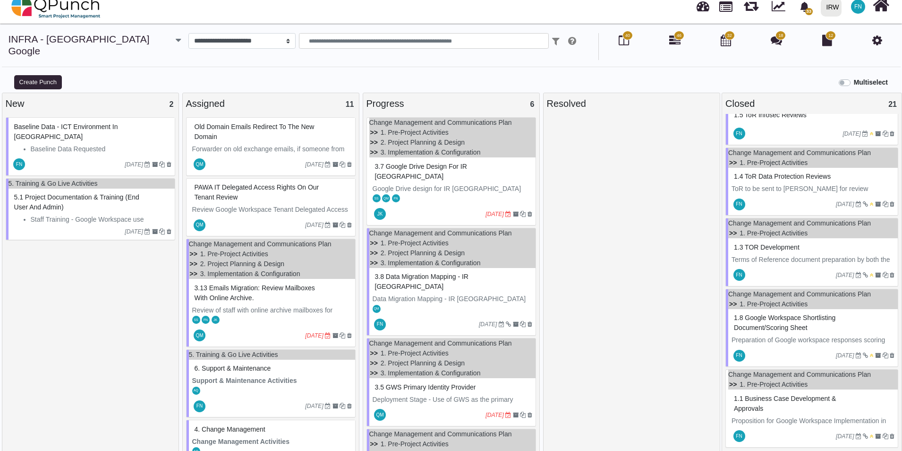
click at [768, 243] on span "1.3 TOR Development" at bounding box center [767, 247] width 66 height 8
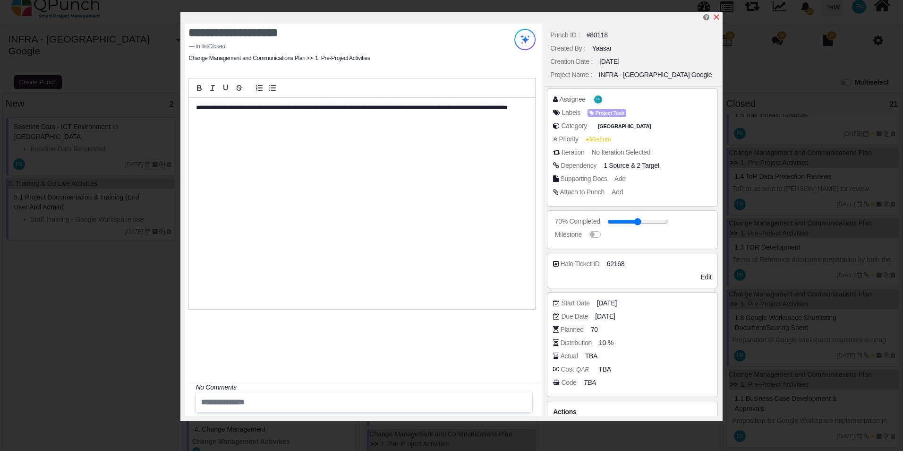
click at [714, 17] on icon "x" at bounding box center [717, 17] width 8 height 8
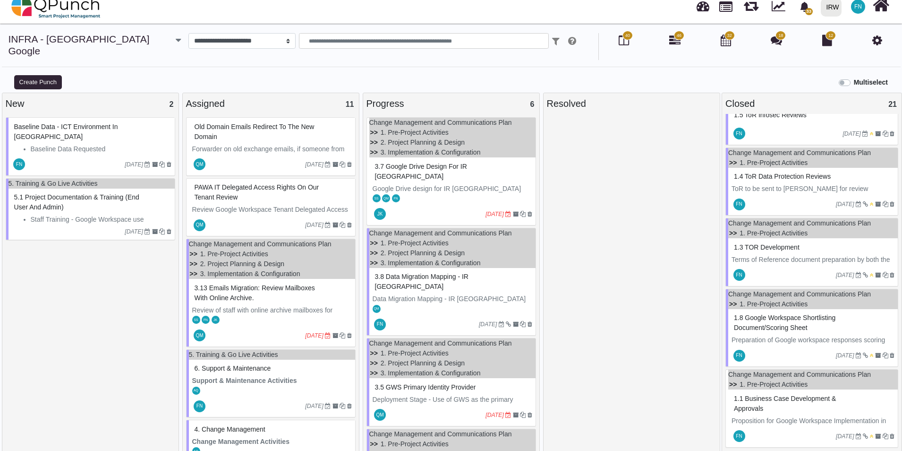
click at [776, 172] on span "1.4 ToR Data Protection Reviews" at bounding box center [782, 176] width 97 height 8
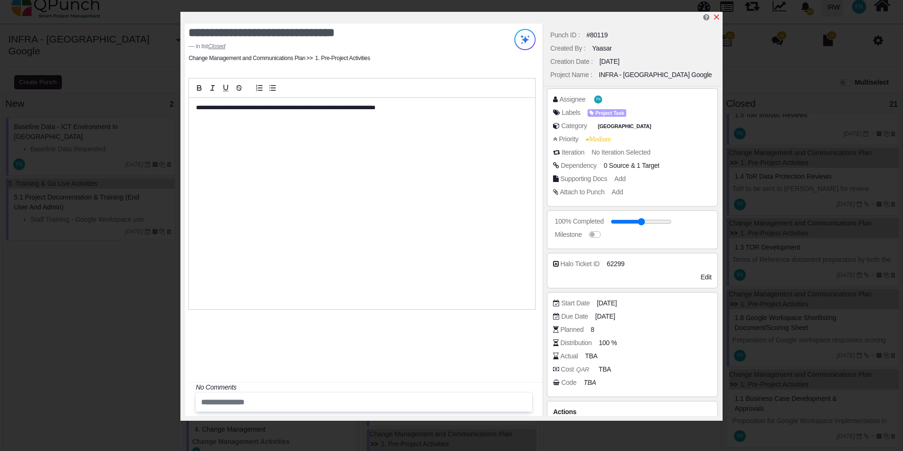
click at [715, 16] on icon "x" at bounding box center [716, 17] width 5 height 5
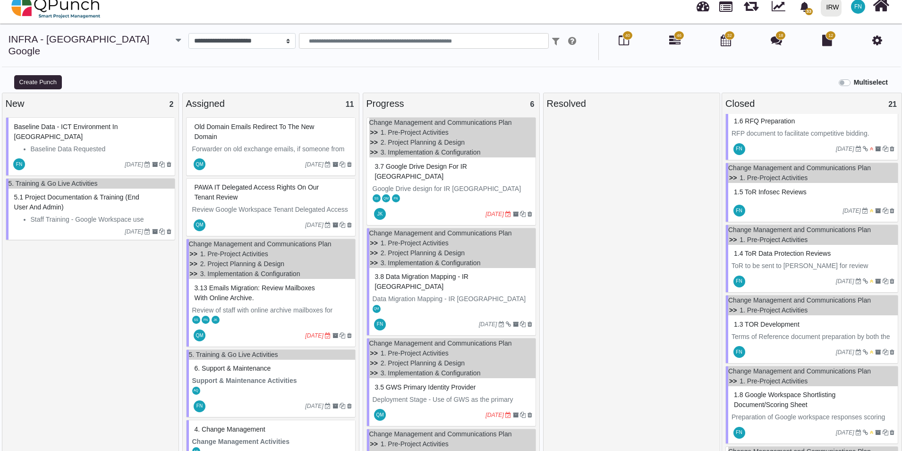
scroll to position [1386, 0]
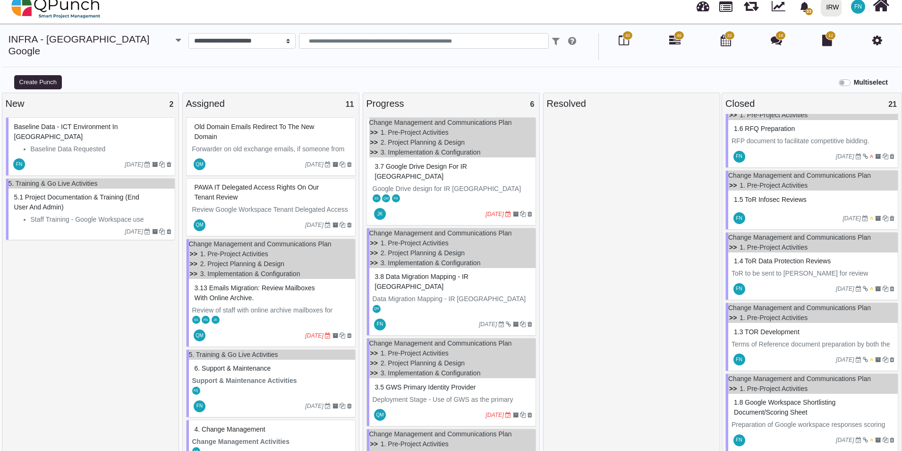
click at [780, 199] on span "1.5 ToR Infosec Reviews" at bounding box center [770, 200] width 73 height 8
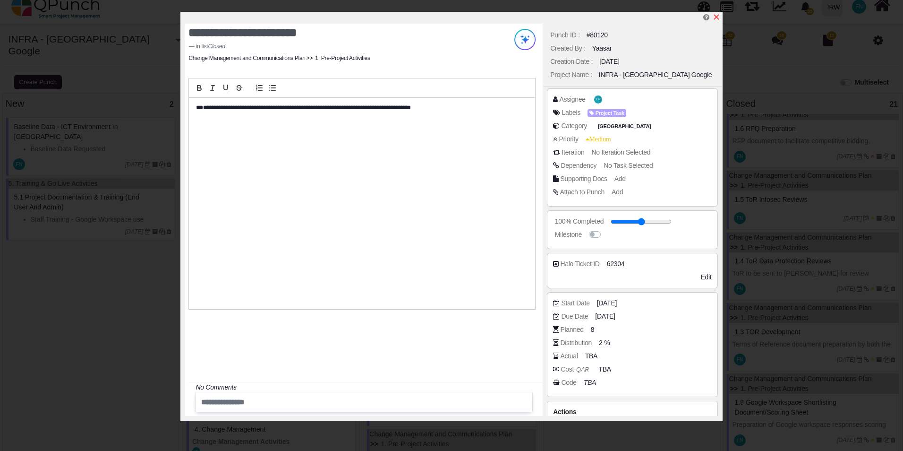
click at [719, 17] on icon "x" at bounding box center [717, 17] width 8 height 8
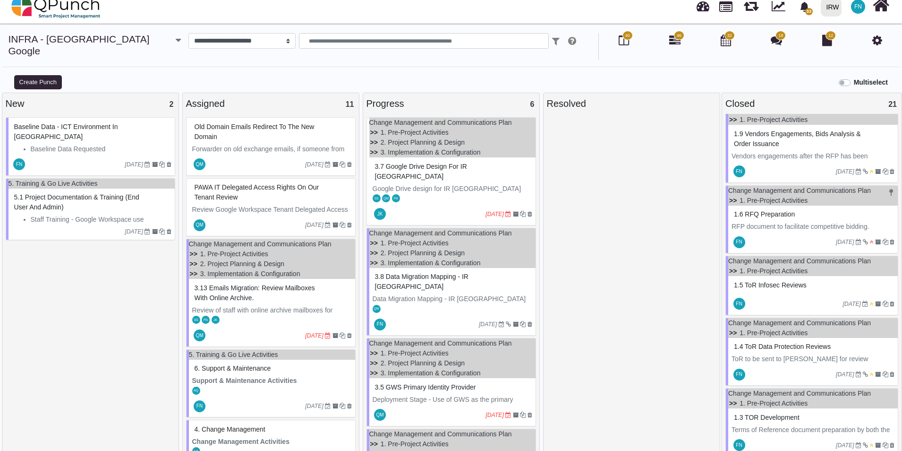
scroll to position [1291, 0]
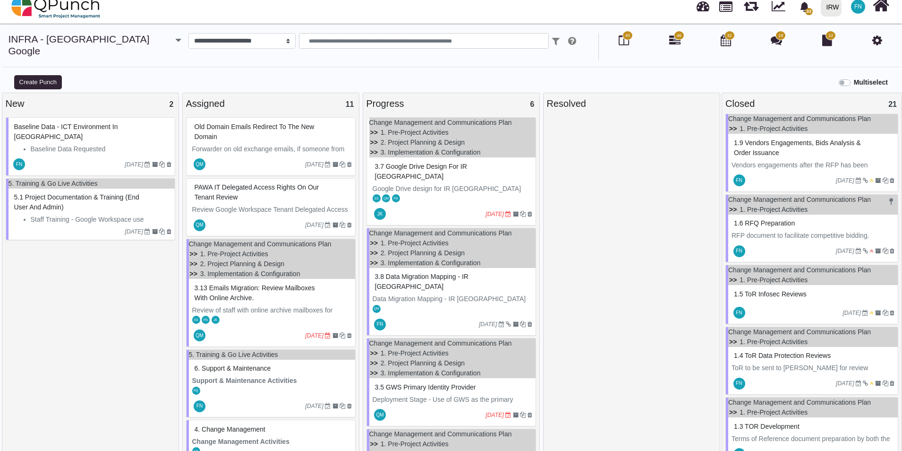
click at [759, 220] on span "1.6 RFQ Preparation" at bounding box center [764, 223] width 61 height 8
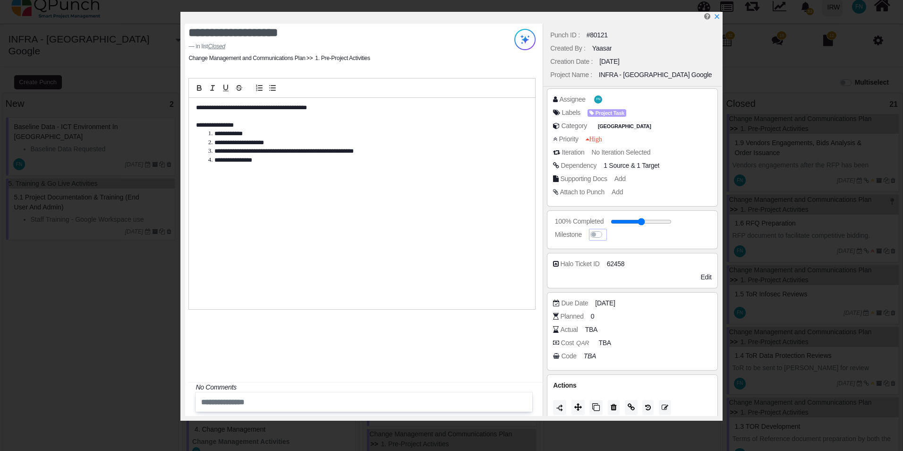
click at [606, 230] on label at bounding box center [606, 230] width 0 height 0
click at [715, 17] on icon "x" at bounding box center [717, 17] width 8 height 8
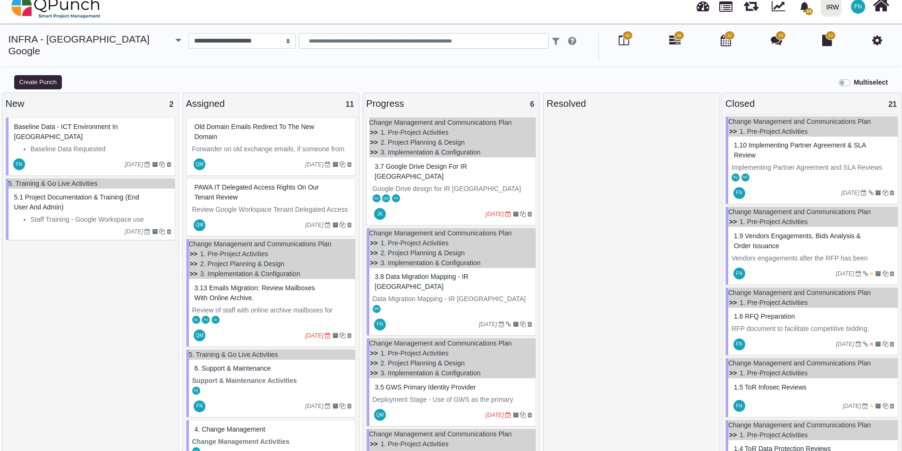
scroll to position [1197, 0]
click at [758, 236] on span "1.9 Vendors engagements, Bids analysis & Order Issuance" at bounding box center [797, 241] width 127 height 17
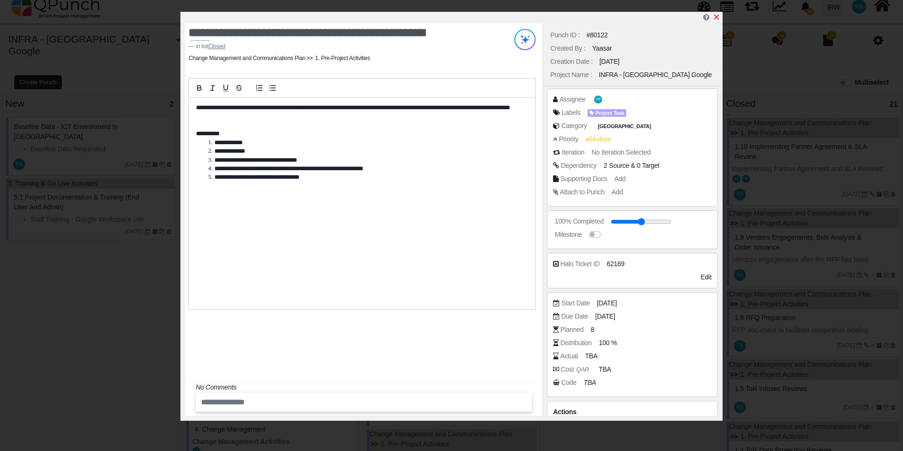
click at [717, 14] on icon "x" at bounding box center [717, 17] width 8 height 8
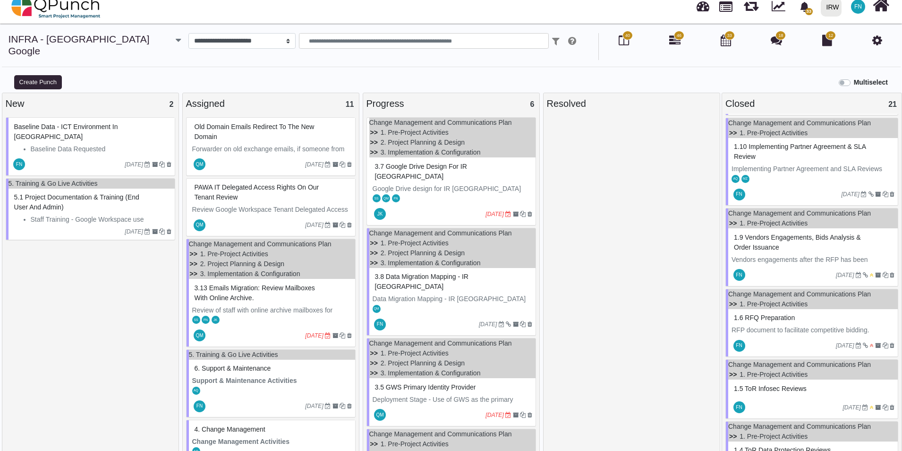
click at [763, 150] on div "1.10 Implementing Partner Agreement & SLA Review" at bounding box center [813, 151] width 163 height 25
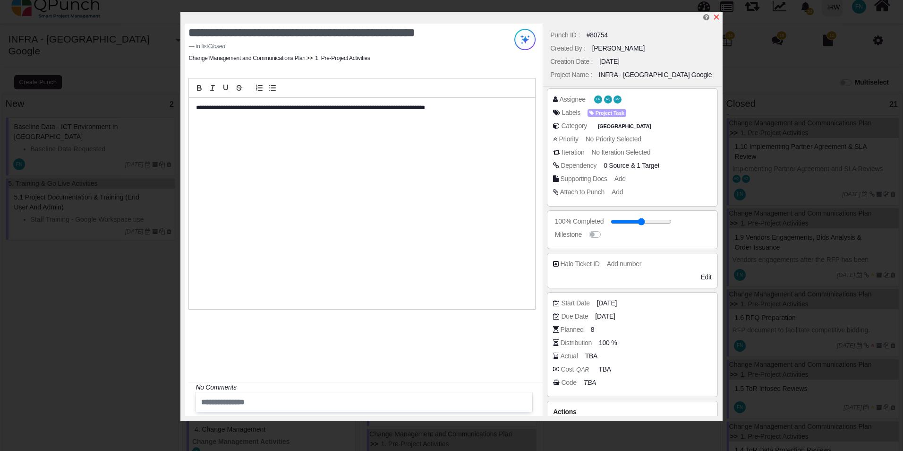
click at [716, 16] on icon "x" at bounding box center [717, 17] width 8 height 8
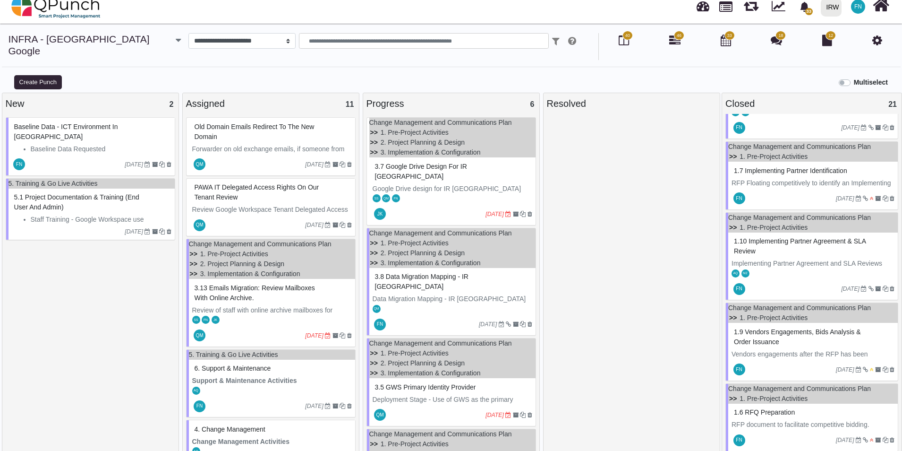
scroll to position [1055, 0]
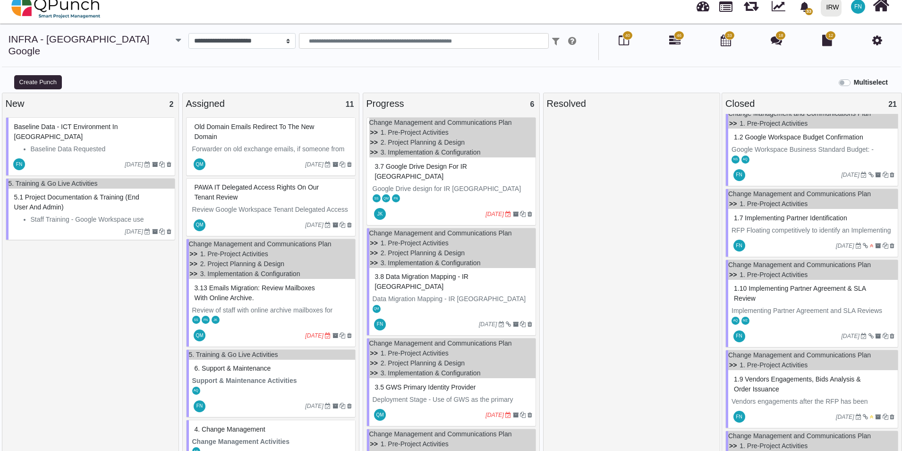
click at [776, 216] on span "1.7 Implementing Partner Identification" at bounding box center [790, 218] width 113 height 8
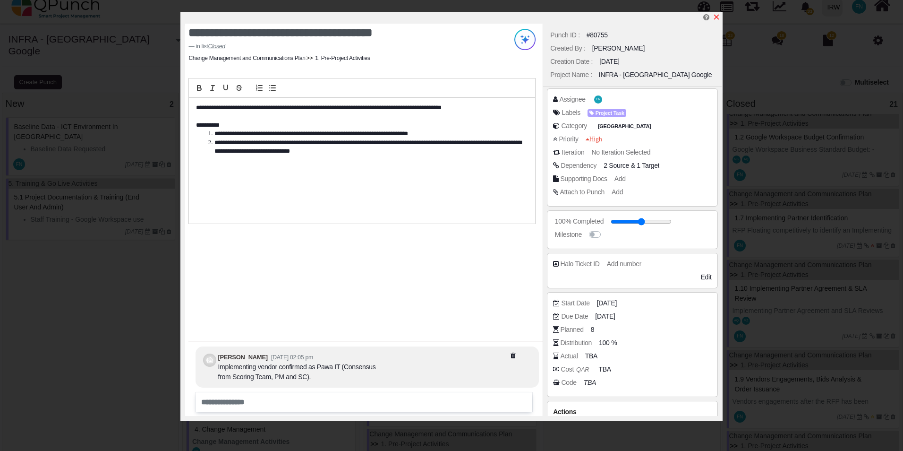
click at [717, 17] on icon "x" at bounding box center [716, 17] width 5 height 5
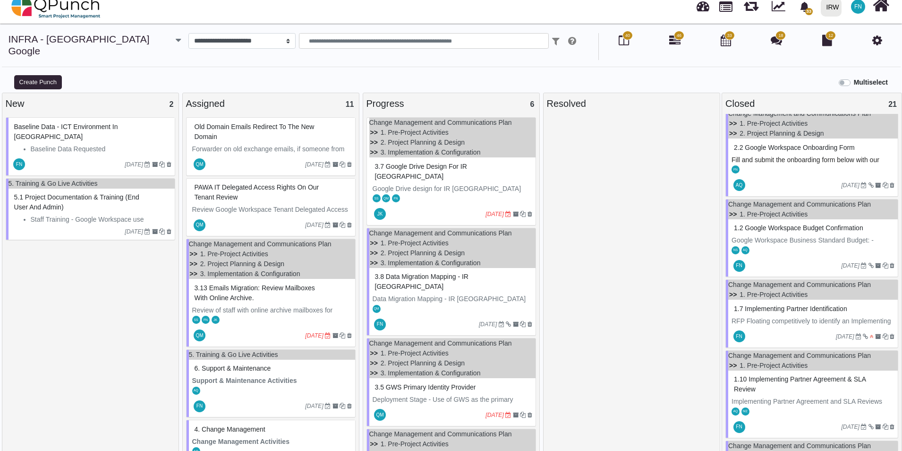
scroll to position [961, 0]
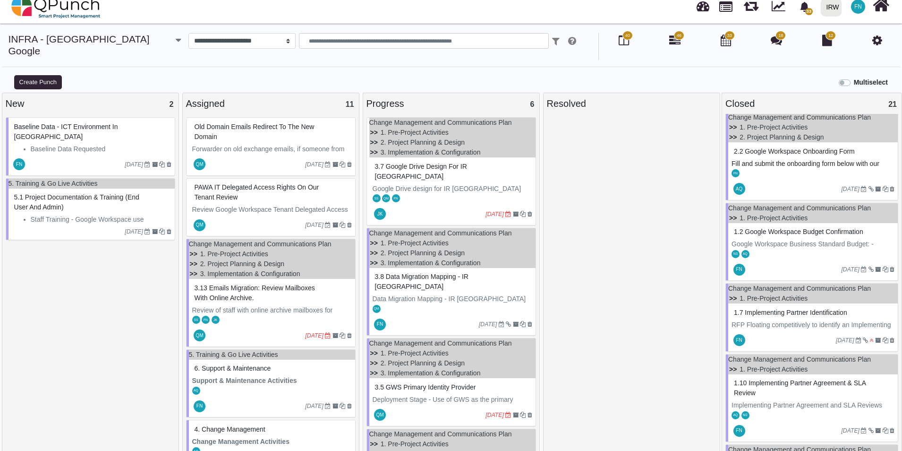
click at [764, 228] on span "1.2 Google Workspace Budget Confirmation" at bounding box center [798, 232] width 129 height 8
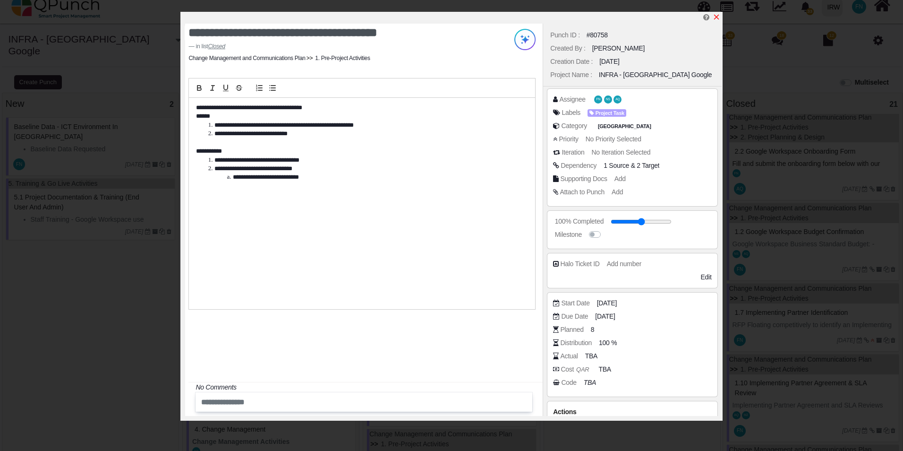
click at [714, 16] on icon "x" at bounding box center [717, 17] width 8 height 8
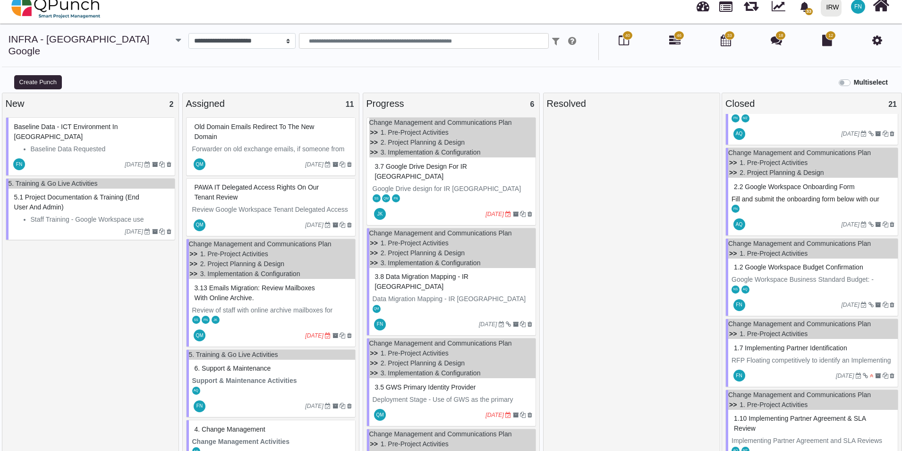
scroll to position [866, 0]
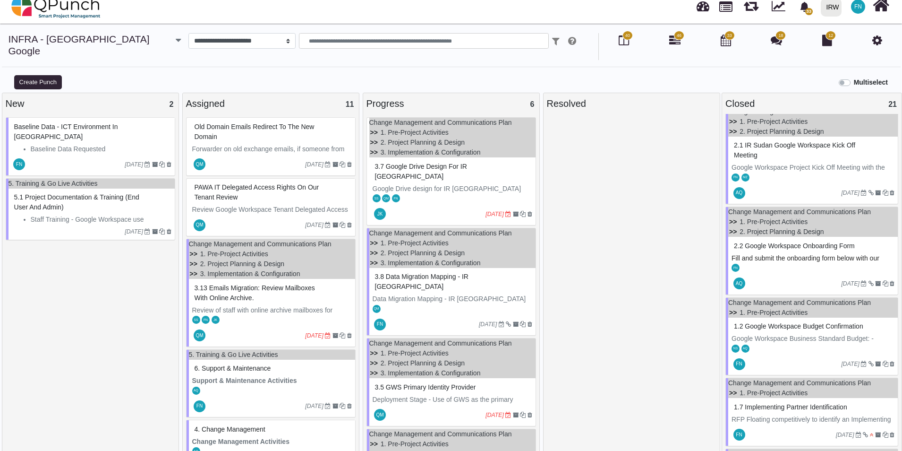
click at [783, 242] on span "2.2 Google Workspace Onboarding Form" at bounding box center [794, 246] width 121 height 8
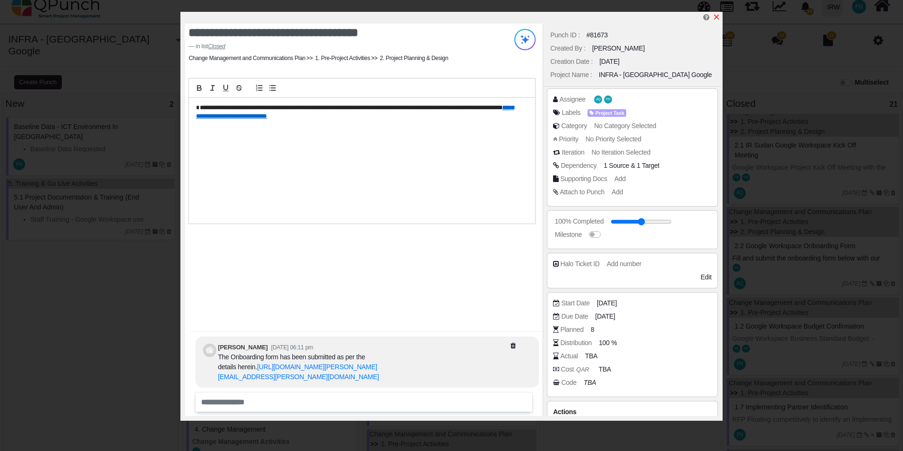
click at [717, 17] on icon "x" at bounding box center [716, 17] width 5 height 5
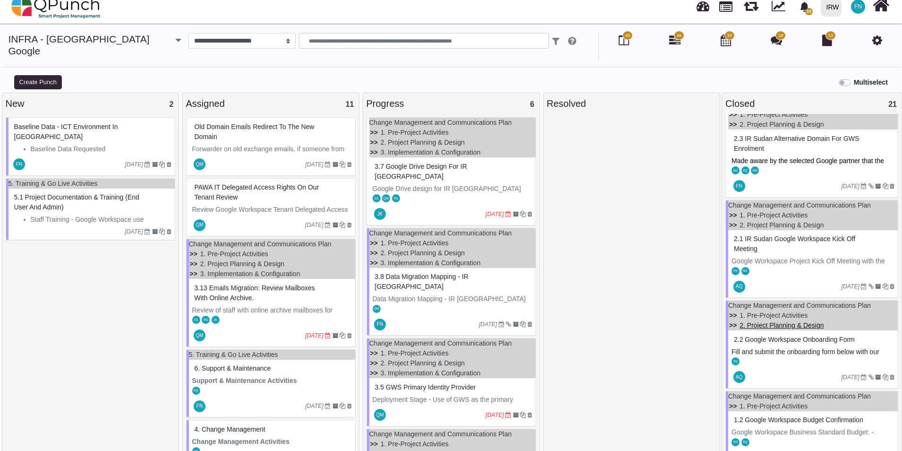
scroll to position [772, 0]
click at [765, 236] on span "2.1 IR Sudan Google Workspace Kick off Meeting" at bounding box center [794, 244] width 121 height 17
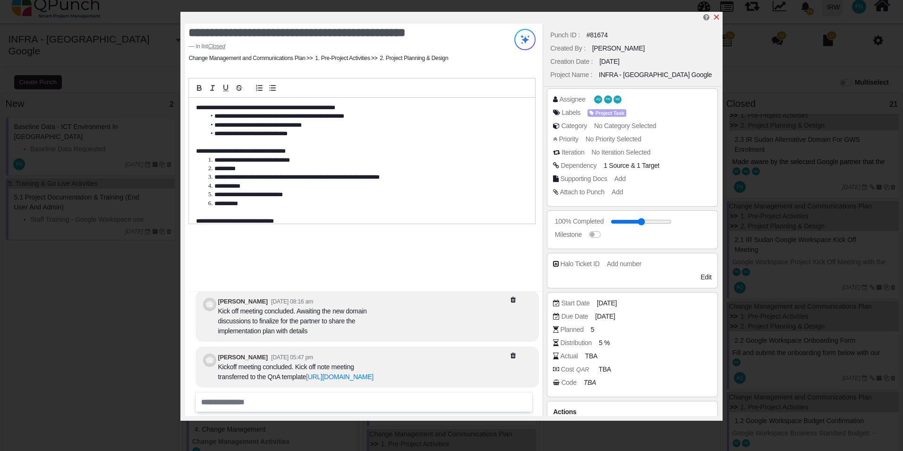
click at [719, 17] on icon "x" at bounding box center [717, 17] width 8 height 8
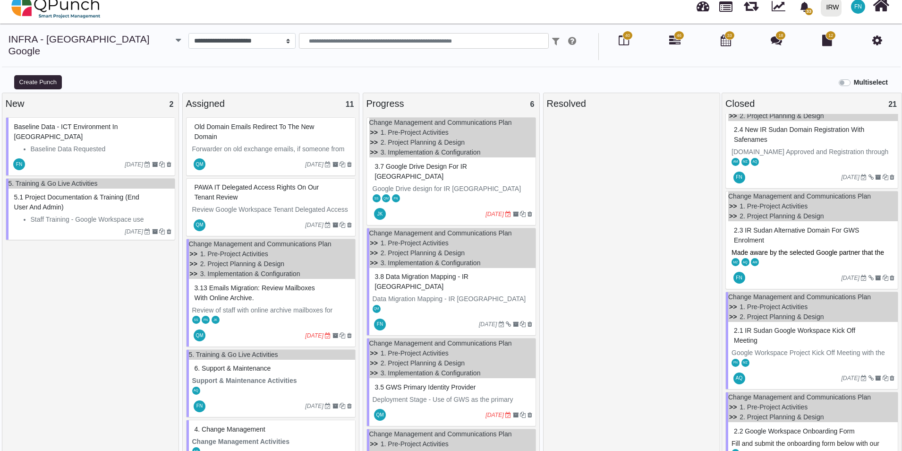
scroll to position [677, 0]
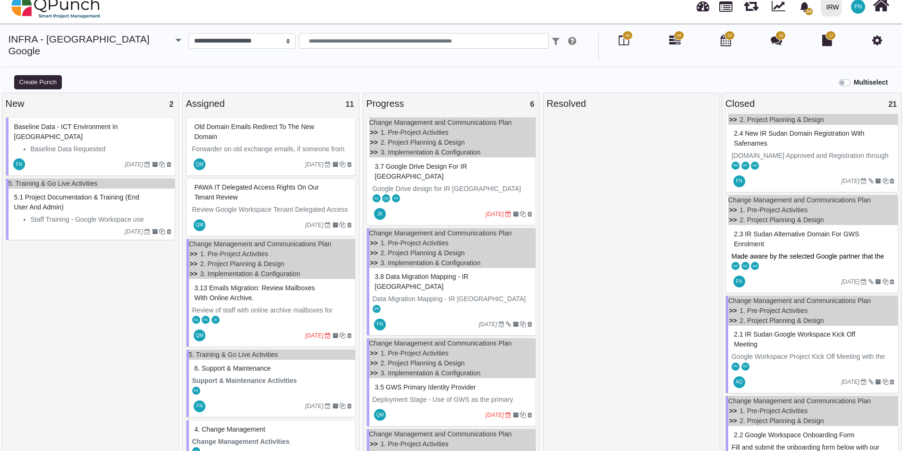
click at [764, 230] on span "2.3 IR Sudan Alternative Domain for GWS Enrolment" at bounding box center [796, 238] width 125 height 17
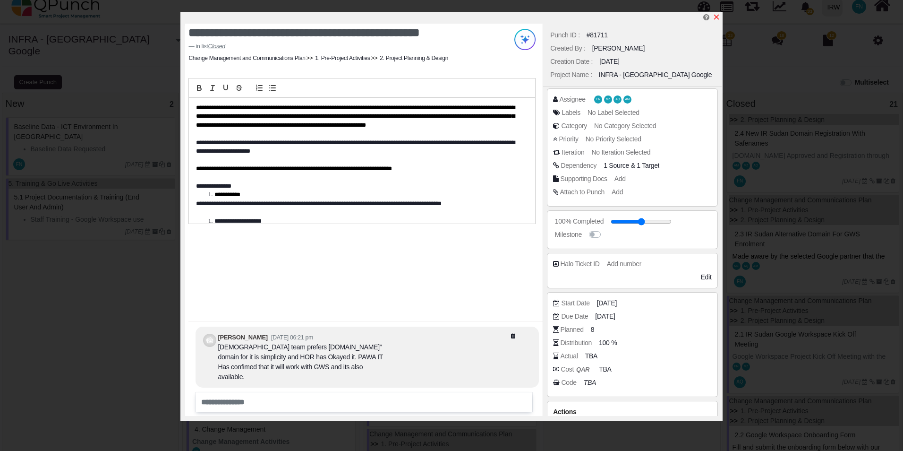
click at [718, 16] on icon "x" at bounding box center [716, 17] width 5 height 5
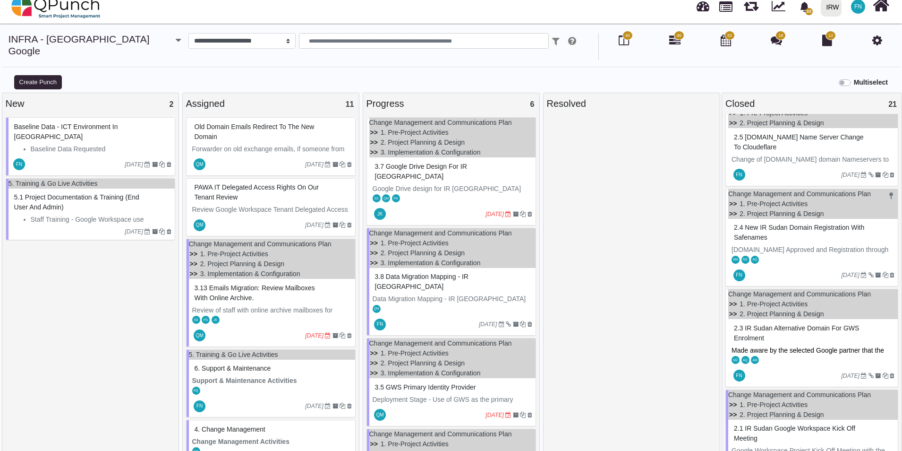
scroll to position [583, 0]
click at [770, 224] on span "2.4 New IR Sudan Domain Registration with Safenames" at bounding box center [799, 232] width 130 height 17
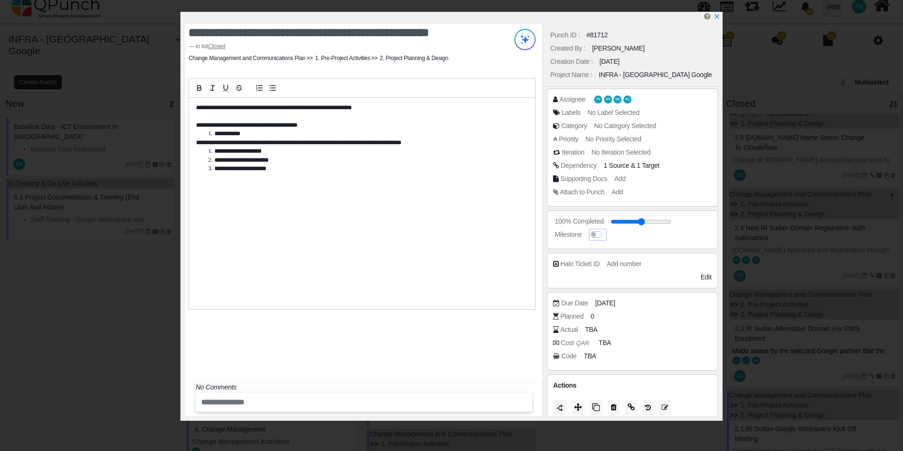
click at [606, 230] on label at bounding box center [606, 230] width 0 height 0
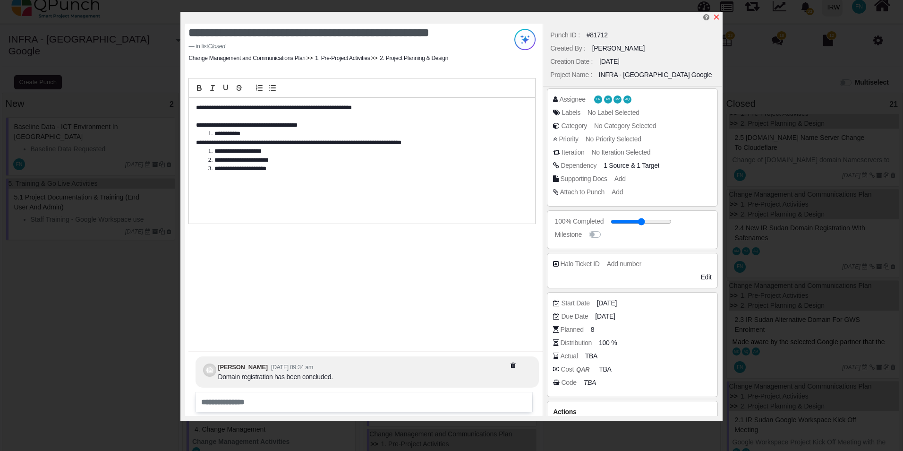
click at [717, 18] on icon "x" at bounding box center [716, 17] width 5 height 5
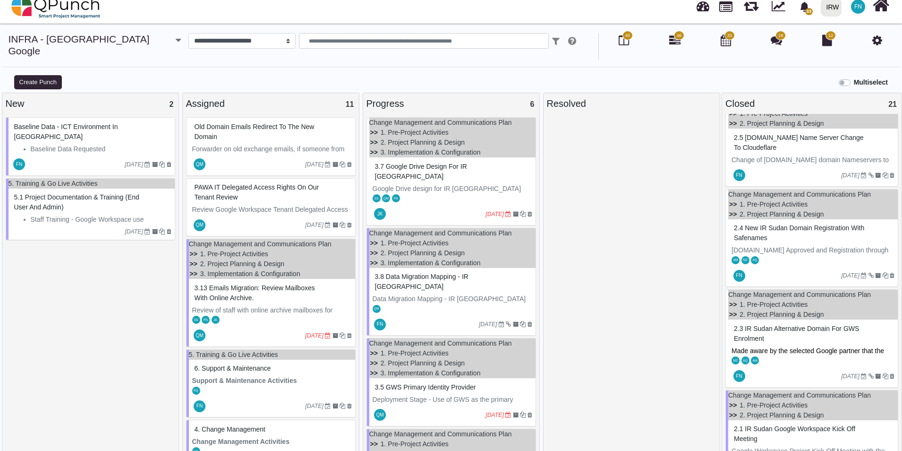
click at [761, 224] on span "2.4 New IR Sudan Domain Registration with Safenames" at bounding box center [799, 232] width 130 height 17
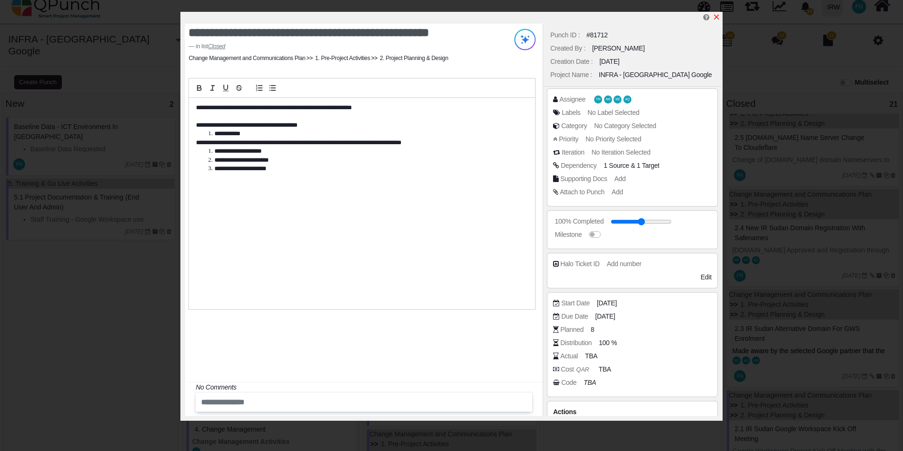
click at [717, 19] on icon "x" at bounding box center [717, 17] width 8 height 8
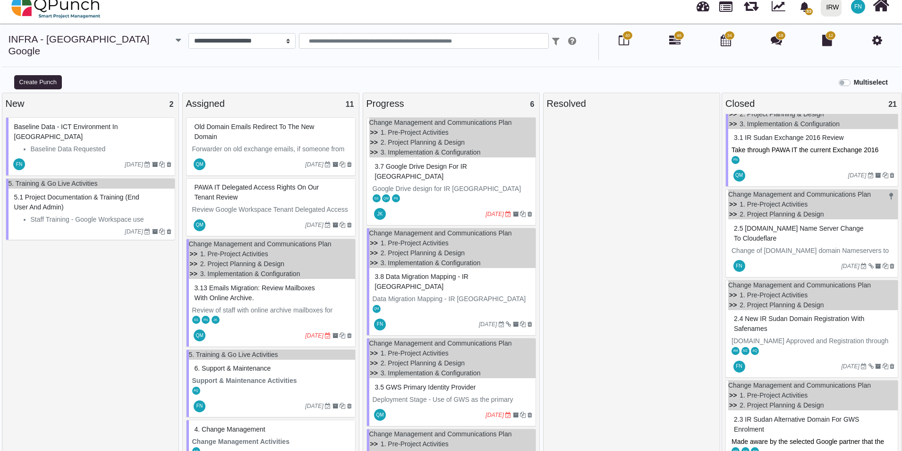
scroll to position [488, 0]
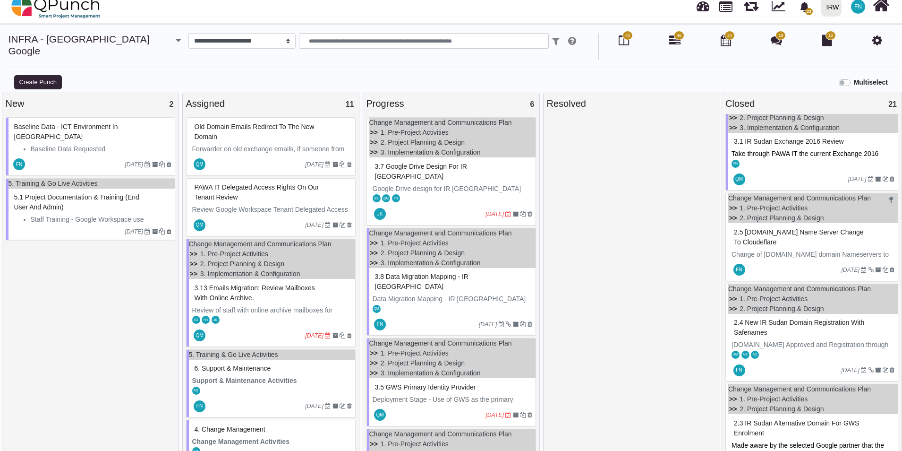
click at [748, 228] on span "2.5 [DOMAIN_NAME] Name Server Change to Cloudeflare" at bounding box center [799, 236] width 130 height 17
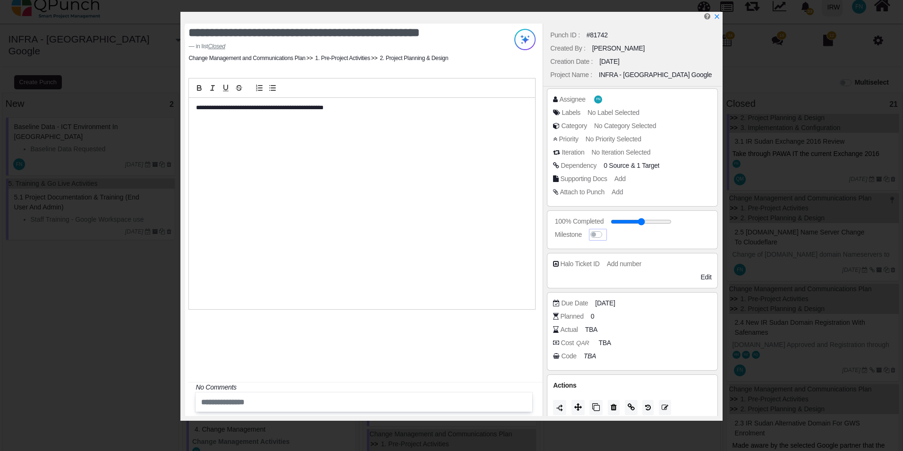
click at [606, 230] on label at bounding box center [606, 230] width 0 height 0
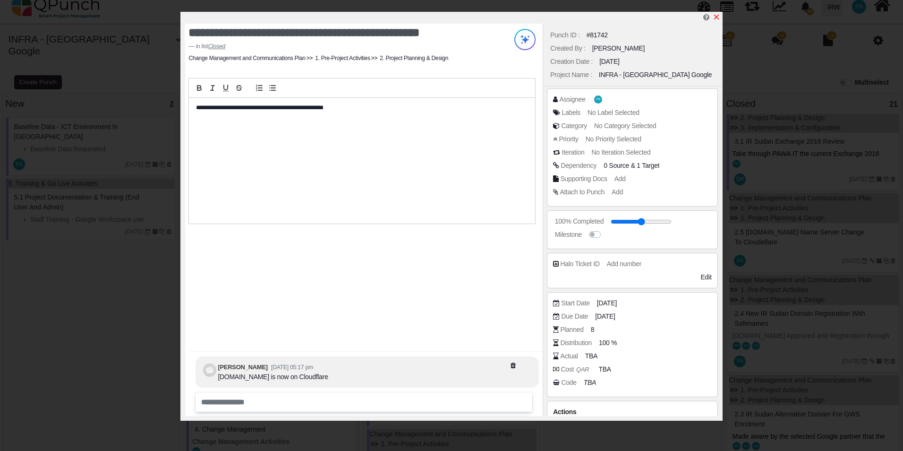
click at [713, 16] on icon "x" at bounding box center [717, 17] width 8 height 8
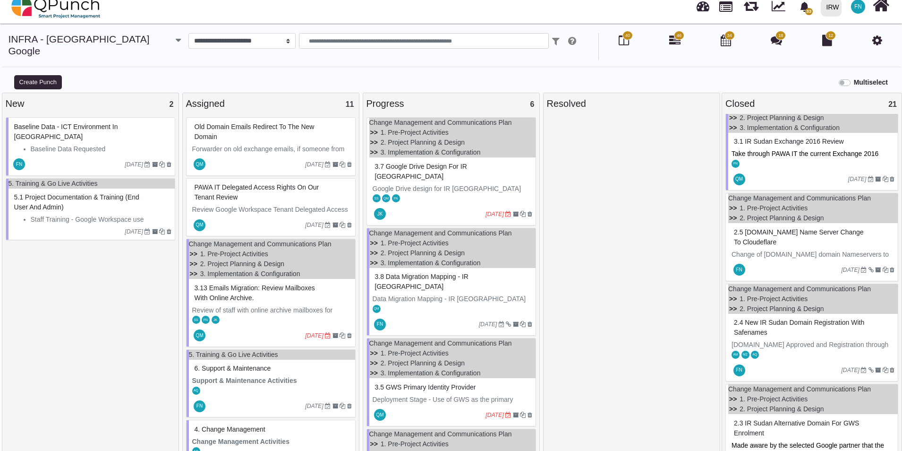
scroll to position [394, 0]
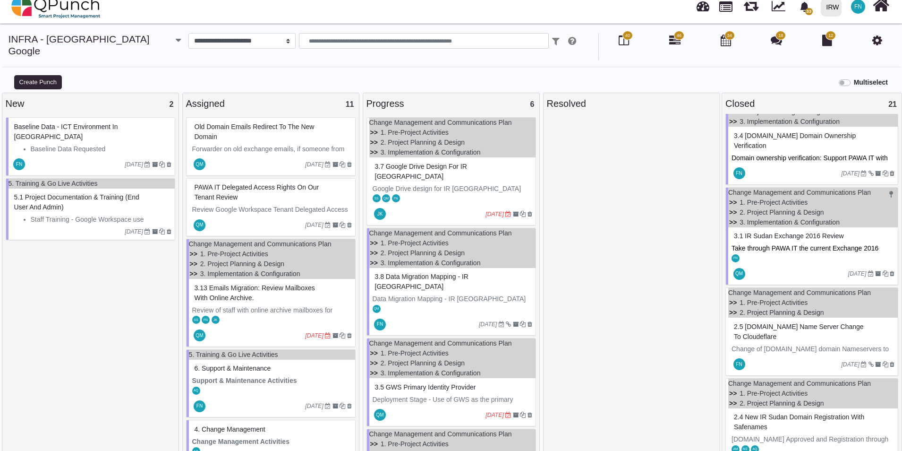
click at [773, 232] on span "3.1 IR Sudan Exchange 2016 review" at bounding box center [789, 236] width 110 height 8
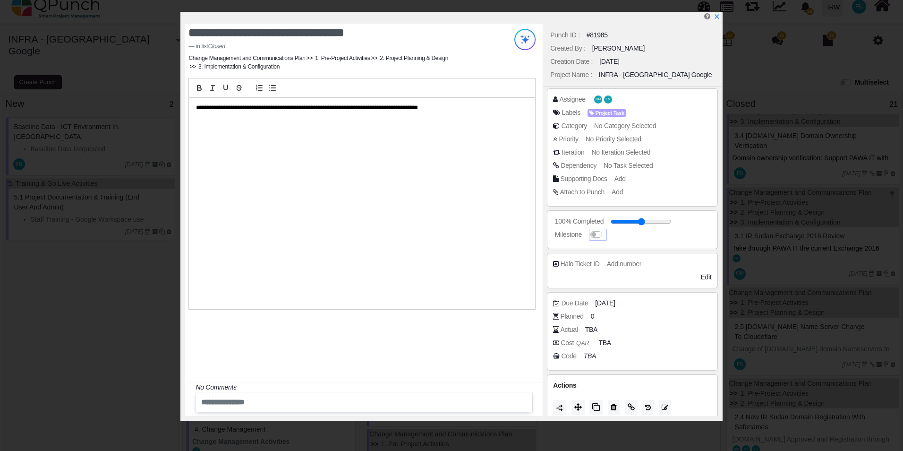
click at [606, 230] on label at bounding box center [606, 230] width 0 height 0
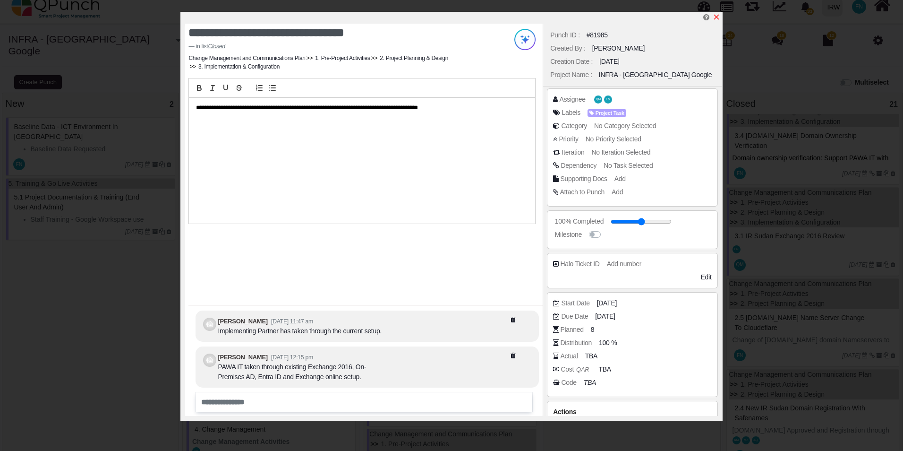
click at [717, 14] on icon "x" at bounding box center [717, 17] width 8 height 8
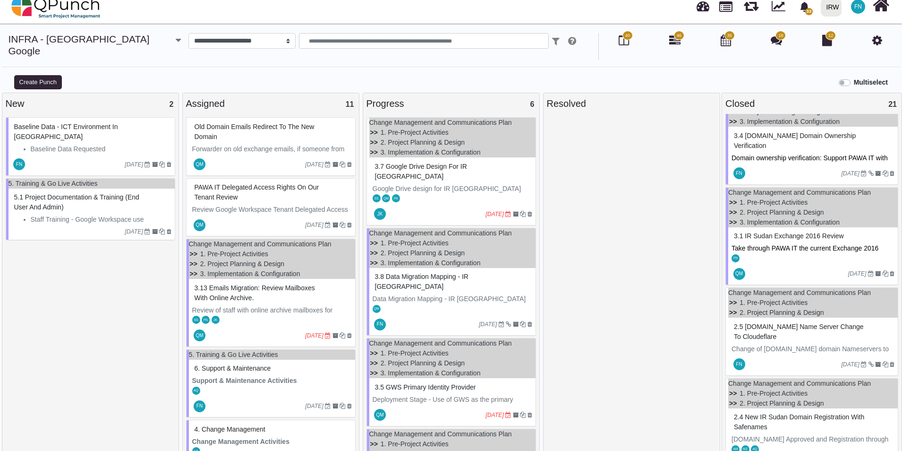
scroll to position [299, 0]
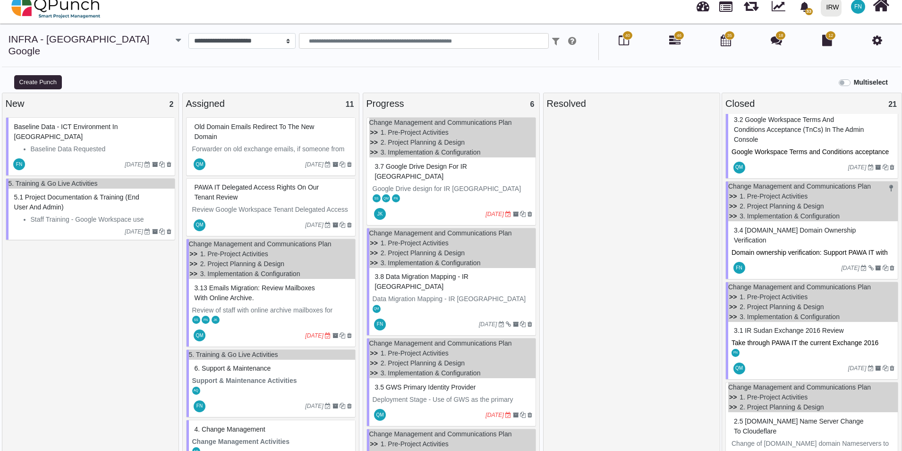
click at [763, 223] on div "3.4 [DOMAIN_NAME] Domain Ownership Verification" at bounding box center [813, 235] width 163 height 25
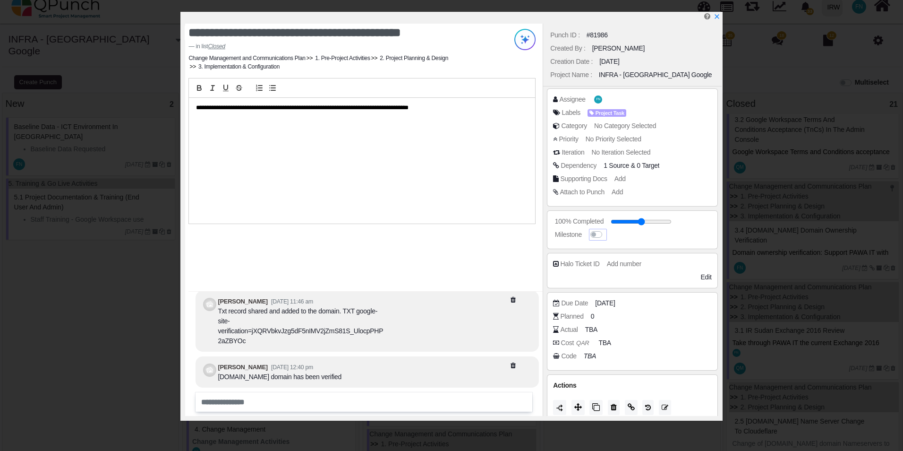
click at [606, 230] on label at bounding box center [606, 230] width 0 height 0
click at [715, 15] on icon "x" at bounding box center [717, 17] width 8 height 8
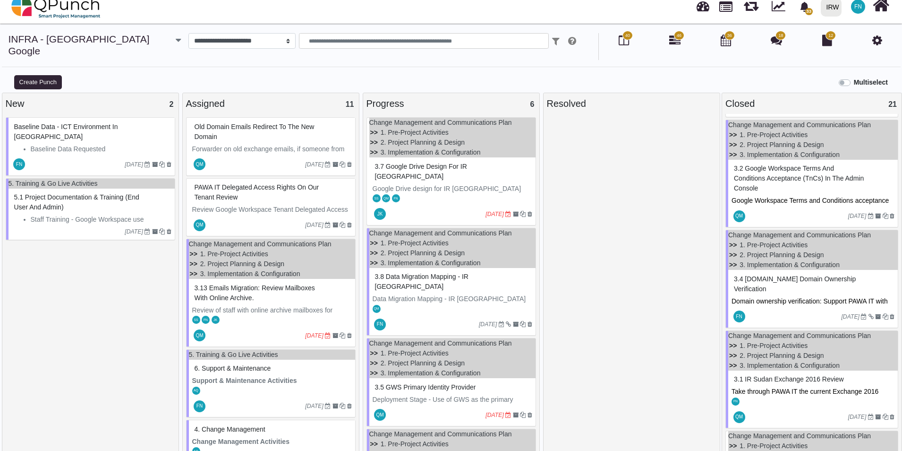
scroll to position [205, 0]
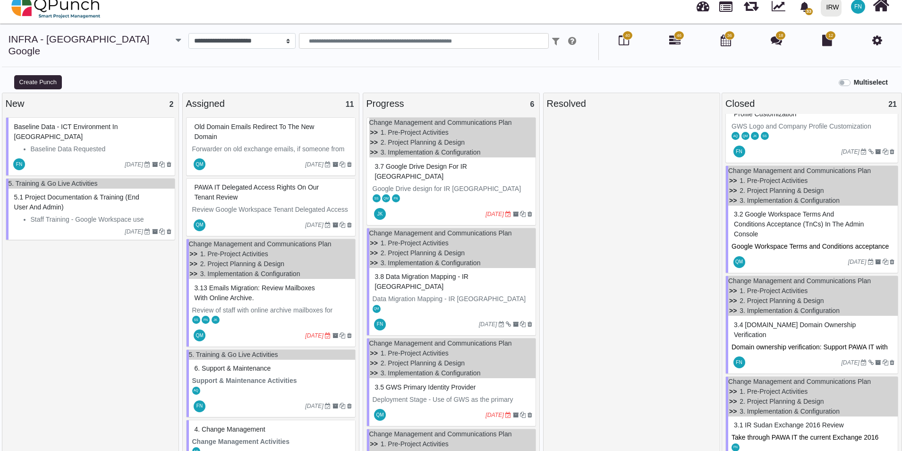
click at [757, 210] on span "3.2 Google Workspace Terms and Conditions acceptance (TnCs) in the Admin Console" at bounding box center [799, 223] width 130 height 27
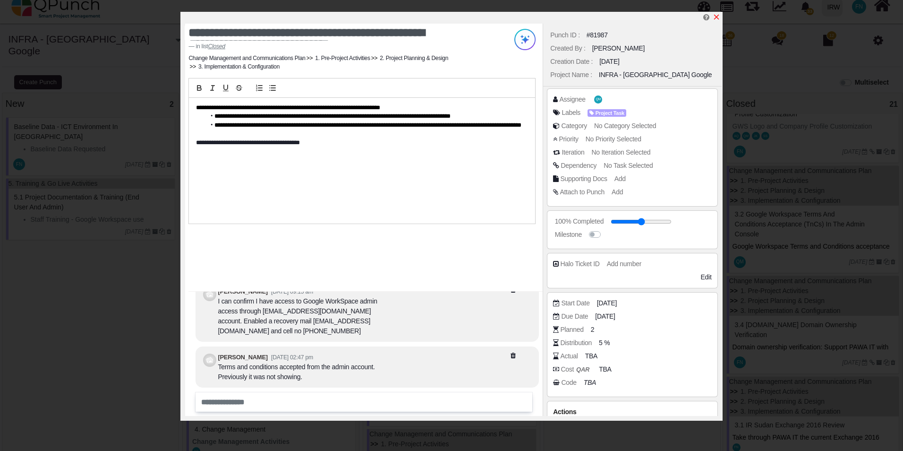
click at [716, 14] on icon "x" at bounding box center [717, 17] width 8 height 8
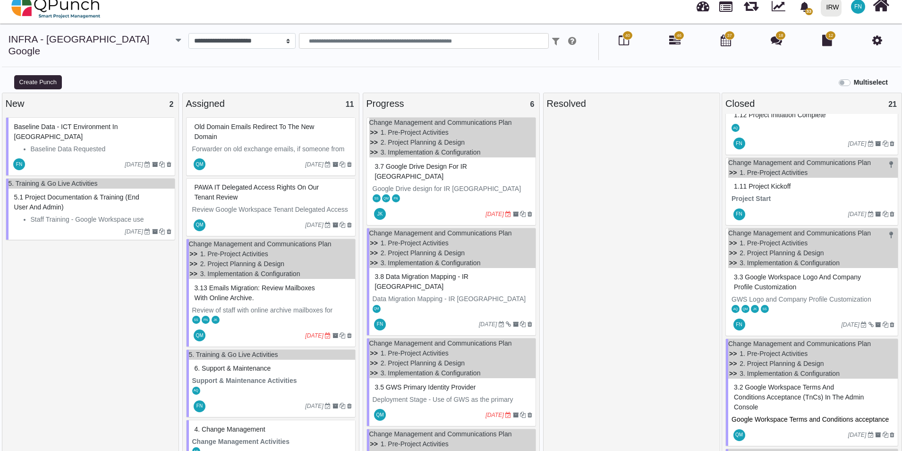
scroll to position [16, 0]
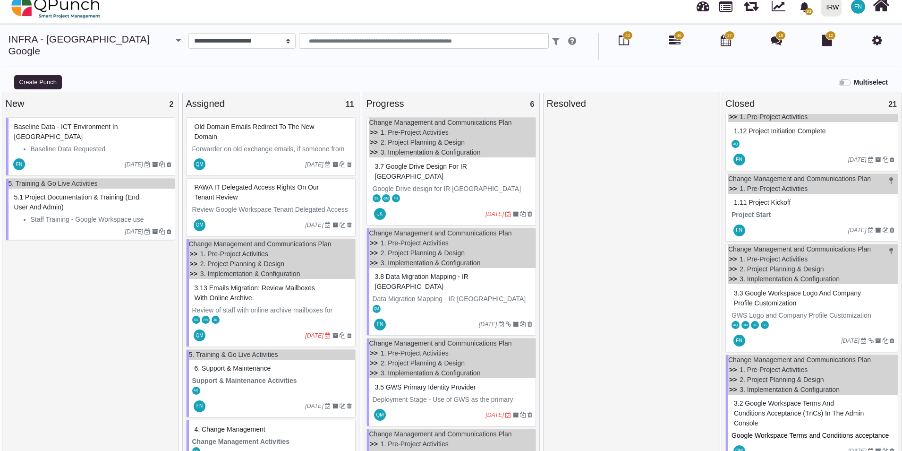
click at [785, 289] on span "3.3 Google Workspace Logo and Company Profile Customization" at bounding box center [797, 297] width 127 height 17
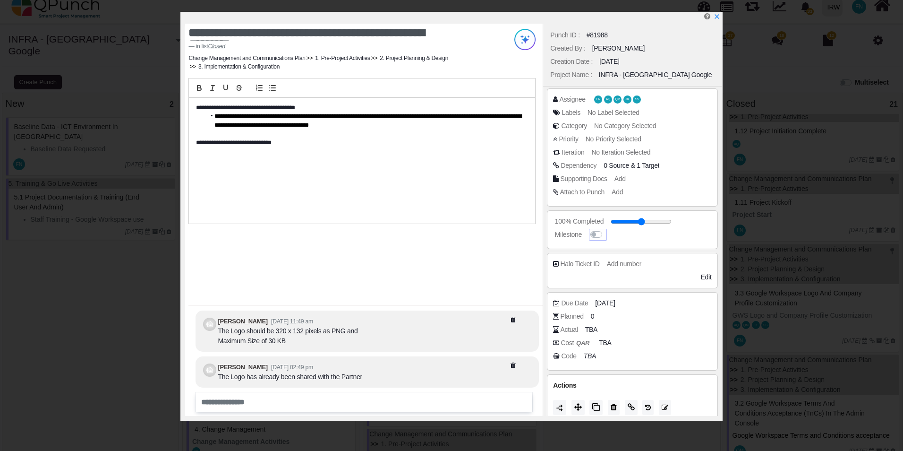
click at [606, 230] on label at bounding box center [606, 230] width 0 height 0
click at [717, 16] on icon "x" at bounding box center [717, 17] width 8 height 8
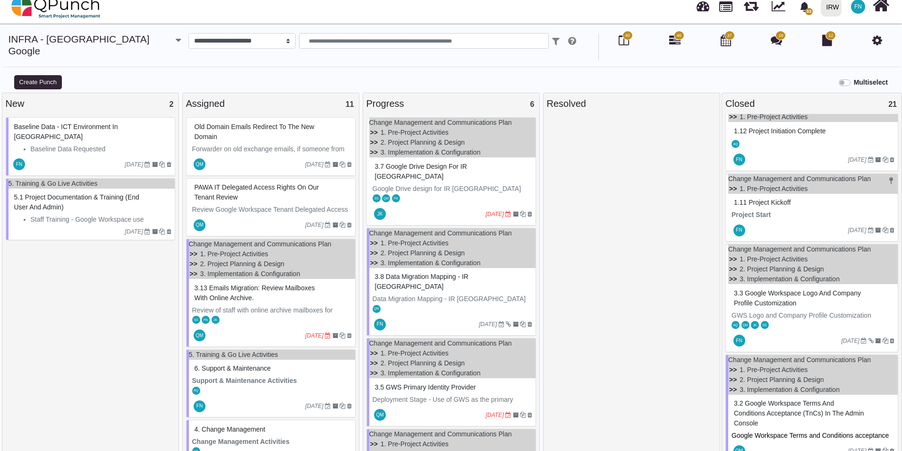
click at [760, 198] on span "1.11 Project Kickoff" at bounding box center [762, 202] width 57 height 8
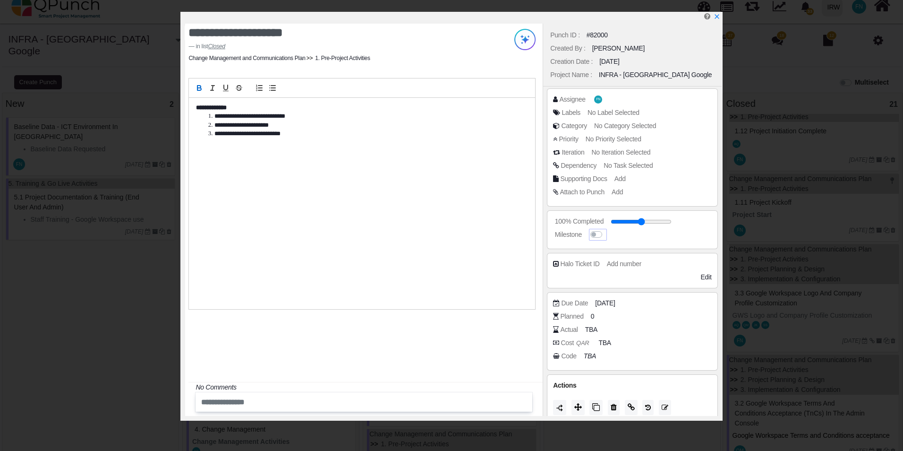
click at [606, 230] on label at bounding box center [606, 230] width 0 height 0
click at [718, 15] on icon "x" at bounding box center [717, 17] width 8 height 8
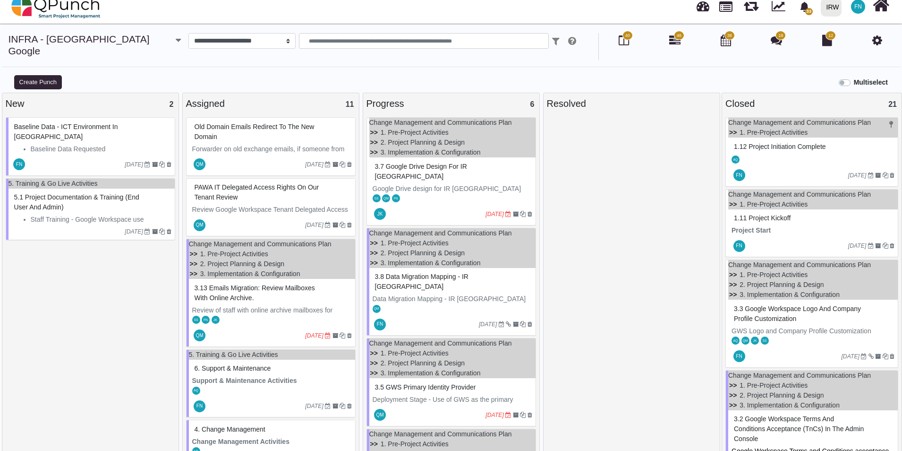
click at [788, 143] on span "1.12 Project Initiation Complete" at bounding box center [780, 147] width 92 height 8
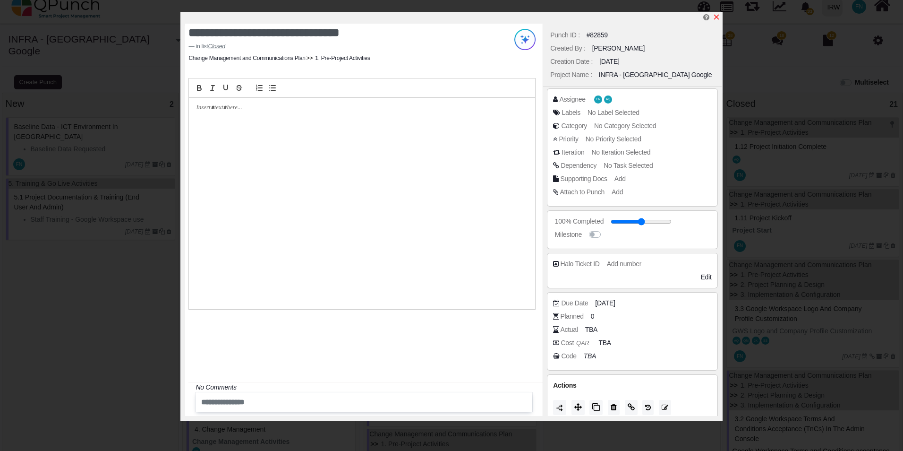
click at [716, 16] on icon "x" at bounding box center [717, 17] width 8 height 8
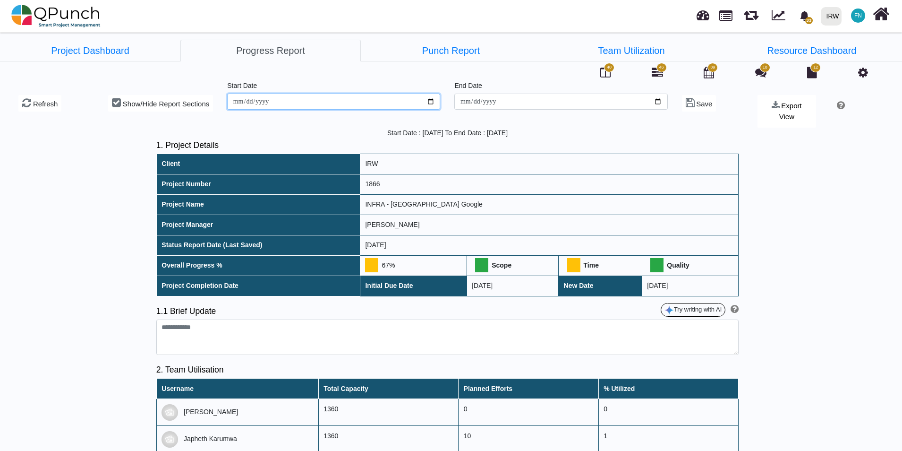
click at [433, 99] on input "**********" at bounding box center [333, 102] width 213 height 16
type input "**********"
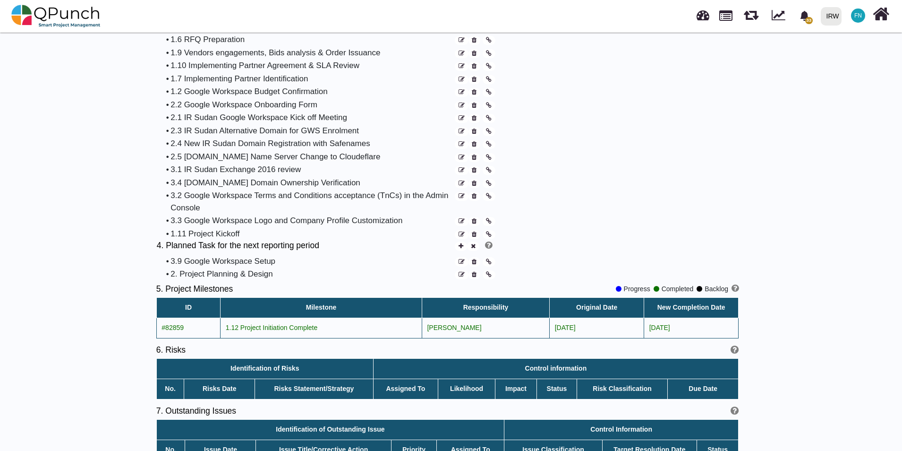
scroll to position [775, 0]
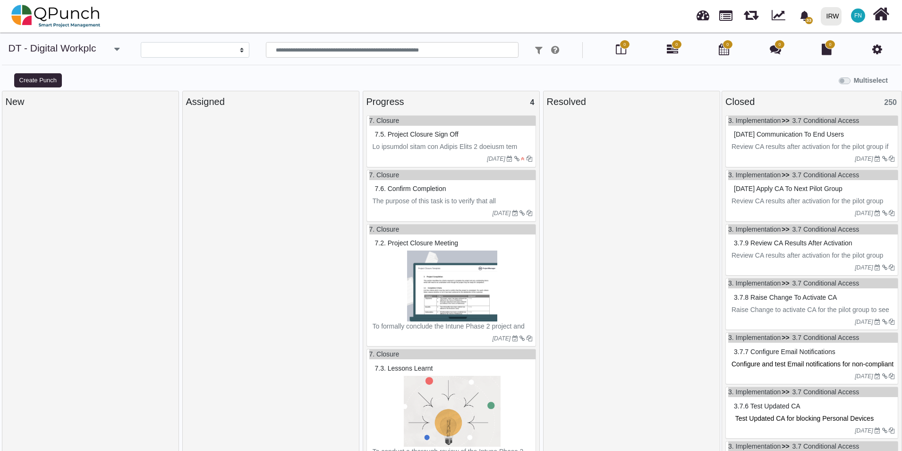
select select
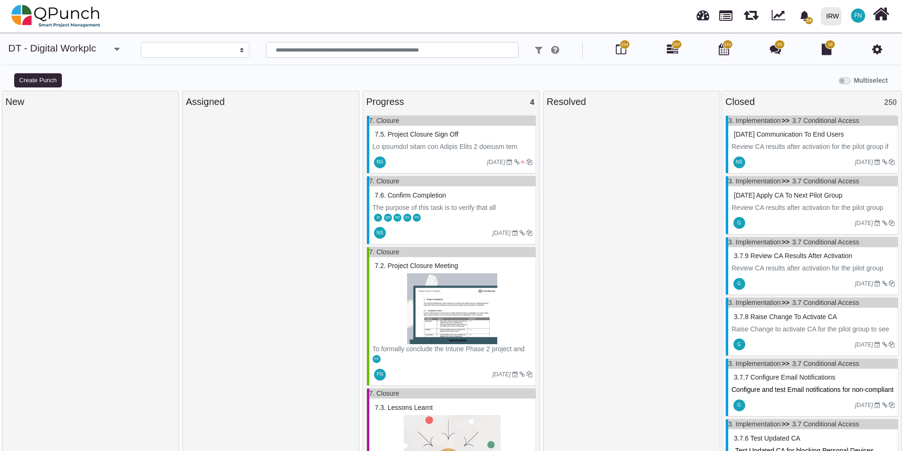
click at [120, 48] on icon "button" at bounding box center [116, 48] width 5 height 9
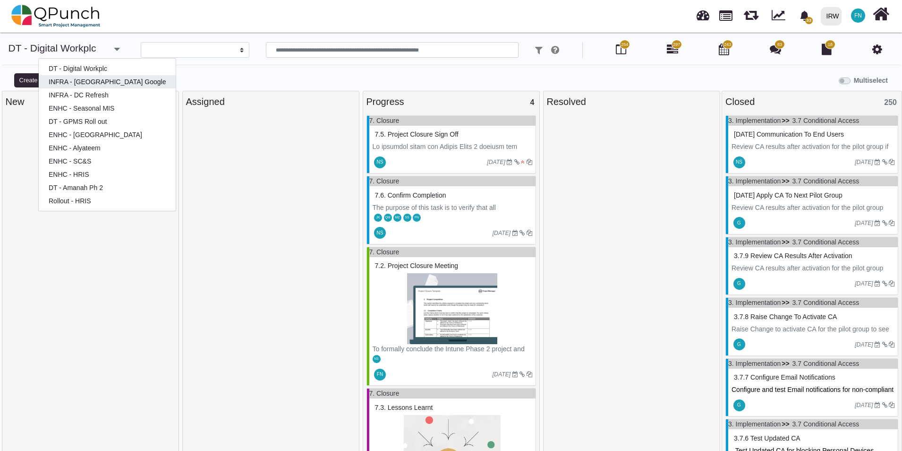
click at [104, 83] on link "INFRA - [GEOGRAPHIC_DATA] Google" at bounding box center [107, 81] width 137 height 13
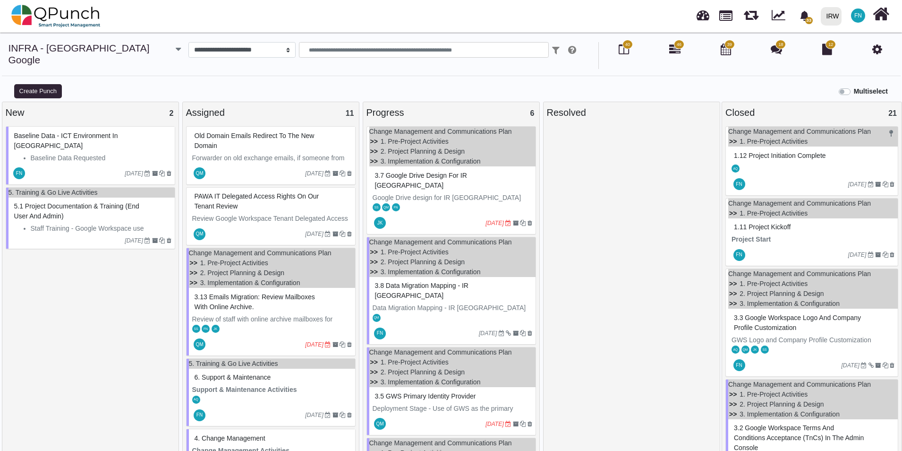
click at [677, 49] on span "46" at bounding box center [679, 44] width 10 height 9
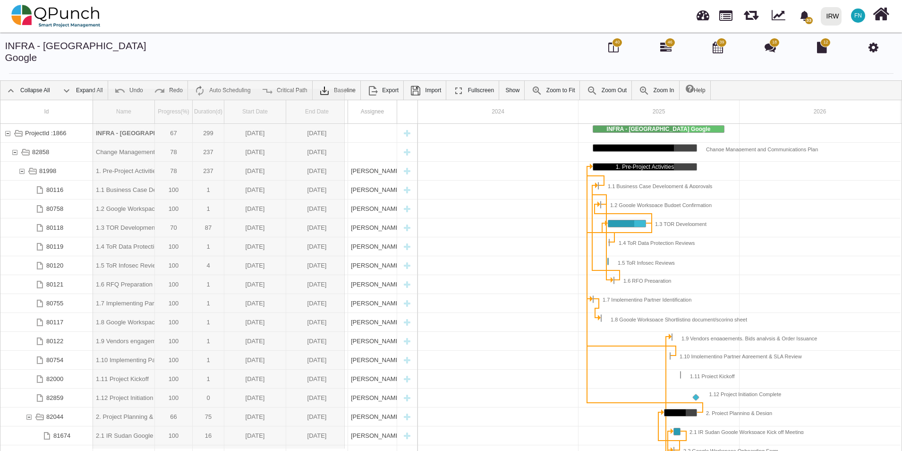
drag, startPoint x: 155, startPoint y: 97, endPoint x: 345, endPoint y: 95, distance: 189.5
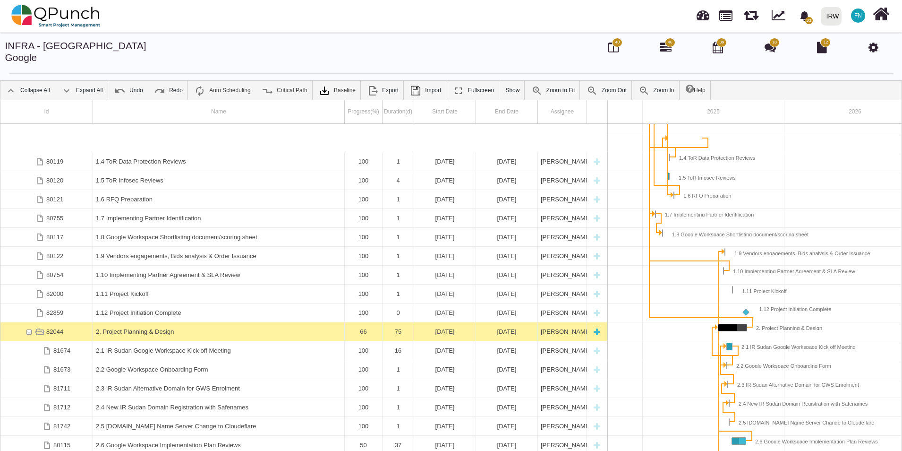
scroll to position [170, 0]
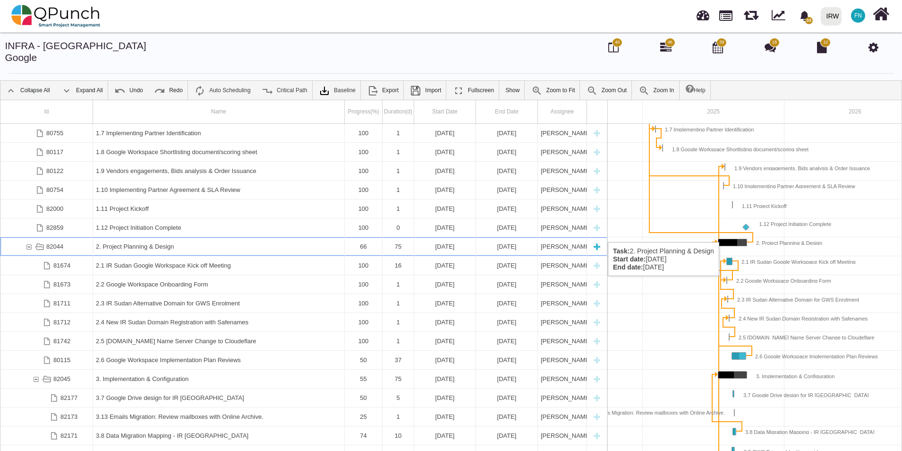
click at [598, 237] on div "New task" at bounding box center [597, 246] width 14 height 18
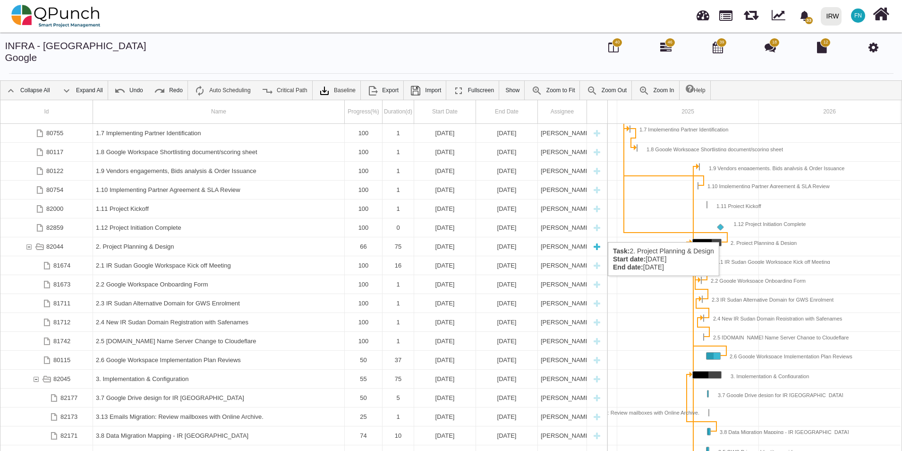
select select "**"
select select "*"
select select "****"
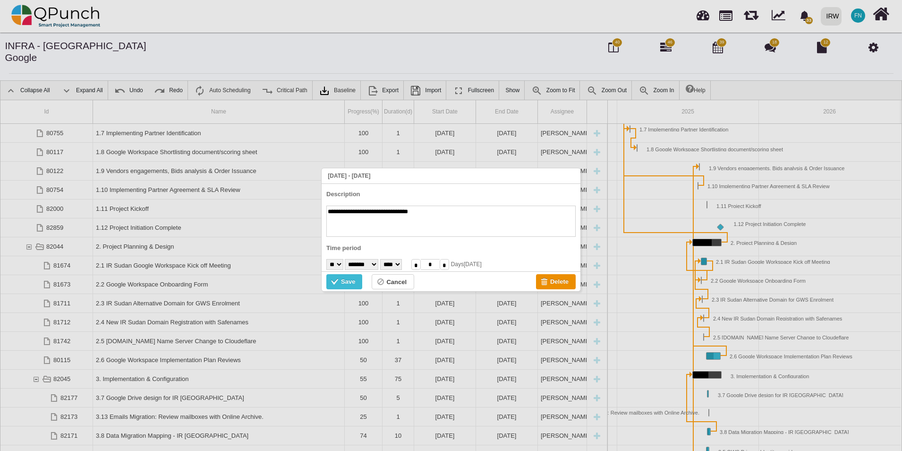
type textarea "**********"
click at [341, 281] on div "Save" at bounding box center [336, 282] width 10 height 10
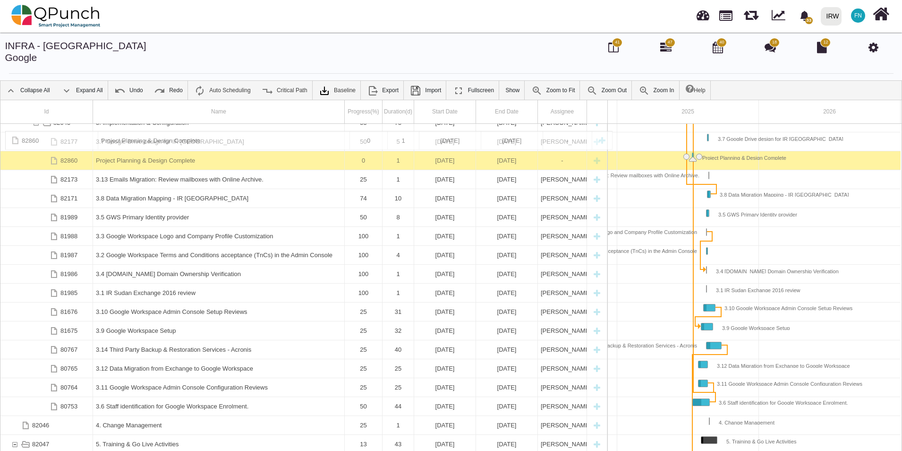
scroll to position [0, 0]
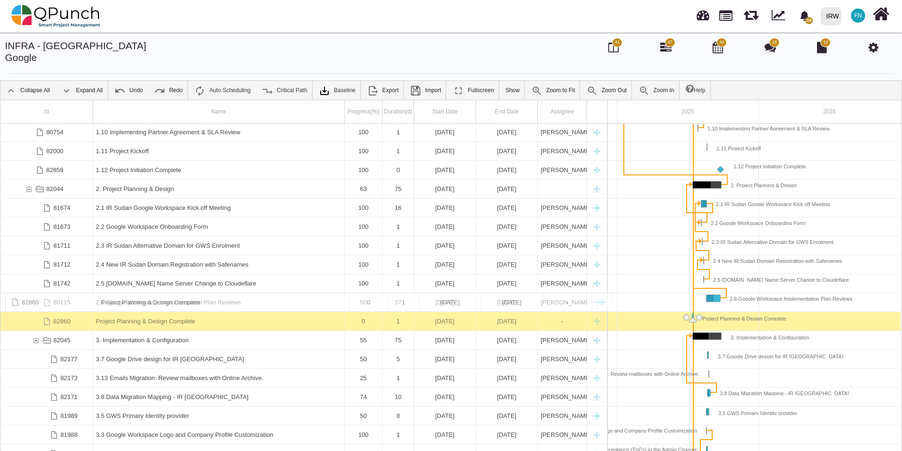
drag, startPoint x: 161, startPoint y: 393, endPoint x: 193, endPoint y: 296, distance: 102.5
click at [163, 312] on div "Project Planning & Design Complete" at bounding box center [219, 321] width 246 height 18
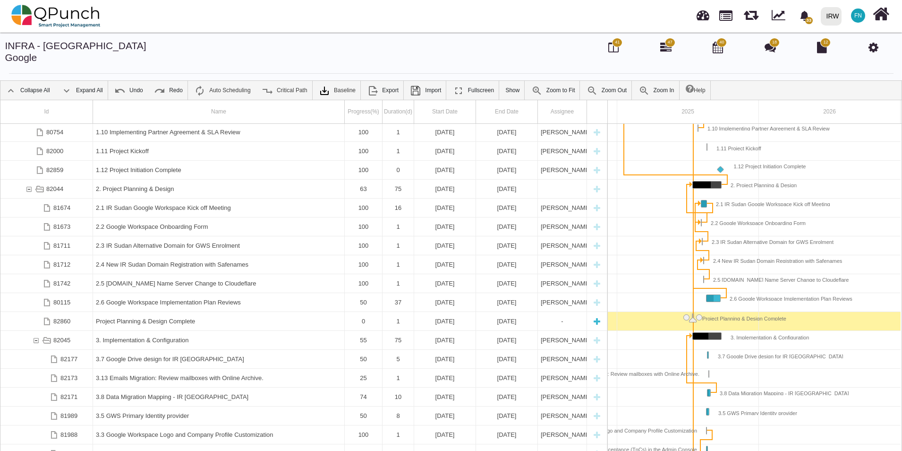
click at [163, 312] on div "Project Planning & Design Complete" at bounding box center [219, 321] width 246 height 18
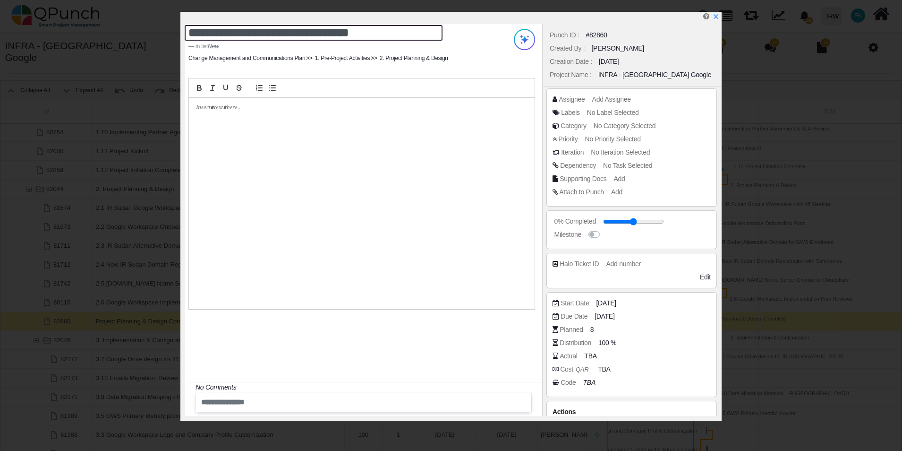
click at [189, 35] on textarea "**********" at bounding box center [314, 33] width 258 height 16
type textarea "**********"
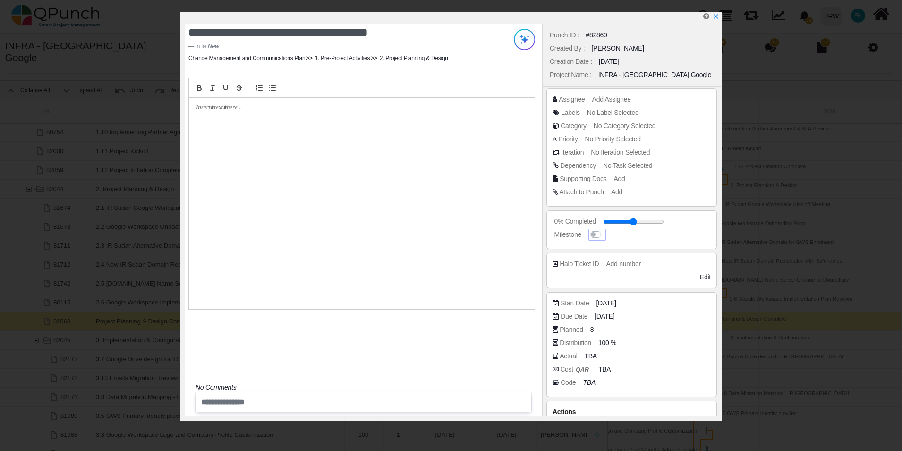
click at [605, 230] on label at bounding box center [605, 230] width 0 height 0
drag, startPoint x: 609, startPoint y: 224, endPoint x: 616, endPoint y: 222, distance: 7.0
click at [616, 222] on input "range" at bounding box center [638, 222] width 61 height 4
drag, startPoint x: 619, startPoint y: 220, endPoint x: 637, endPoint y: 223, distance: 17.8
click at [637, 223] on input "range" at bounding box center [638, 222] width 61 height 4
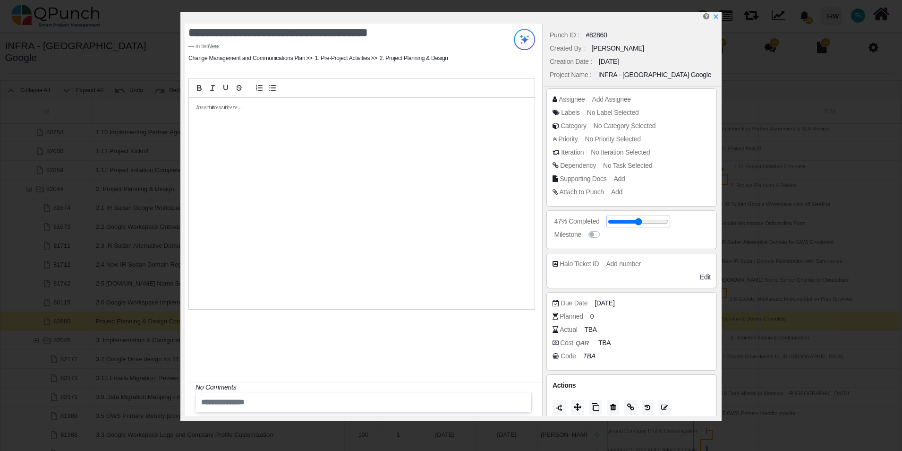
type input "**"
click at [616, 304] on span "14-07-2025" at bounding box center [606, 303] width 20 height 10
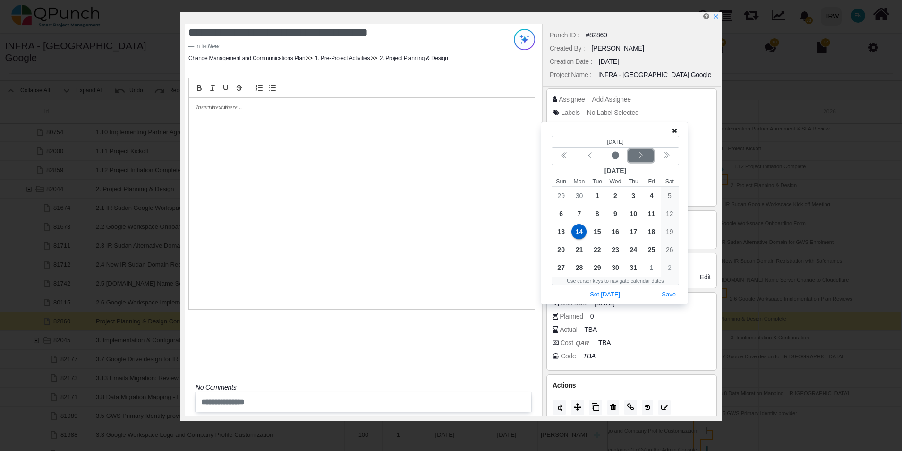
click at [644, 154] on icon "chevron left" at bounding box center [641, 156] width 8 height 8
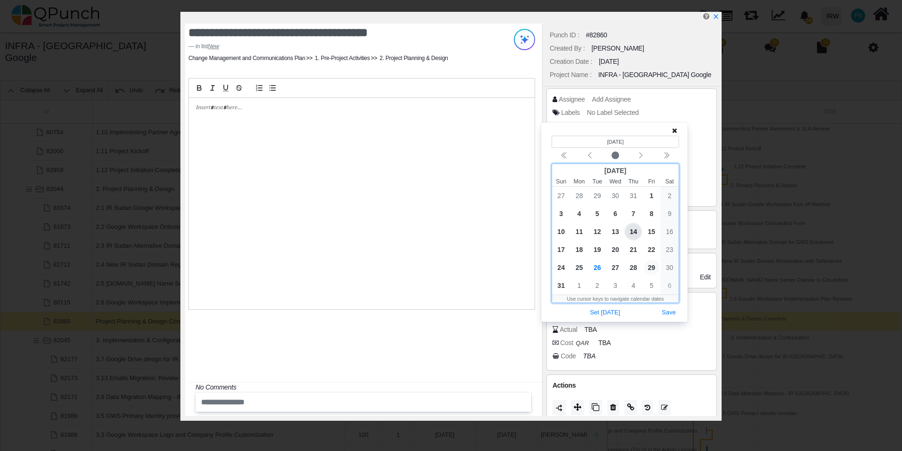
click at [650, 266] on span "29" at bounding box center [651, 267] width 15 height 15
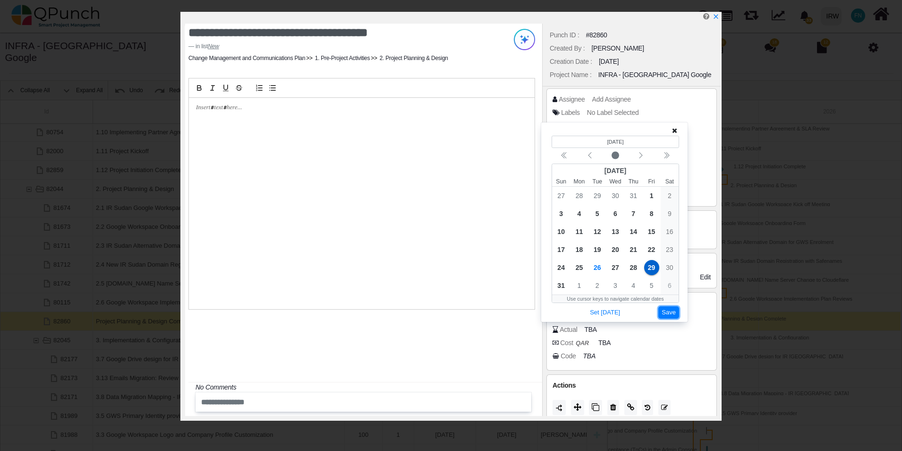
click at [666, 311] on button "Save" at bounding box center [669, 312] width 21 height 13
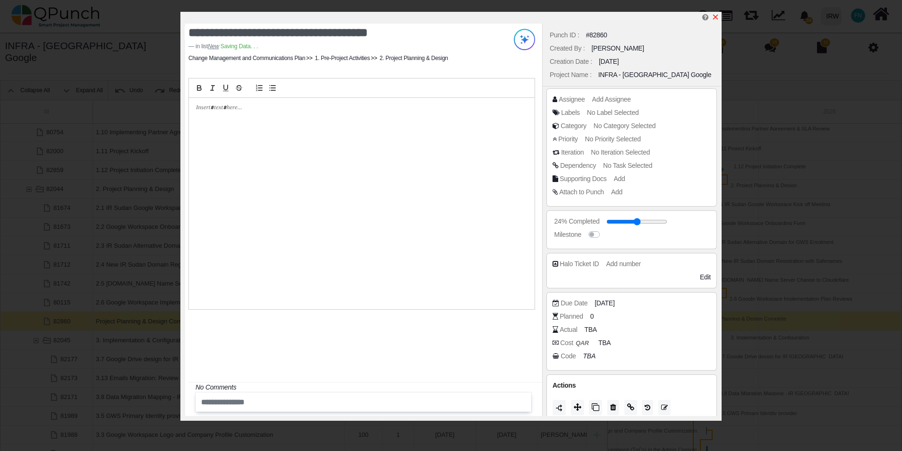
click at [718, 19] on icon "x" at bounding box center [716, 17] width 8 height 8
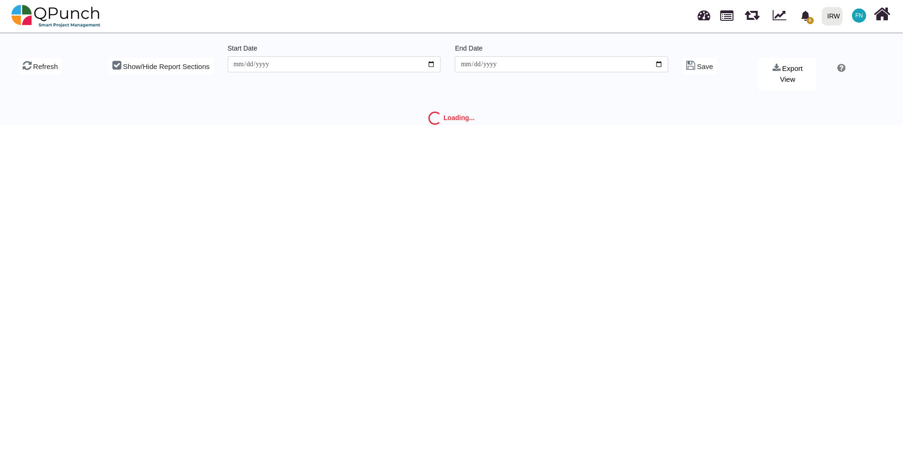
type input "**********"
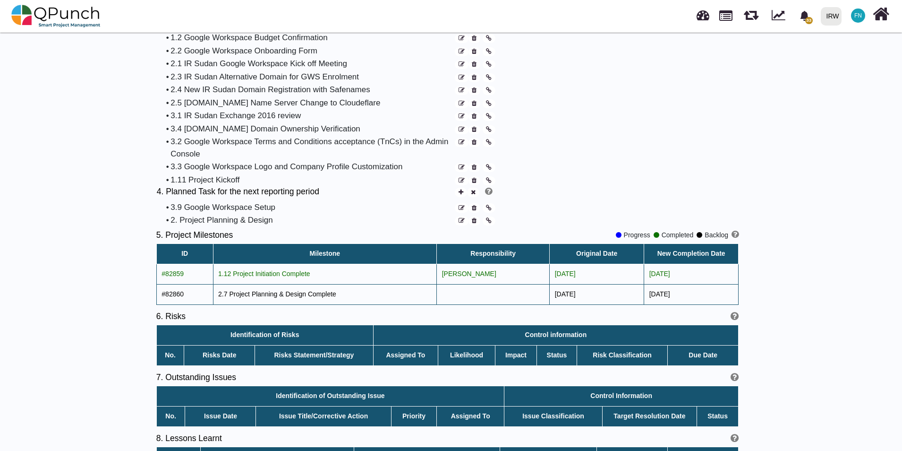
scroll to position [890, 0]
